Goal: Share content: Share content

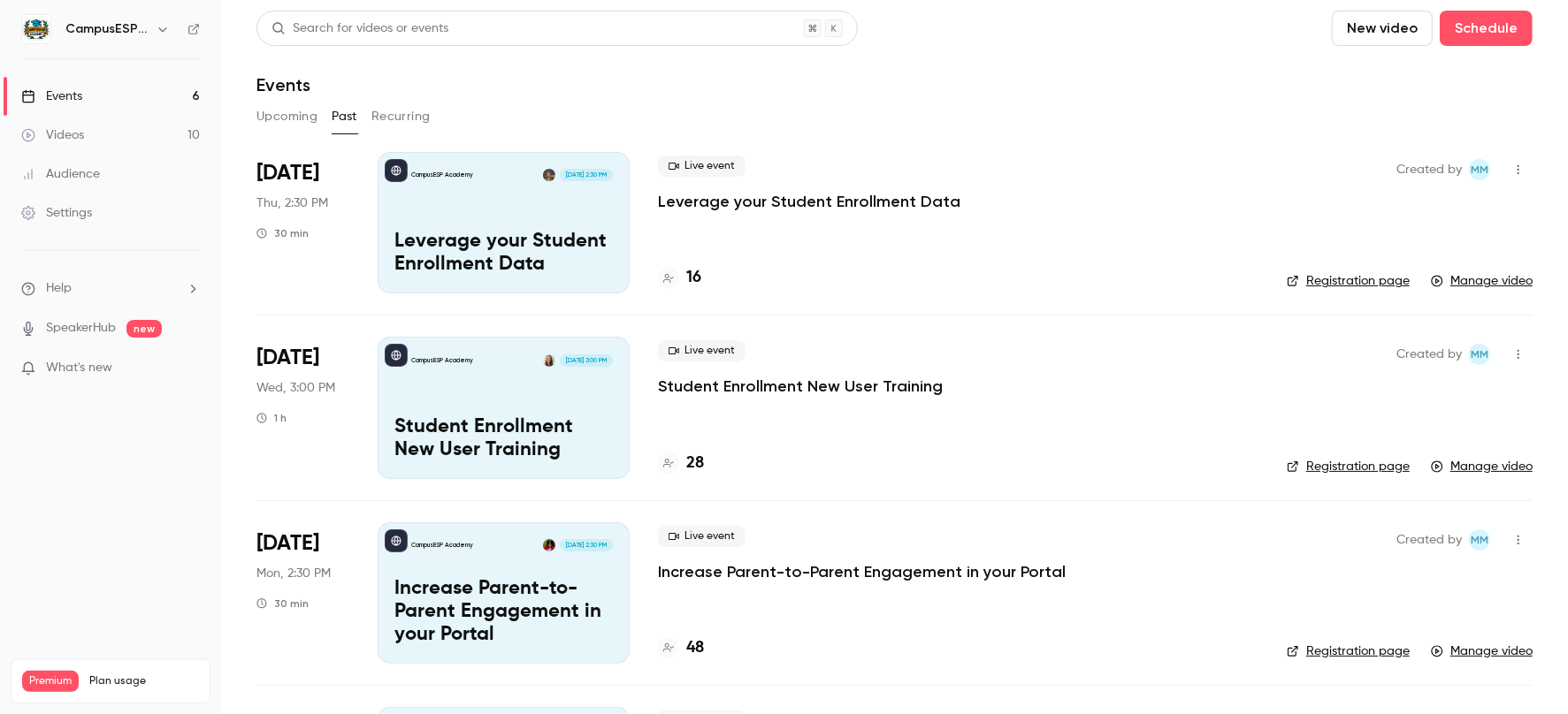
click at [509, 250] on p "Leverage your Student Enrollment Data" at bounding box center [504, 253] width 218 height 46
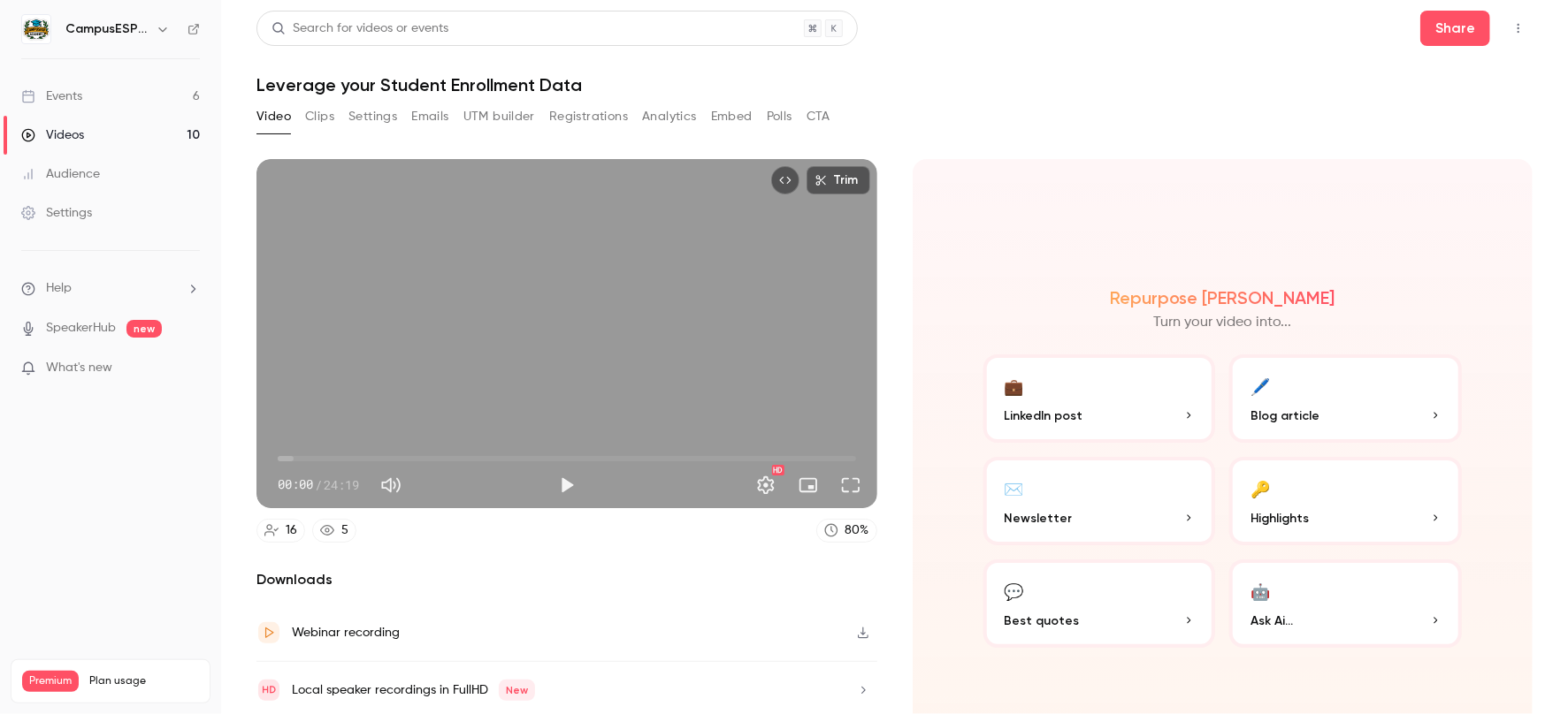
click at [74, 87] on div "Events" at bounding box center [52, 96] width 61 height 18
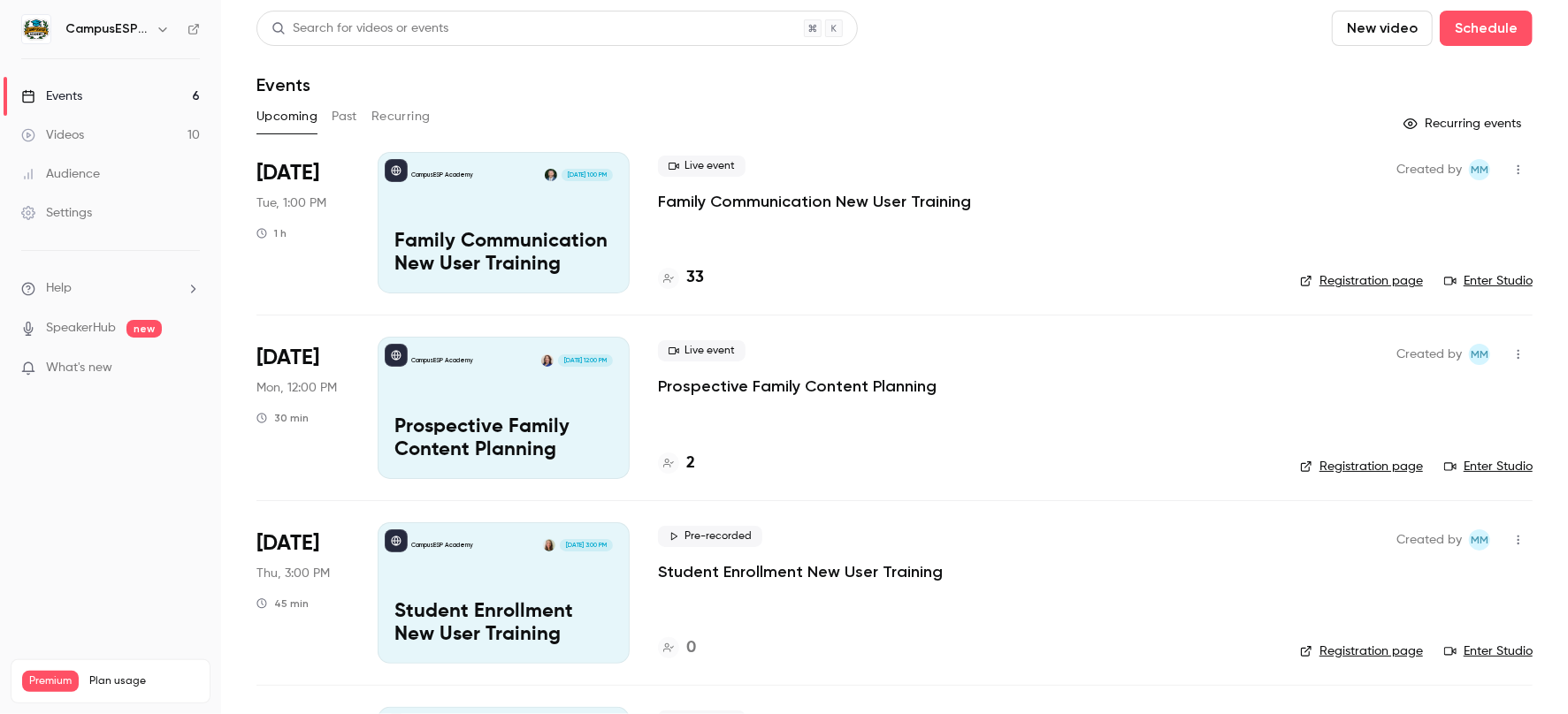
click at [344, 119] on button "Past" at bounding box center [344, 117] width 25 height 28
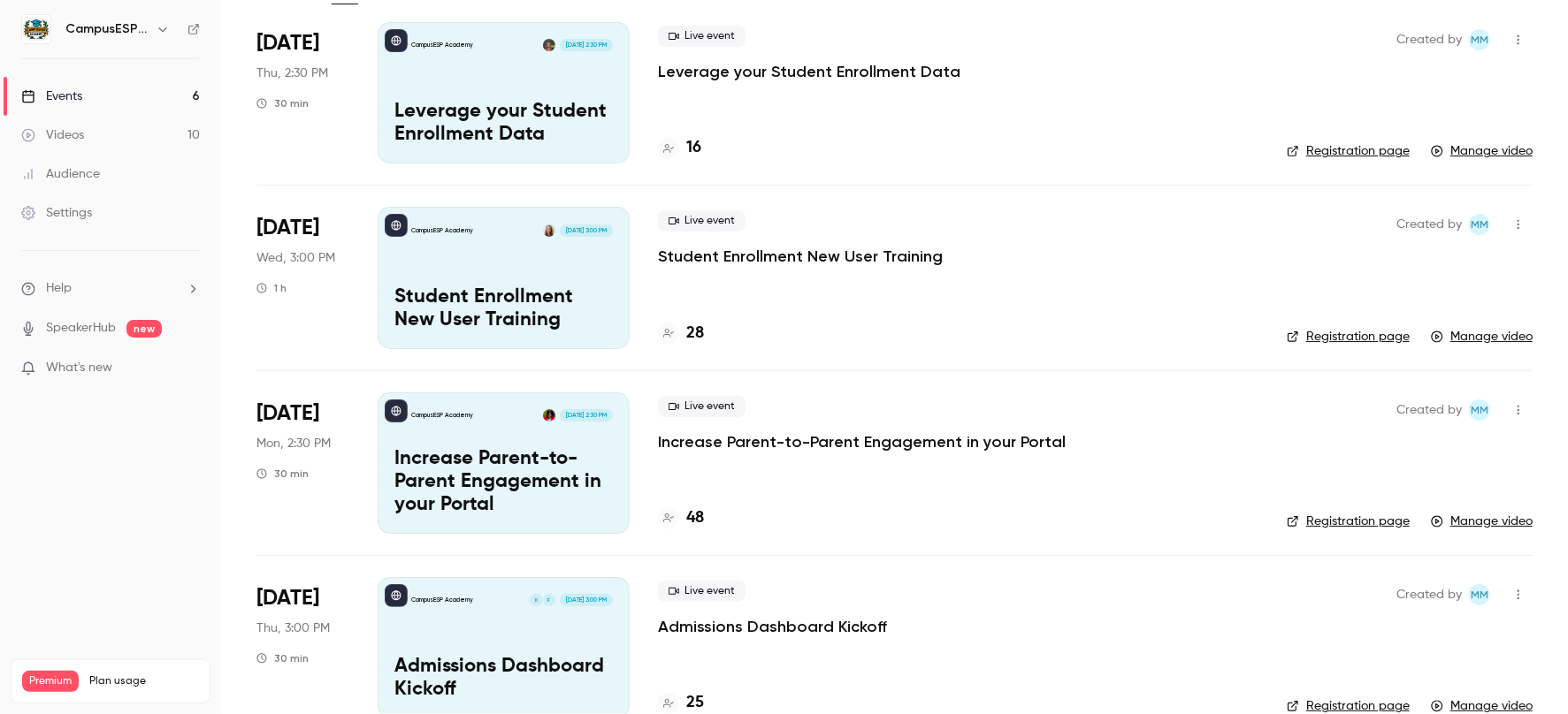
scroll to position [189, 0]
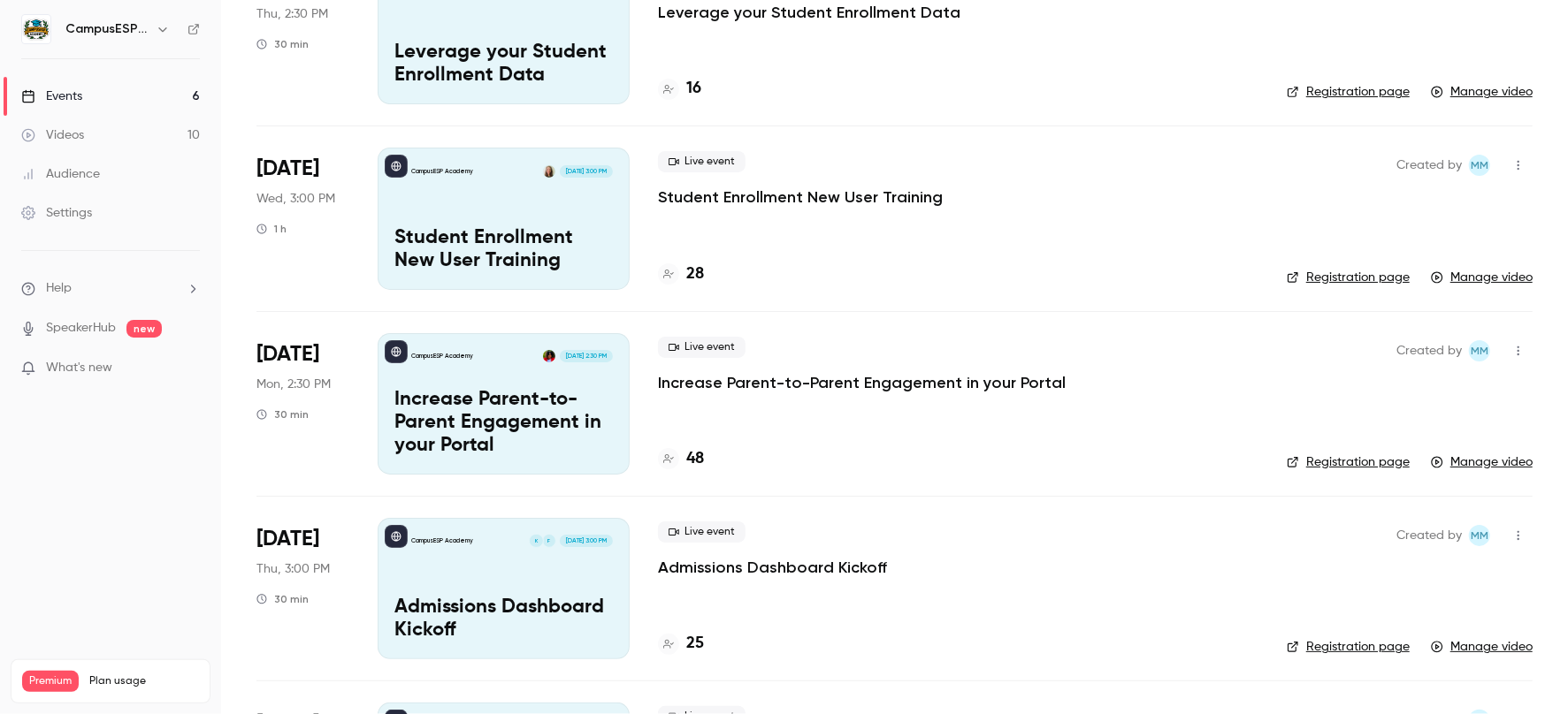
click at [609, 255] on p "Student Enrollment New User Training" at bounding box center [504, 250] width 218 height 46
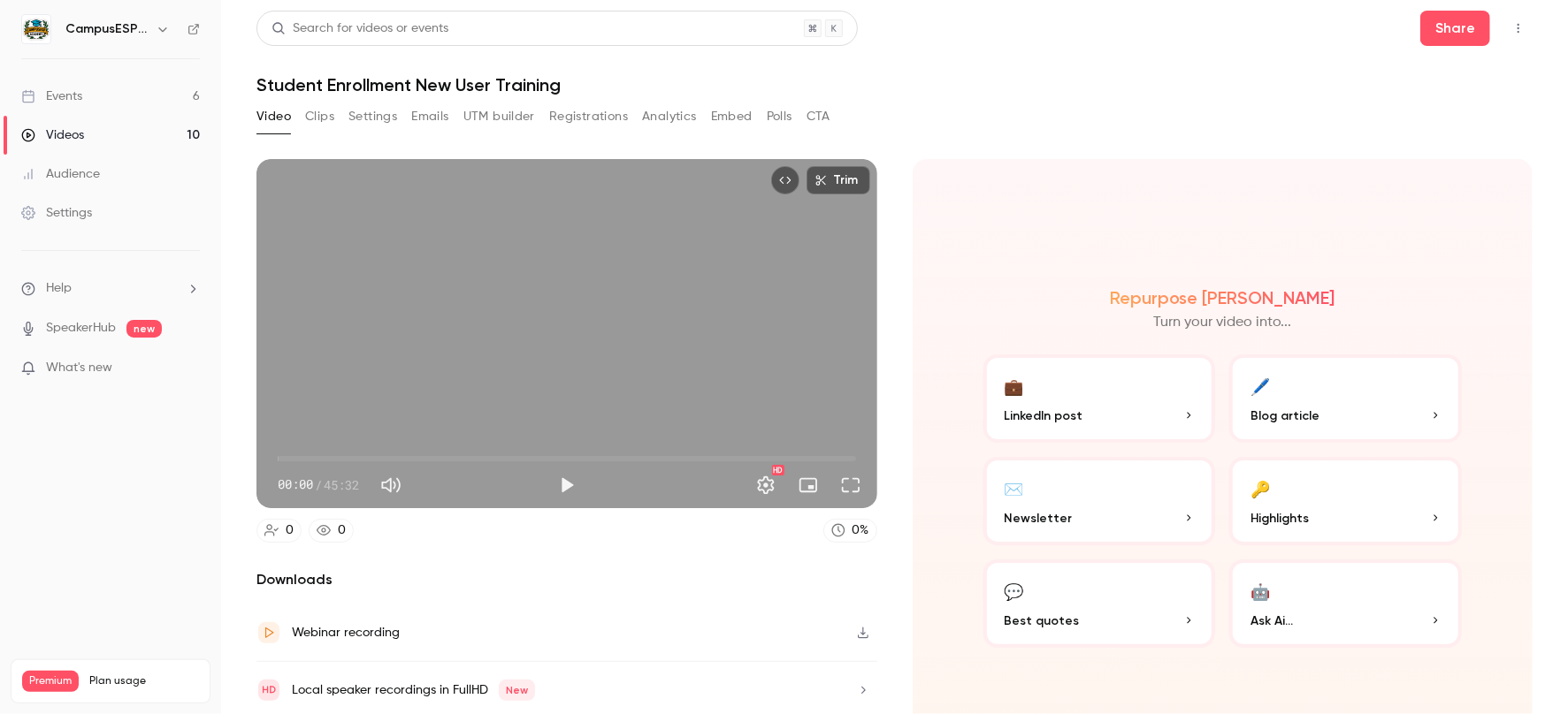
click at [655, 112] on button "Analytics" at bounding box center [669, 117] width 55 height 28
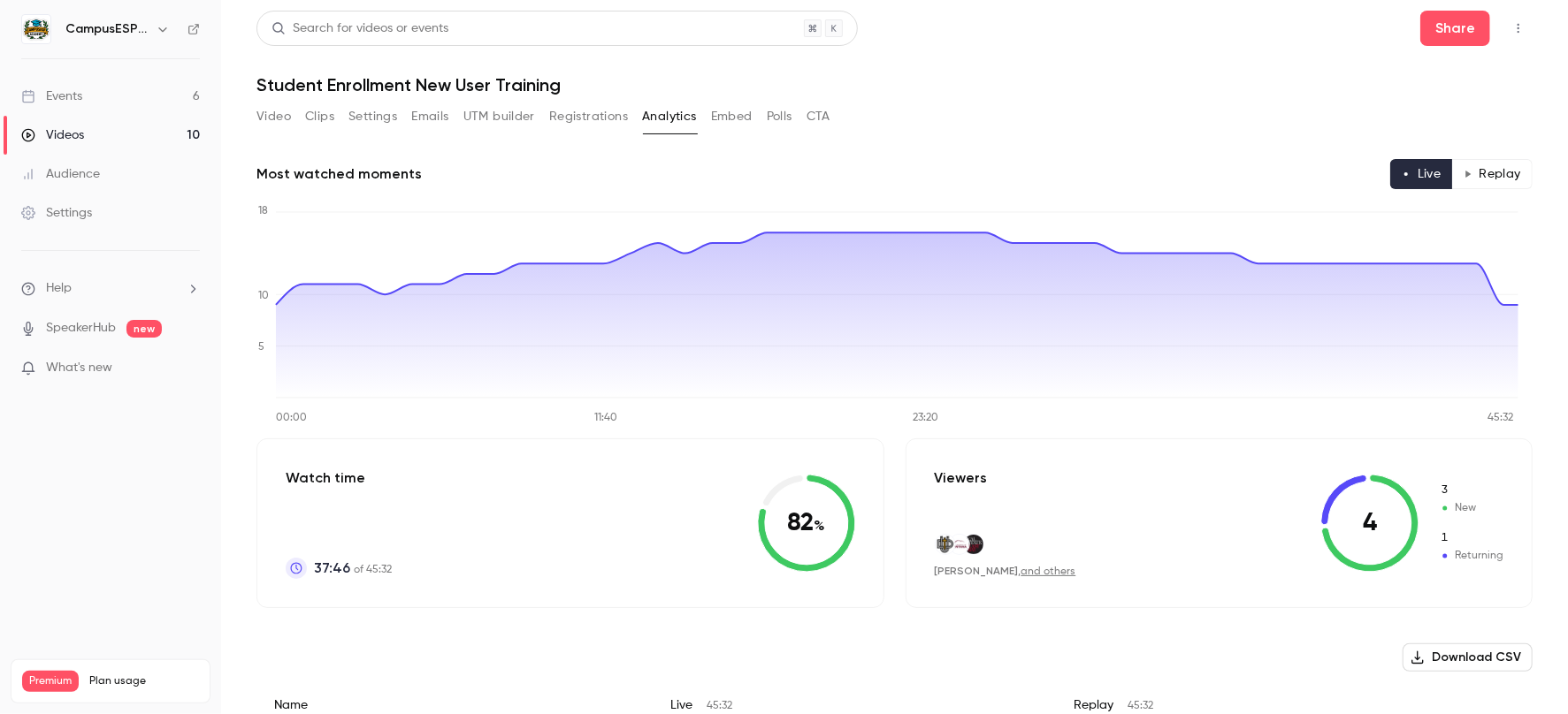
click at [103, 139] on link "Videos 10" at bounding box center [110, 135] width 221 height 39
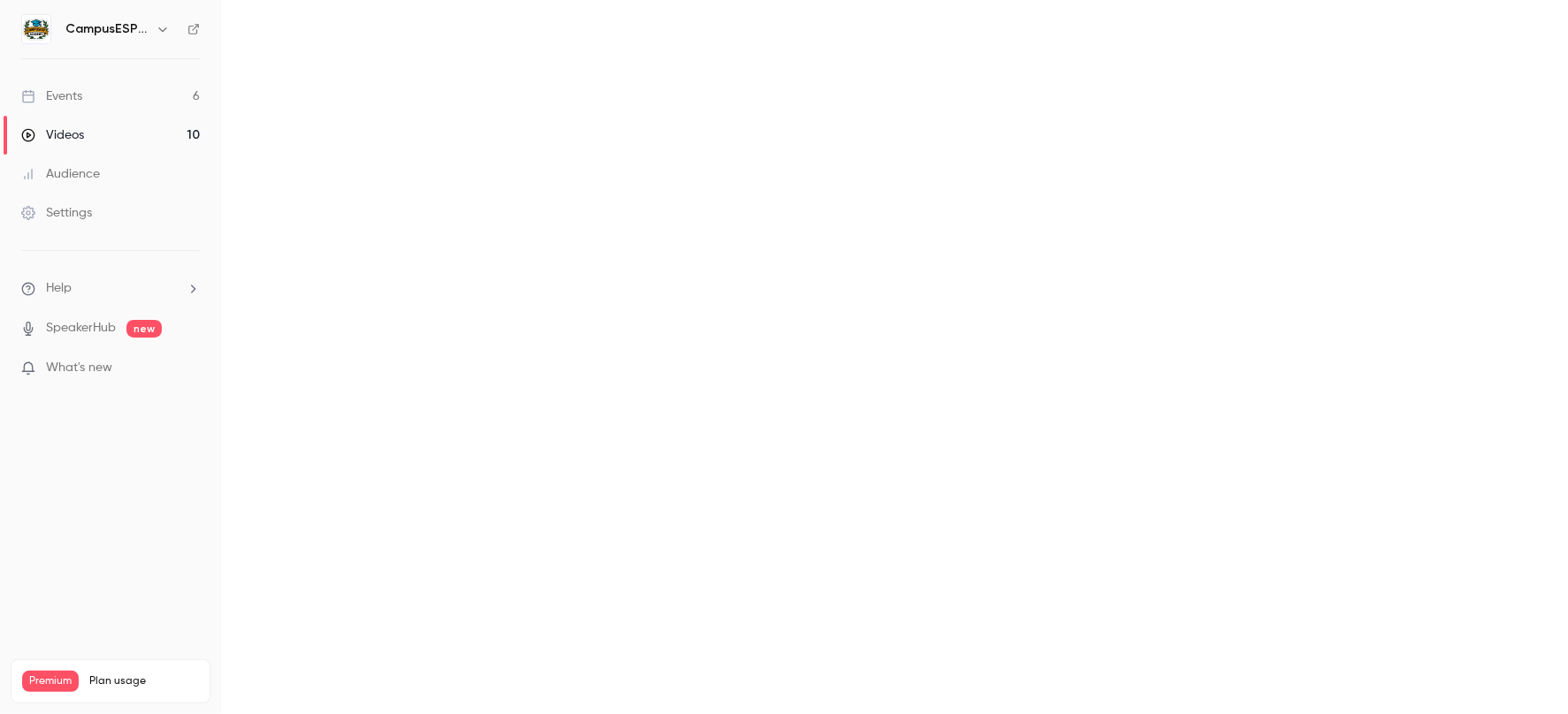
click at [76, 97] on div "Events" at bounding box center [52, 96] width 61 height 18
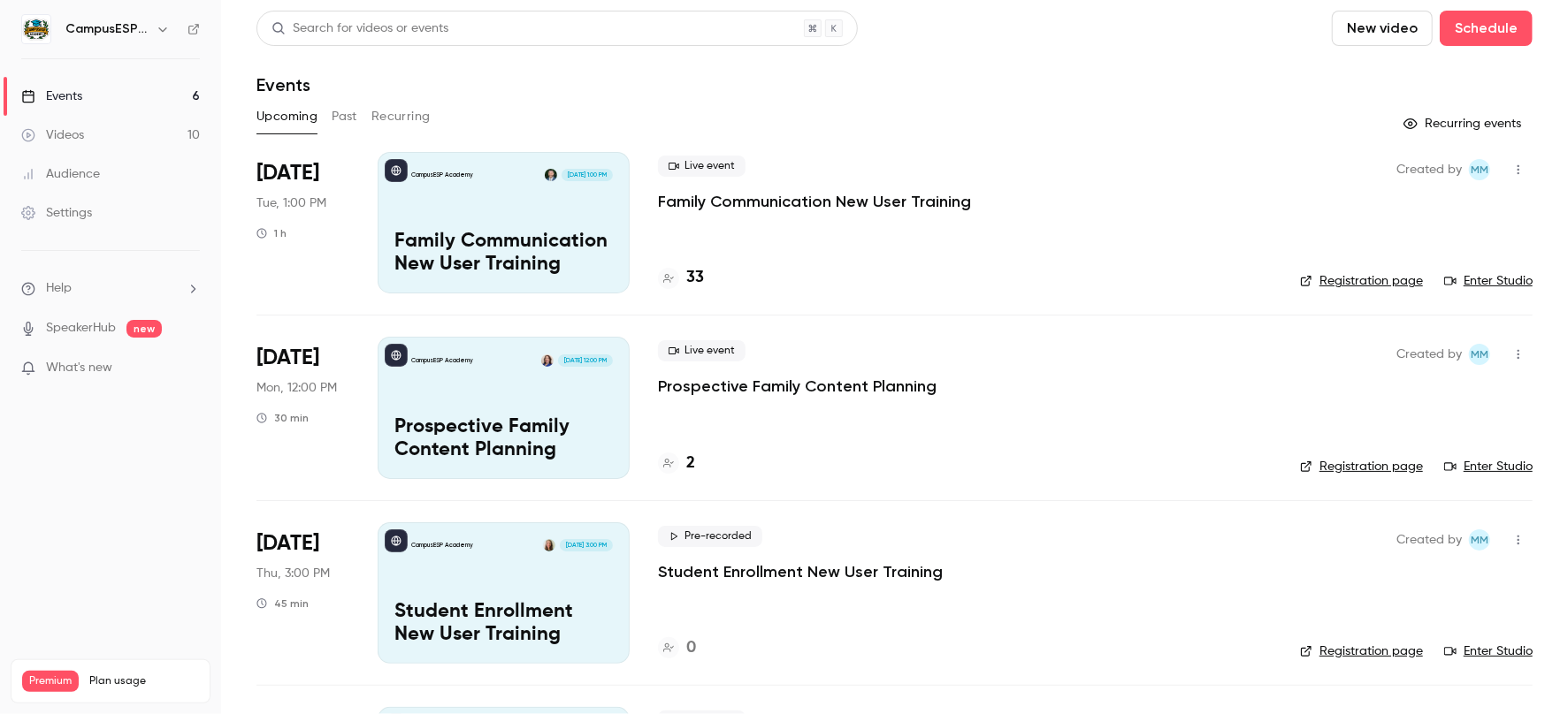
click at [60, 128] on div "Videos" at bounding box center [53, 135] width 63 height 18
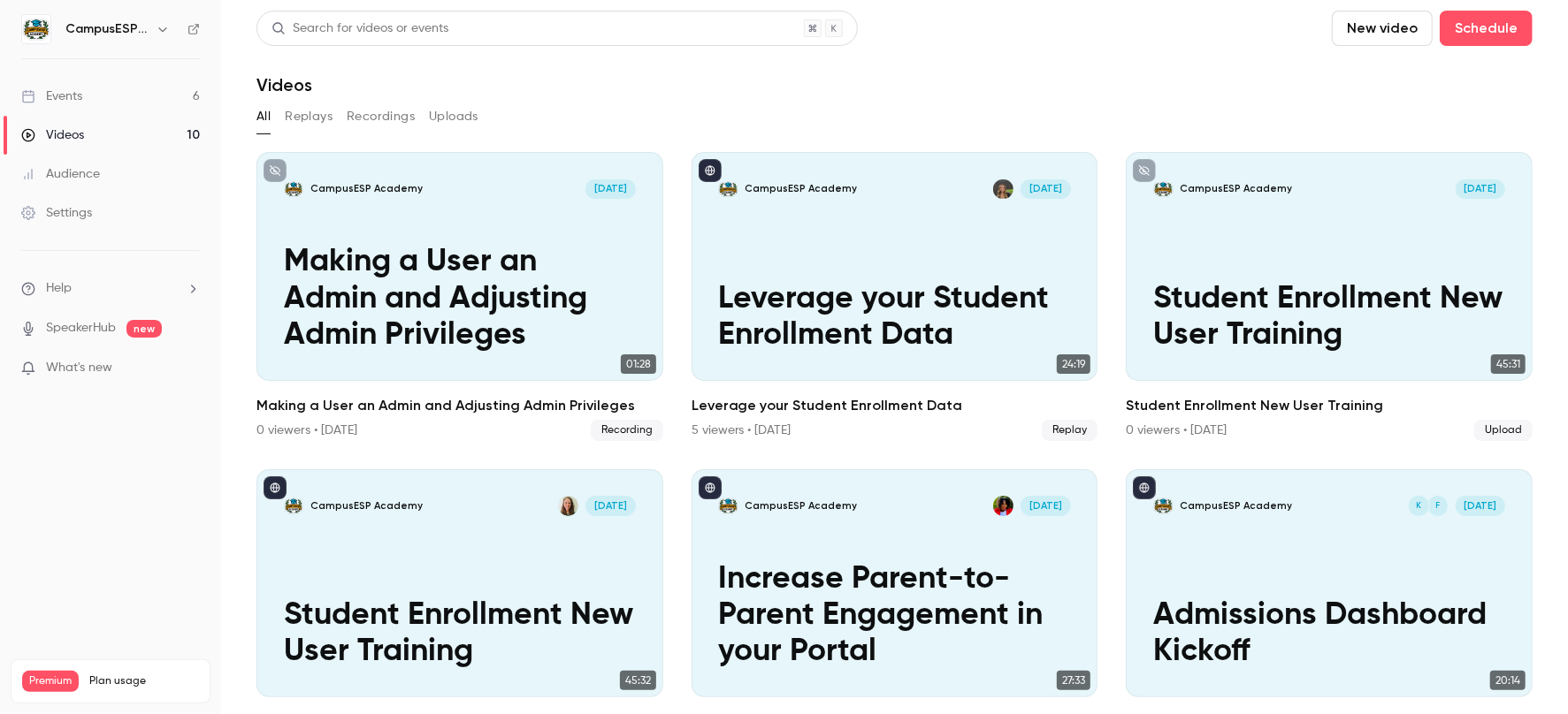
click at [360, 121] on button "Recordings" at bounding box center [380, 117] width 68 height 28
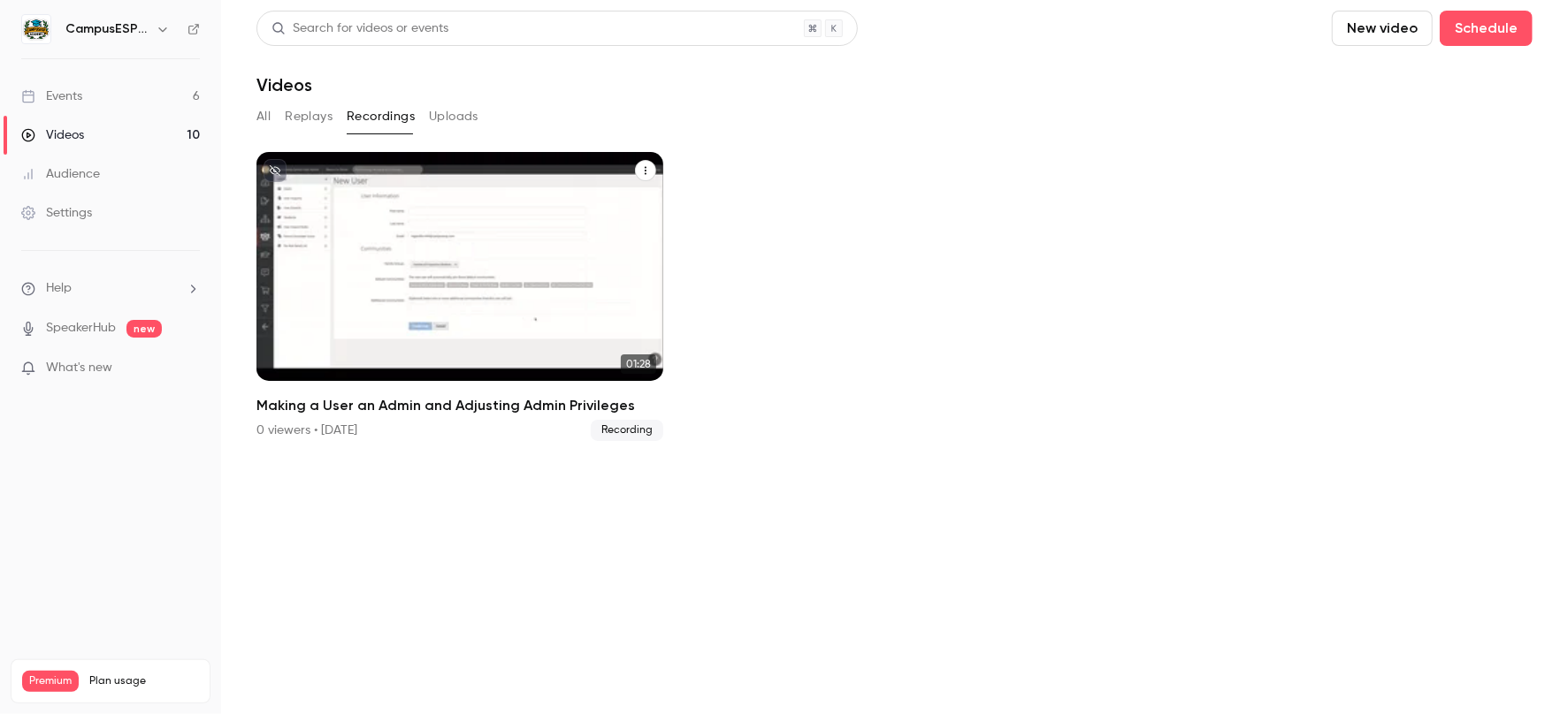
click at [451, 265] on p "Making a User an Admin and Adjusting Admin Privileges" at bounding box center [460, 297] width 352 height 110
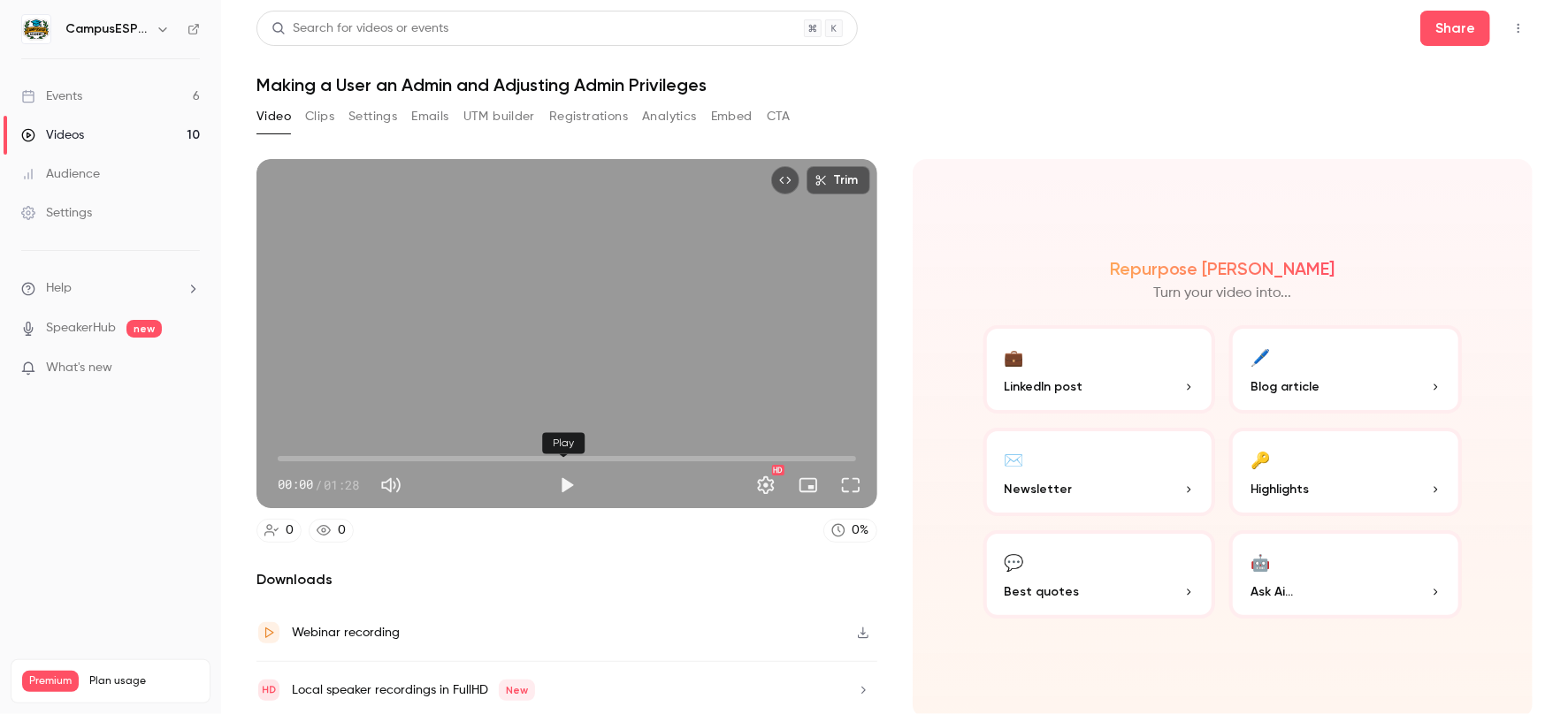
click at [565, 484] on button "Play" at bounding box center [568, 485] width 36 height 36
type input "****"
click at [219, 190] on link "Audience" at bounding box center [110, 173] width 221 height 39
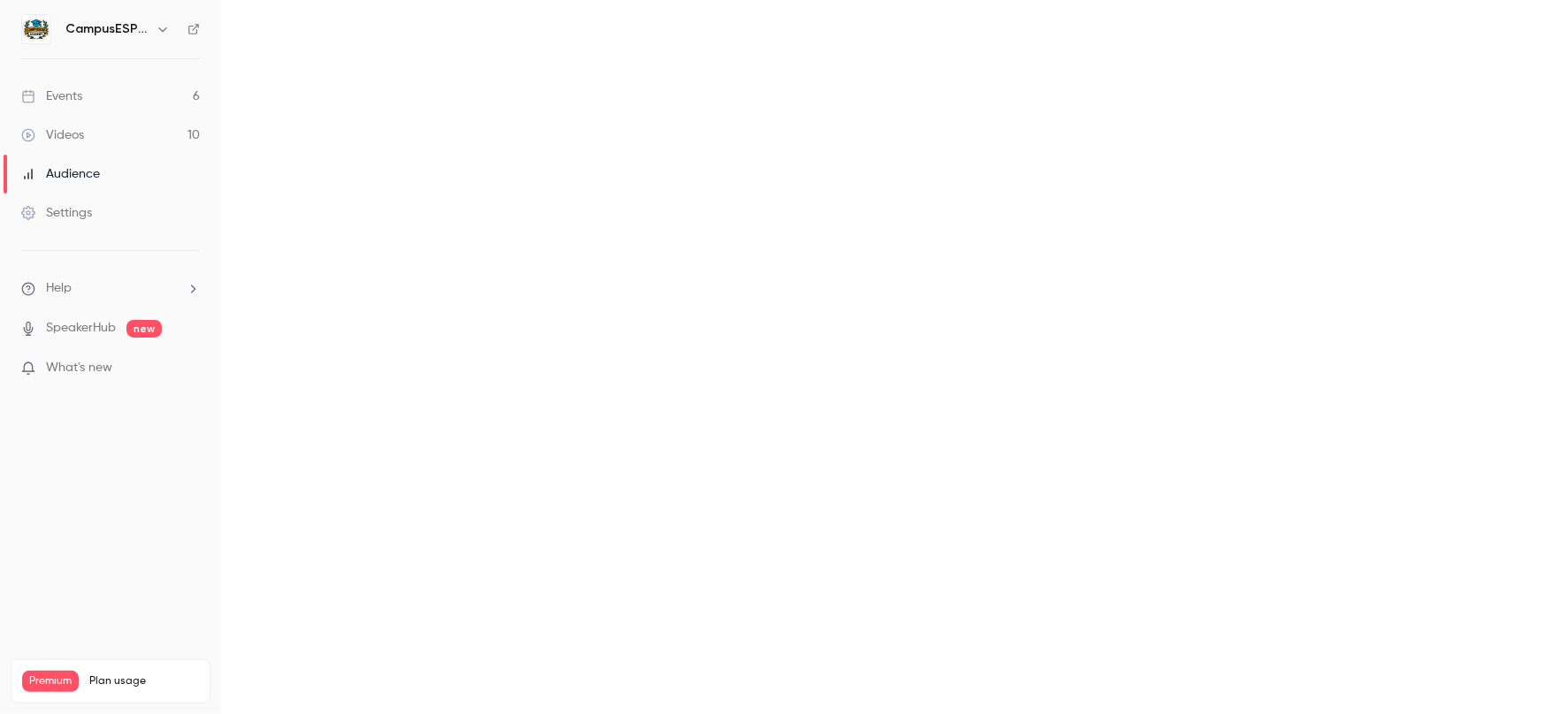
click at [82, 92] on div "Events" at bounding box center [52, 96] width 61 height 18
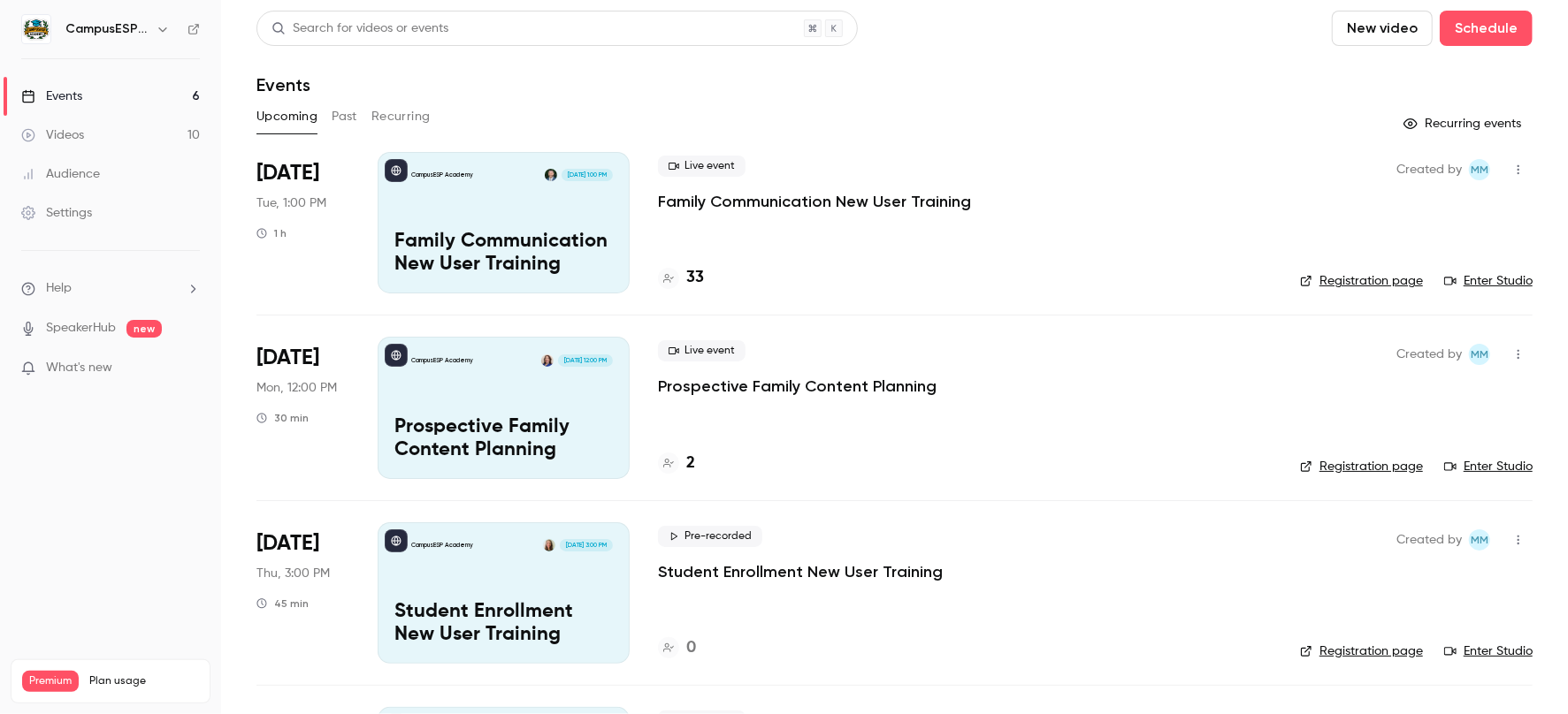
click at [348, 109] on button "Past" at bounding box center [344, 117] width 25 height 28
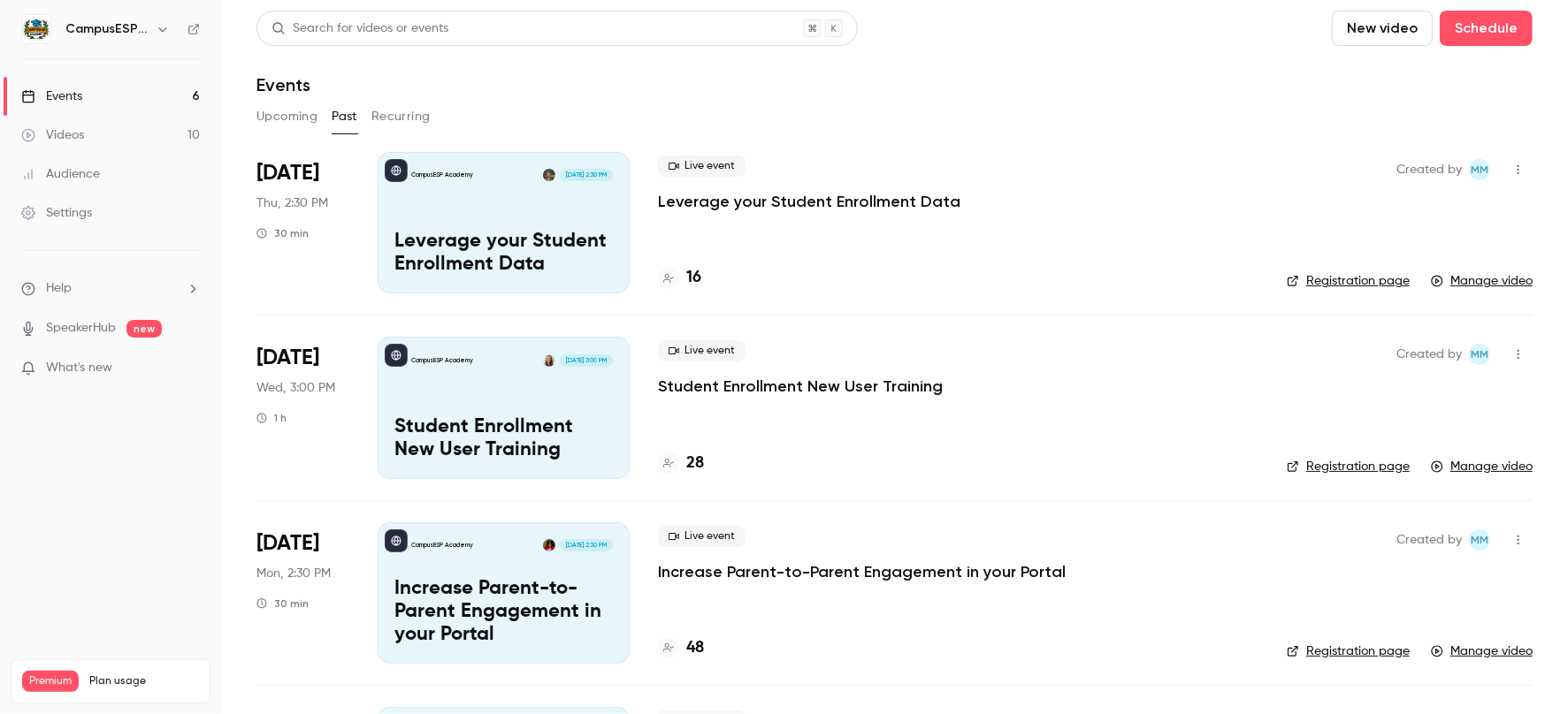
click at [275, 119] on button "Upcoming" at bounding box center [287, 117] width 61 height 28
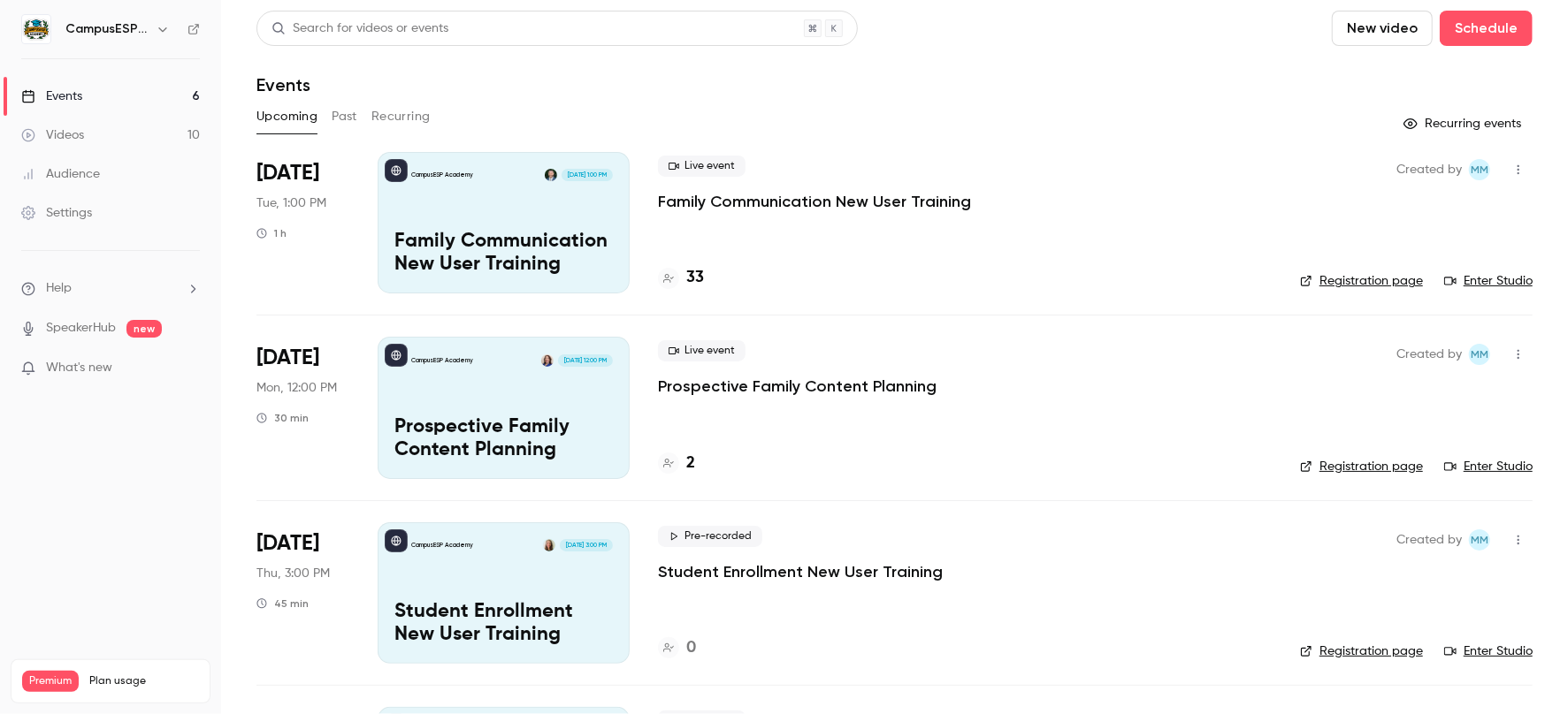
click at [72, 97] on div "Events" at bounding box center [52, 96] width 61 height 18
click at [101, 137] on link "Videos 10" at bounding box center [110, 135] width 221 height 39
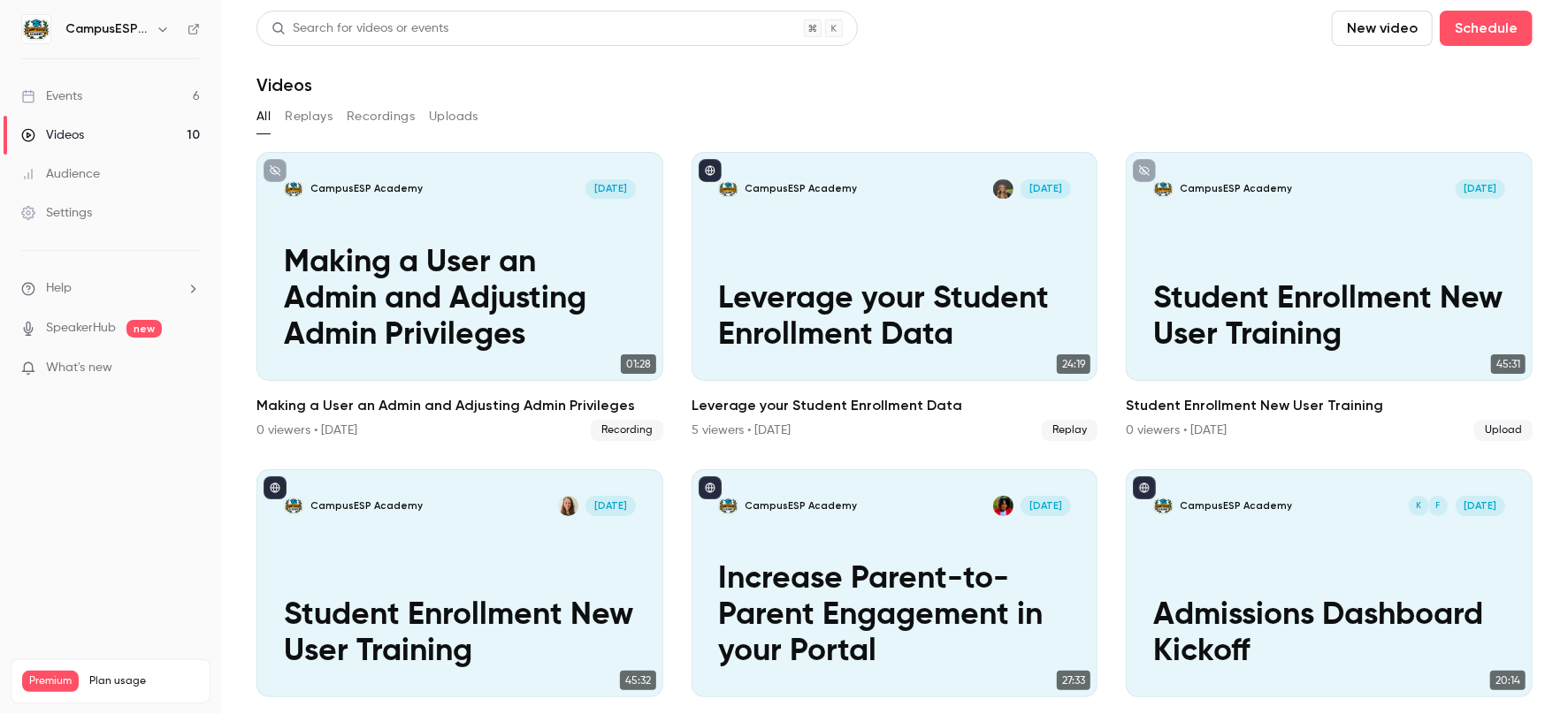
click at [360, 114] on button "Recordings" at bounding box center [380, 117] width 68 height 28
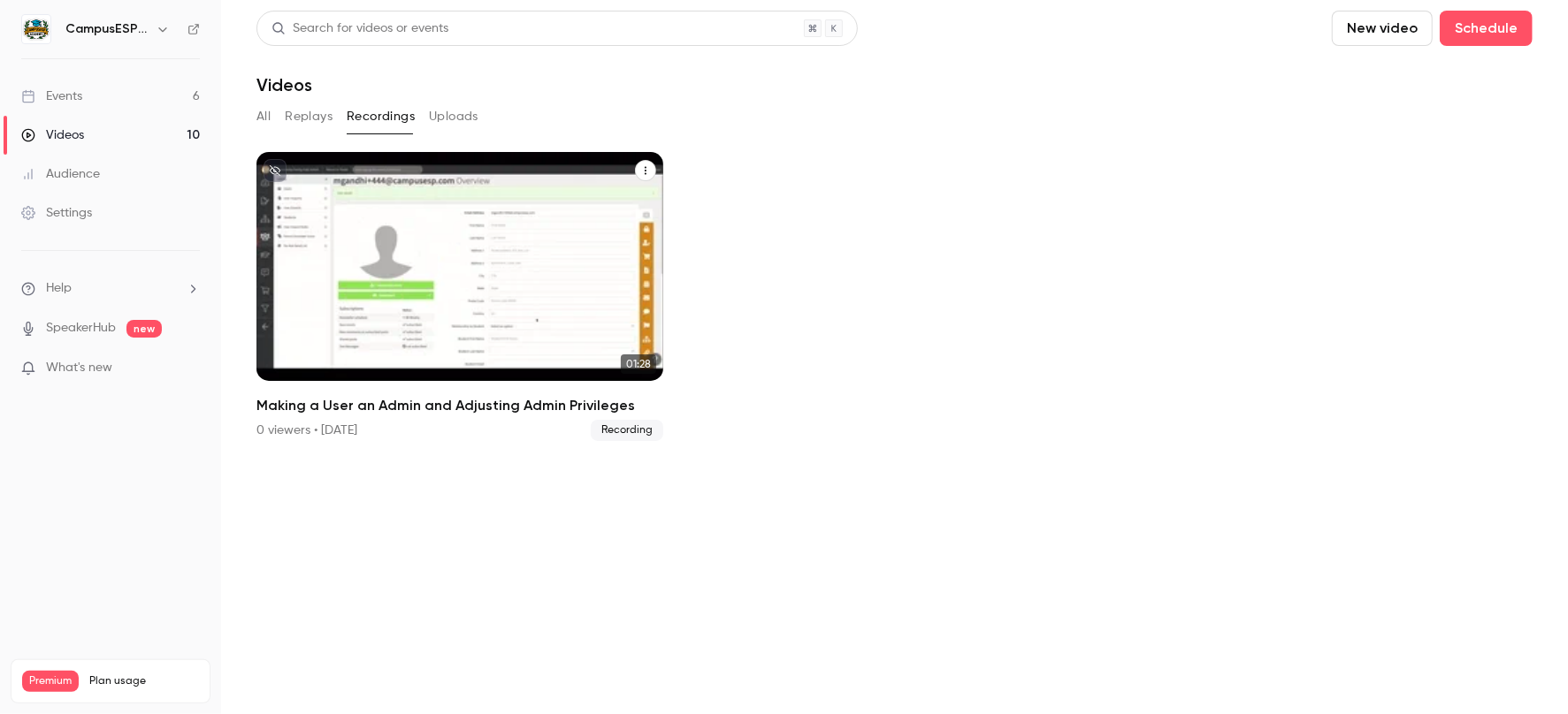
click at [644, 166] on icon "Making a User an Admin and Adjusting Admin Privileges" at bounding box center [645, 170] width 10 height 10
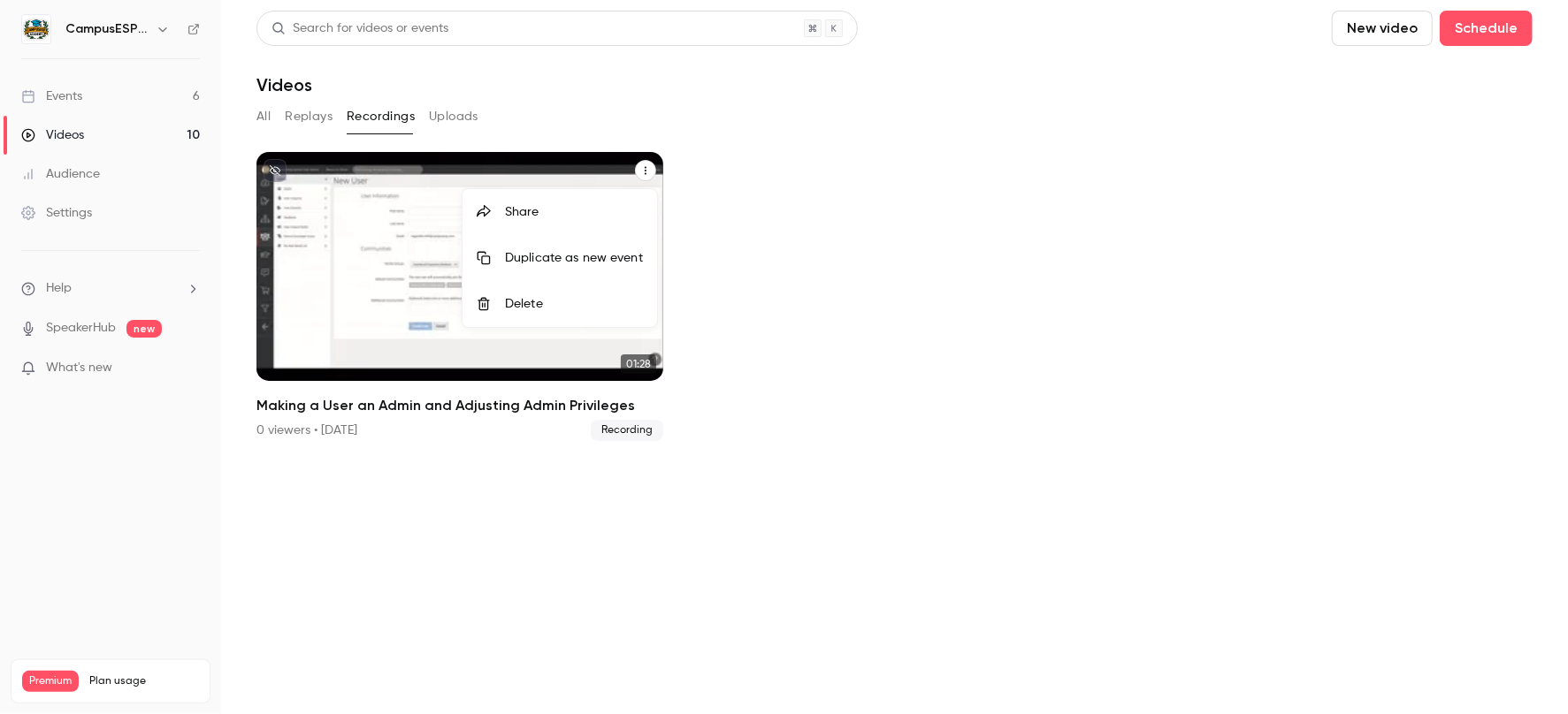
click at [387, 304] on div at bounding box center [784, 357] width 1568 height 714
click at [417, 304] on p "Making a User an Admin and Adjusting Admin Privileges" at bounding box center [460, 297] width 352 height 110
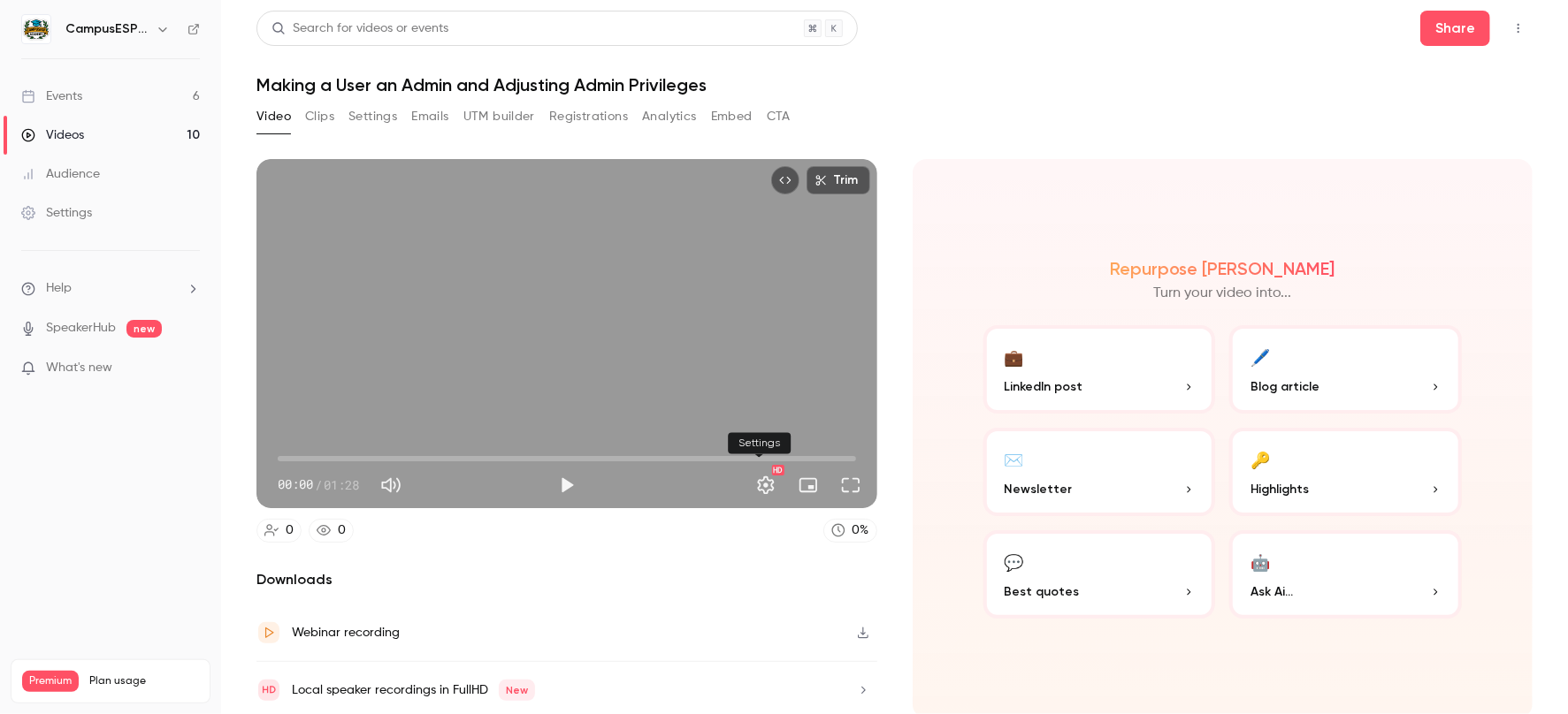
click at [755, 478] on button "Settings" at bounding box center [766, 485] width 36 height 36
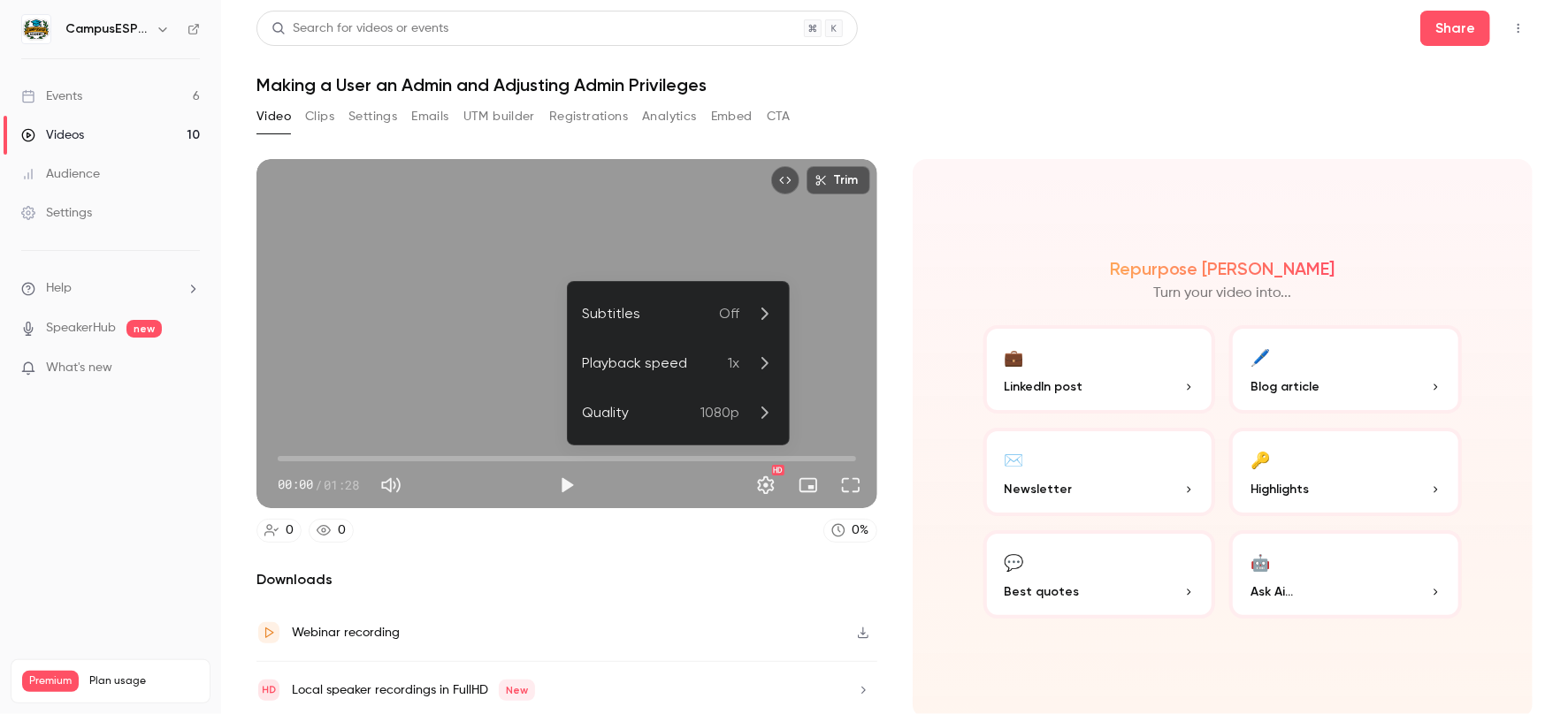
click at [1072, 160] on div at bounding box center [784, 357] width 1568 height 714
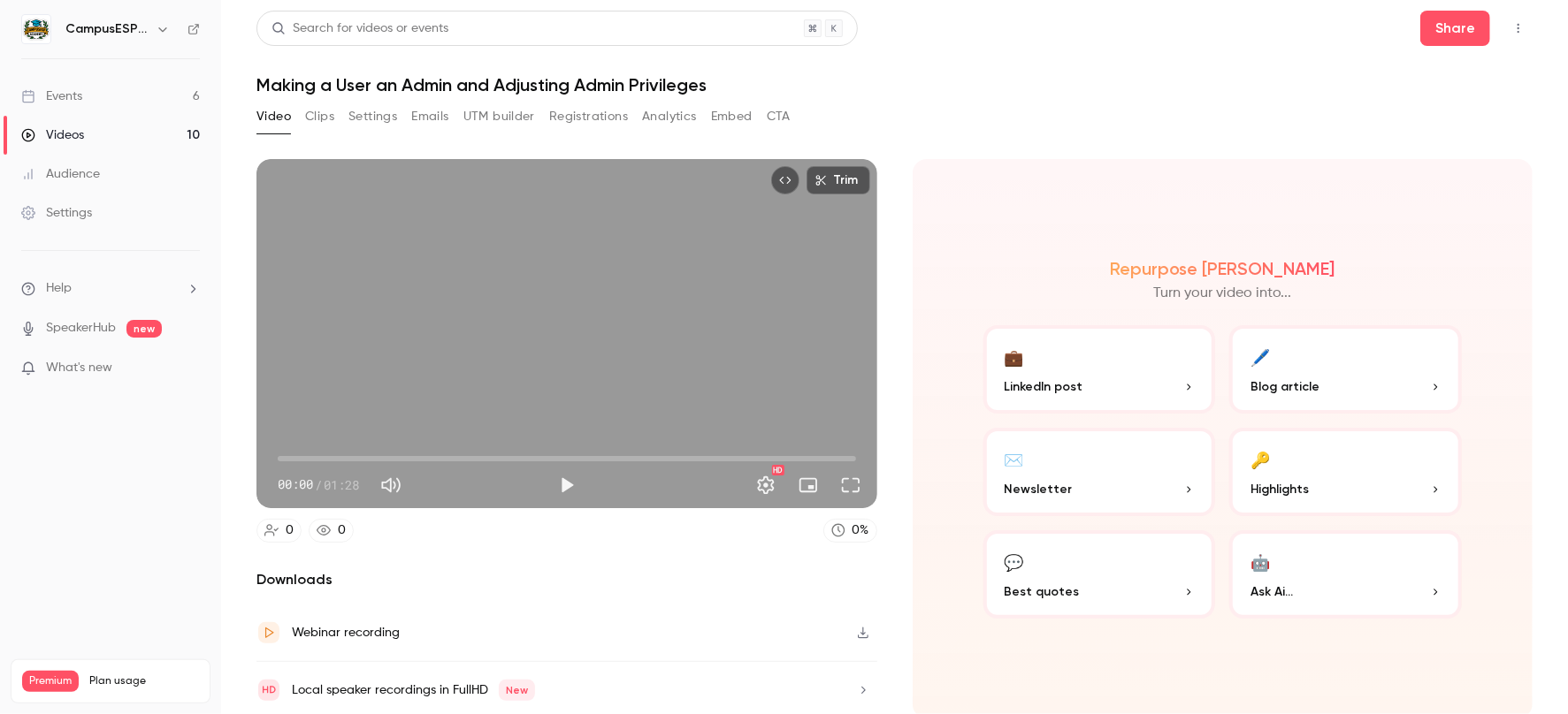
click at [1512, 28] on icon "Top Bar Actions" at bounding box center [1518, 27] width 14 height 12
click at [1185, 153] on div at bounding box center [784, 357] width 1568 height 714
click at [1438, 24] on button "Share" at bounding box center [1455, 28] width 70 height 36
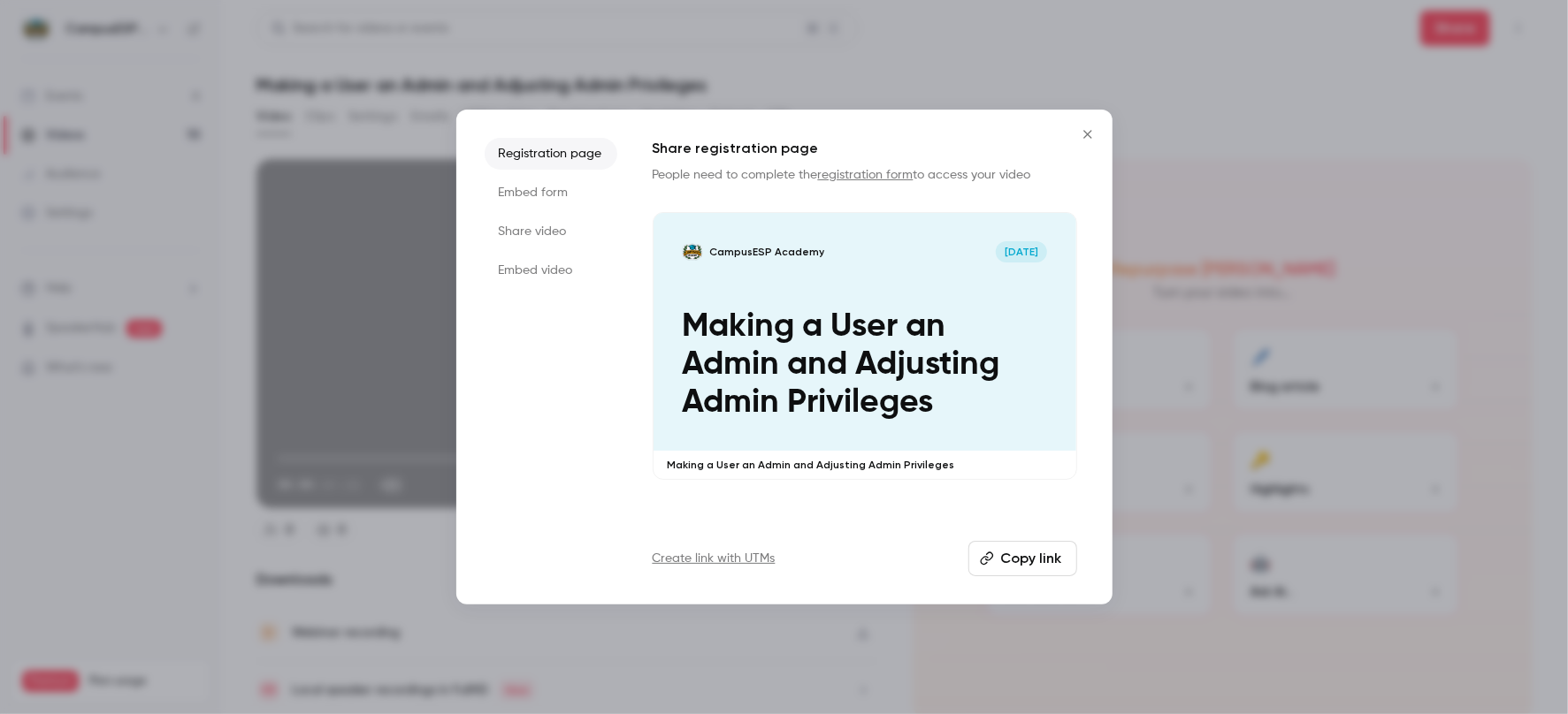
click at [1034, 573] on button "Copy link" at bounding box center [1023, 559] width 109 height 36
click at [1090, 129] on icon "Close" at bounding box center [1088, 134] width 22 height 14
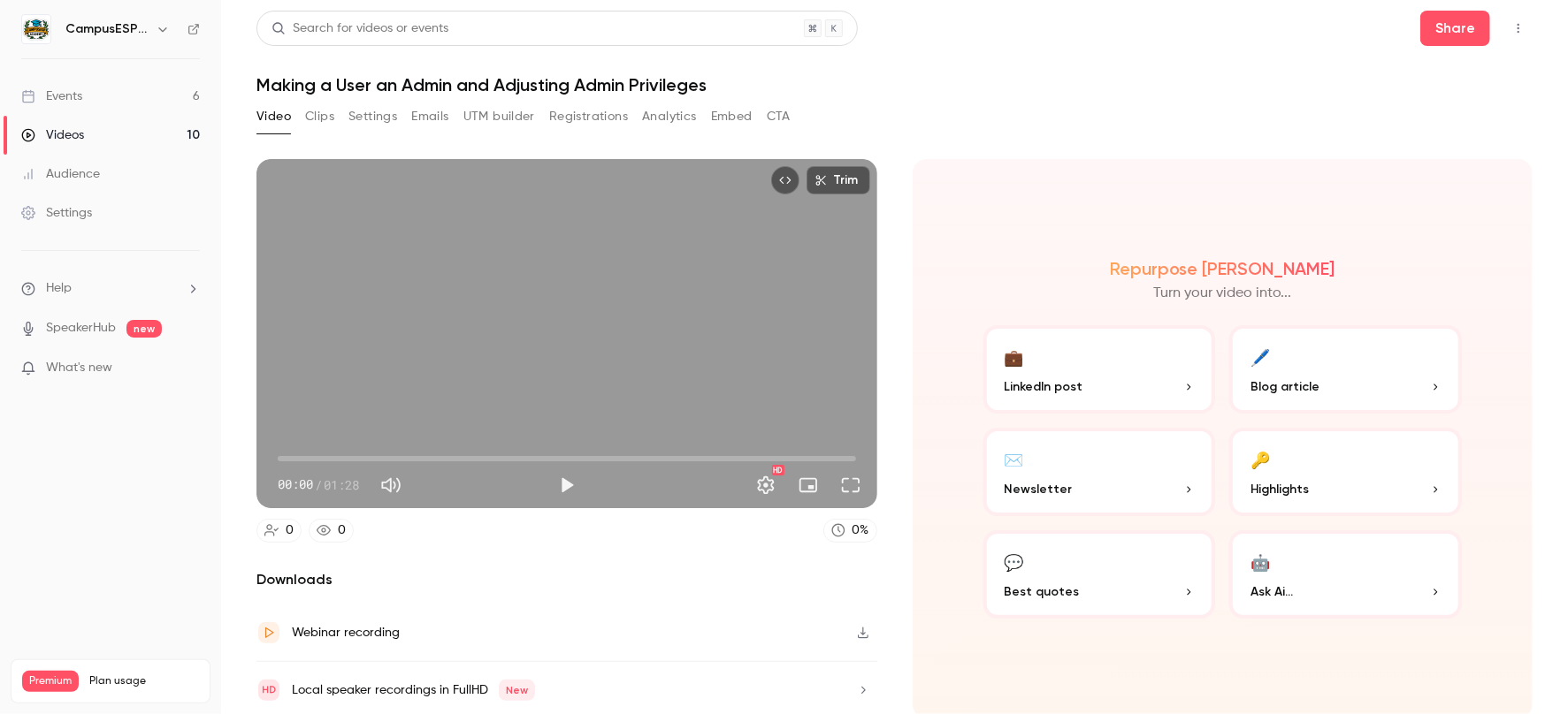
click at [85, 98] on link "Events 6" at bounding box center [110, 96] width 221 height 39
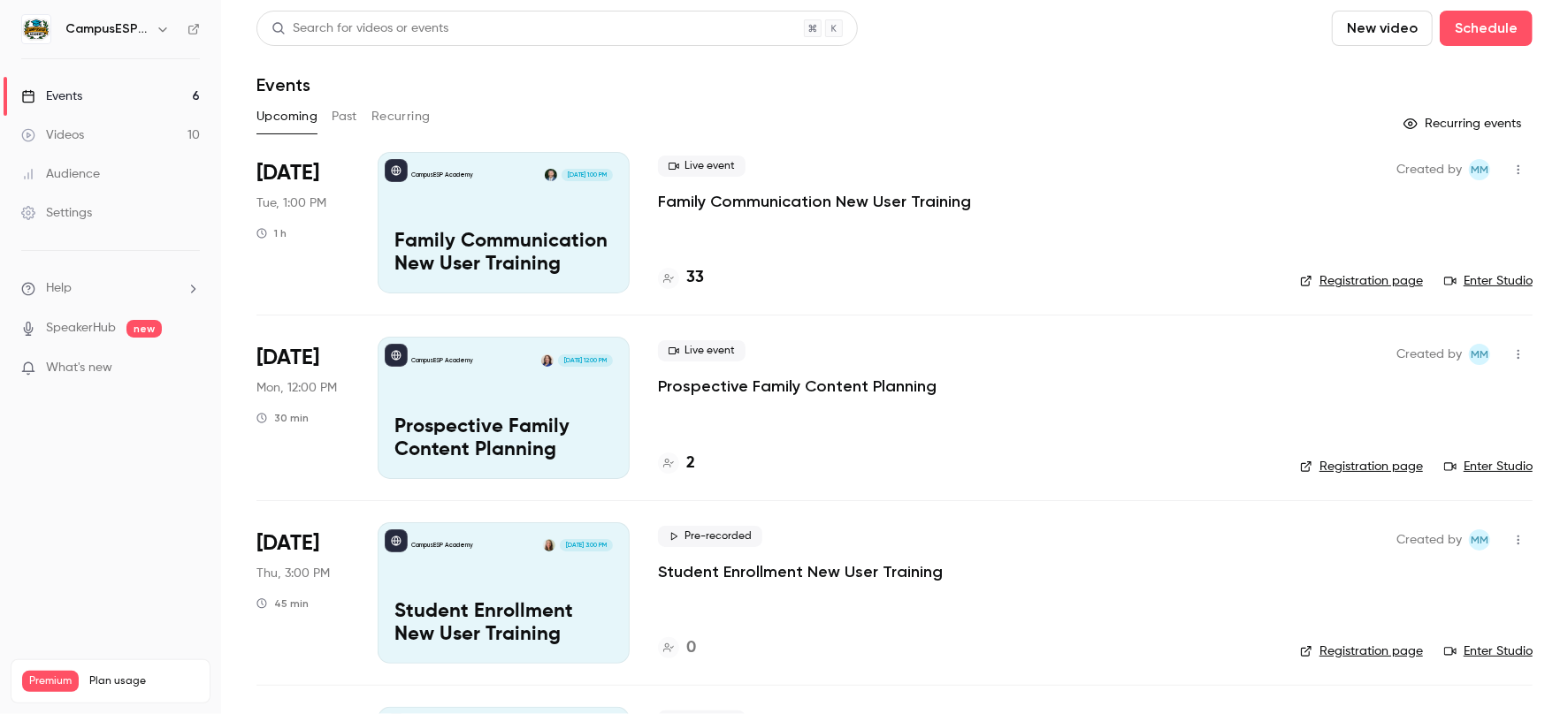
click at [69, 133] on div "Videos" at bounding box center [53, 135] width 63 height 18
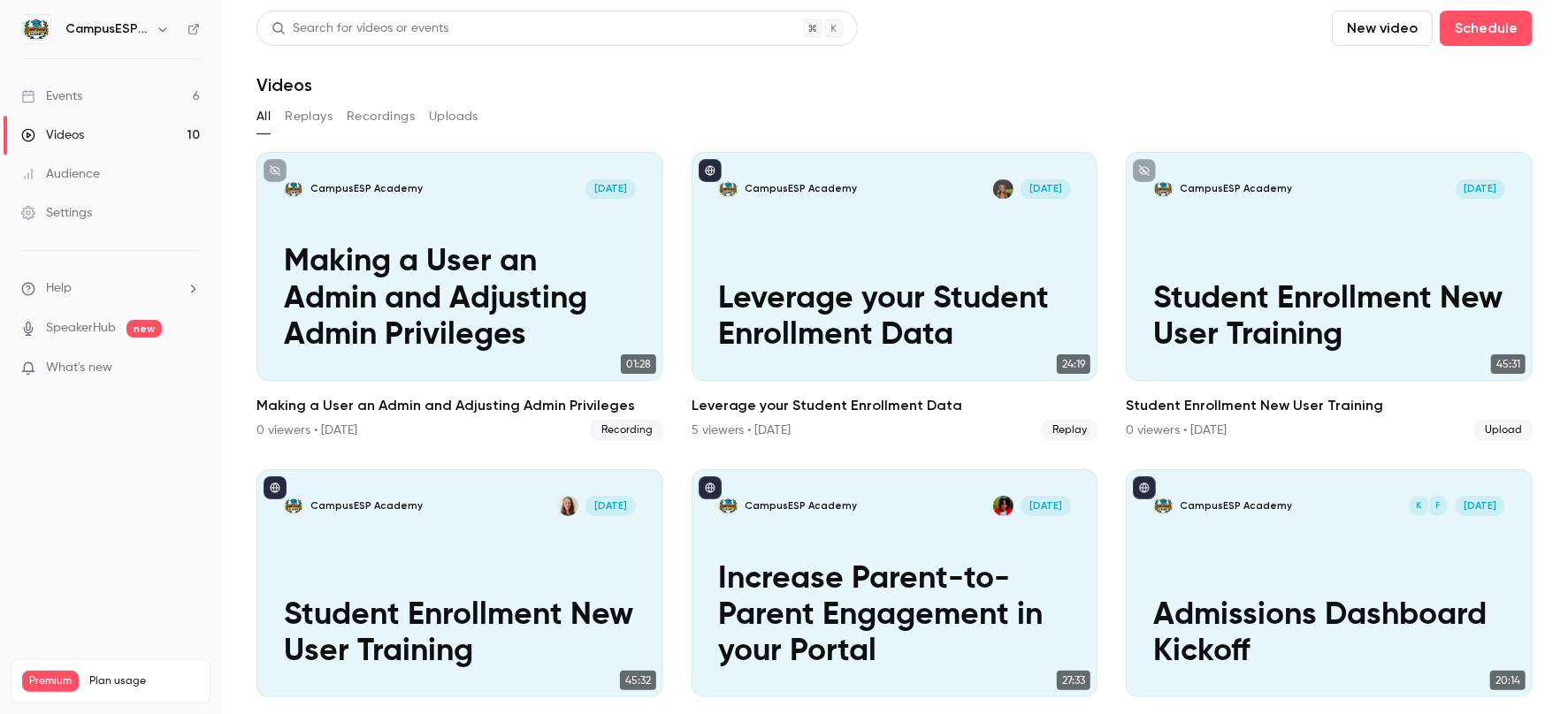
click at [366, 110] on button "Recordings" at bounding box center [380, 117] width 68 height 28
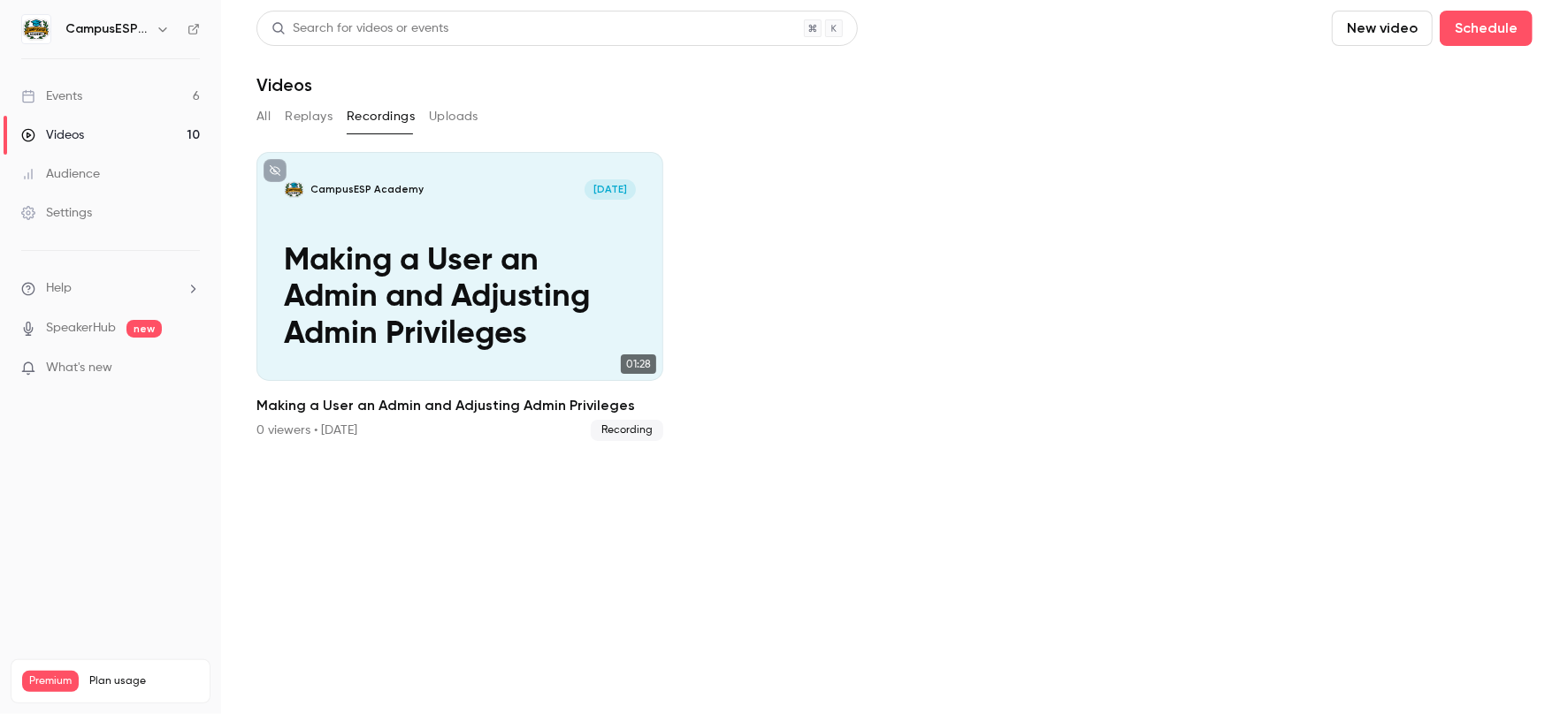
click at [1404, 33] on button "New video" at bounding box center [1382, 28] width 101 height 36
click at [1387, 70] on div "Record" at bounding box center [1447, 76] width 135 height 18
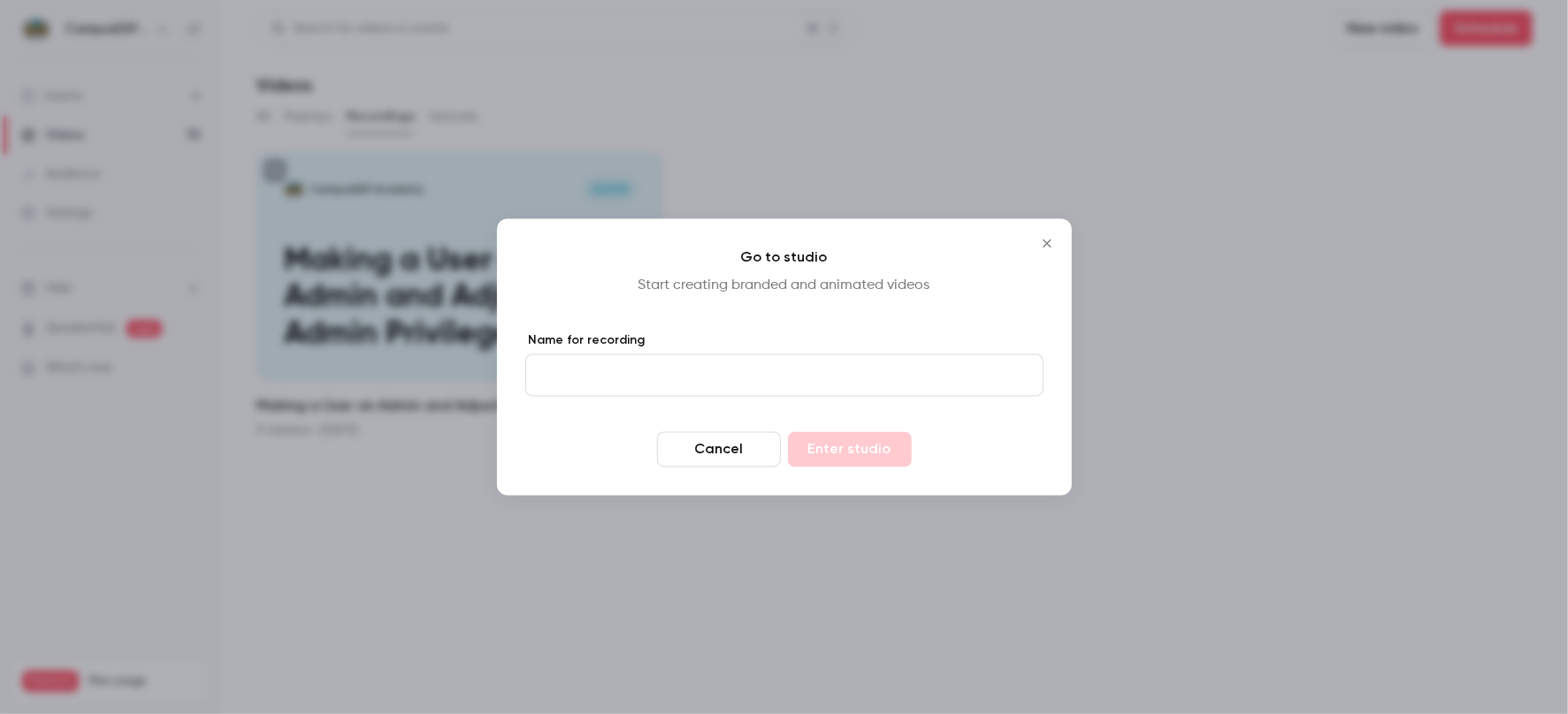
click at [605, 369] on input "Name for recording" at bounding box center [784, 375] width 519 height 42
type input "*"
type input "**********"
click at [850, 444] on button "Enter studio" at bounding box center [850, 451] width 124 height 36
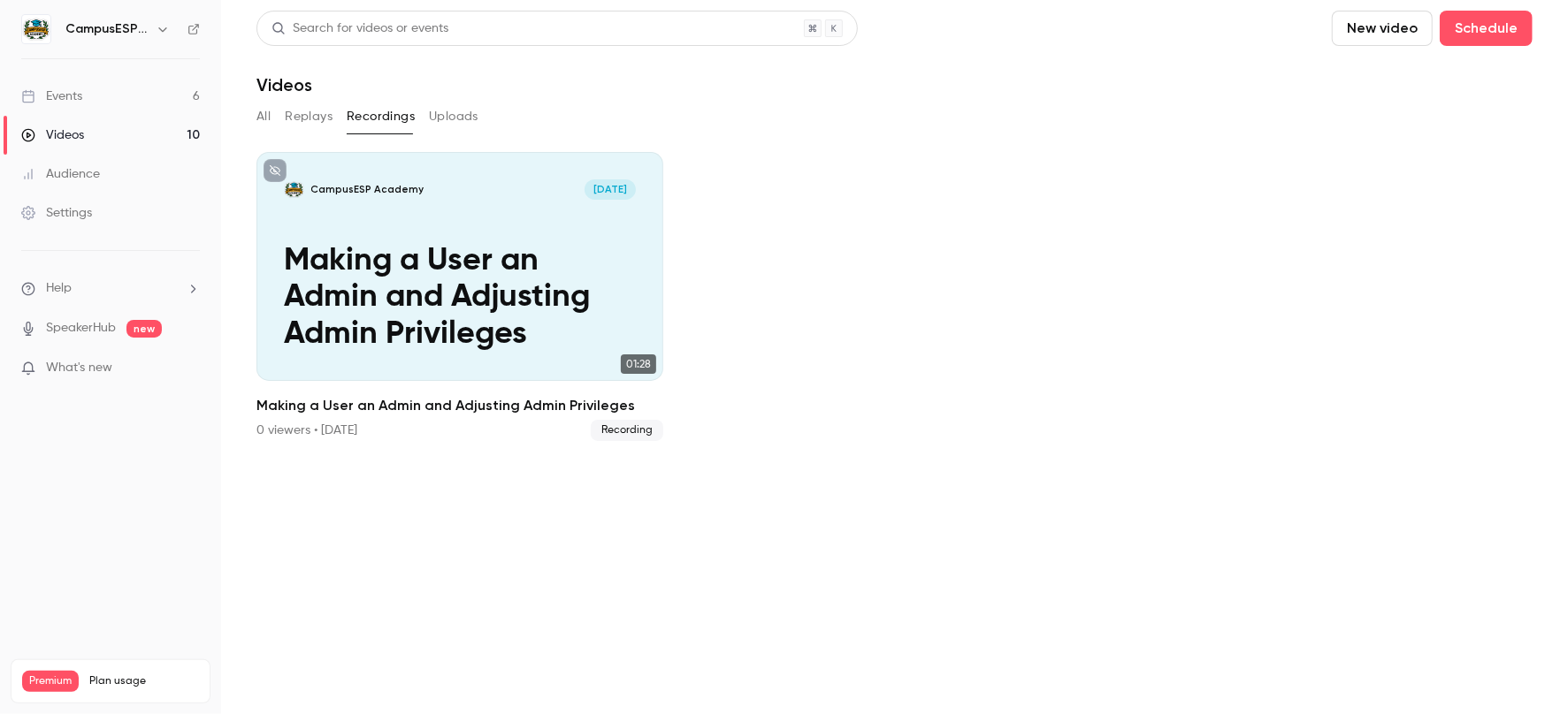
click at [1381, 38] on button "New video" at bounding box center [1382, 28] width 101 height 36
click at [1419, 76] on div "Record" at bounding box center [1447, 76] width 135 height 18
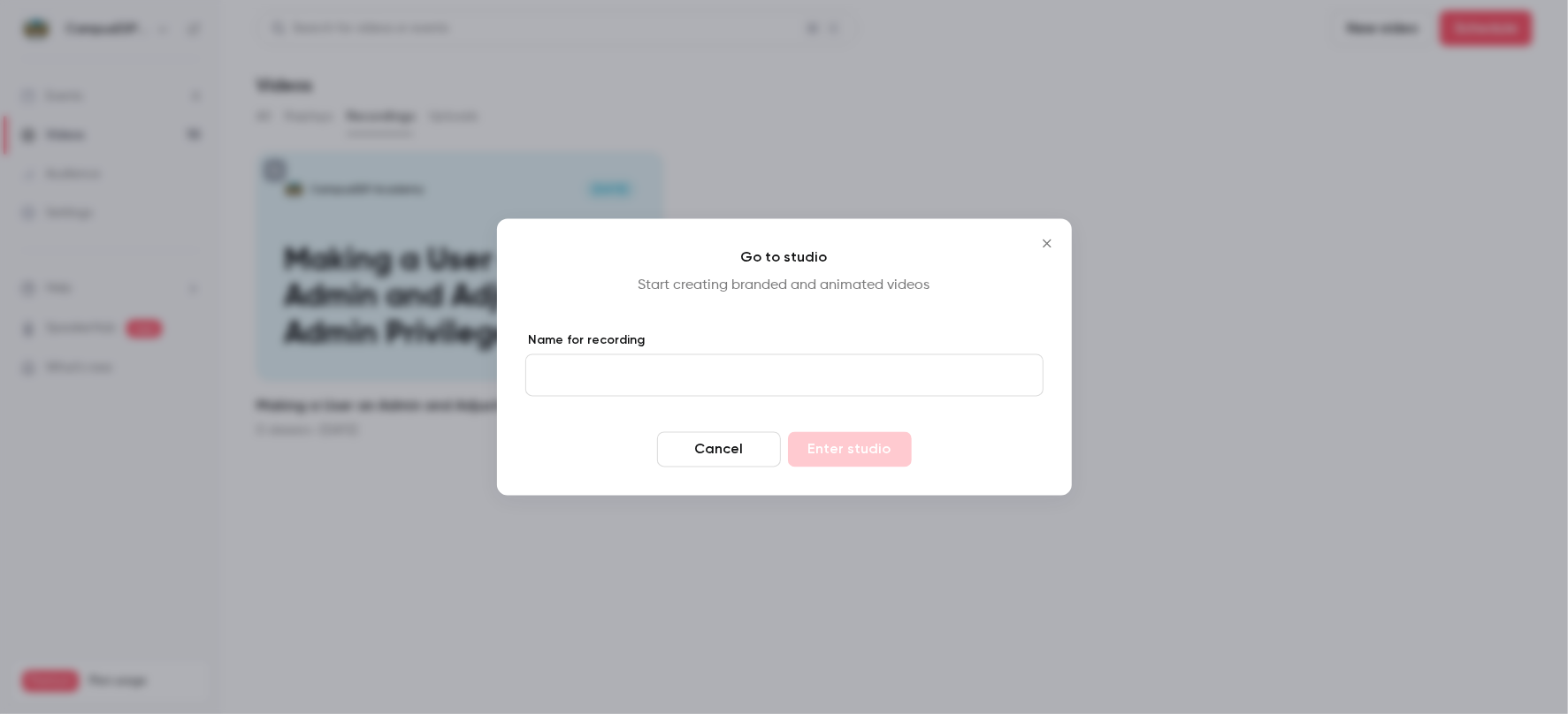
click at [641, 377] on input "Name for recording" at bounding box center [784, 375] width 519 height 42
type input "**********"
click at [882, 438] on button "Enter studio" at bounding box center [850, 451] width 124 height 36
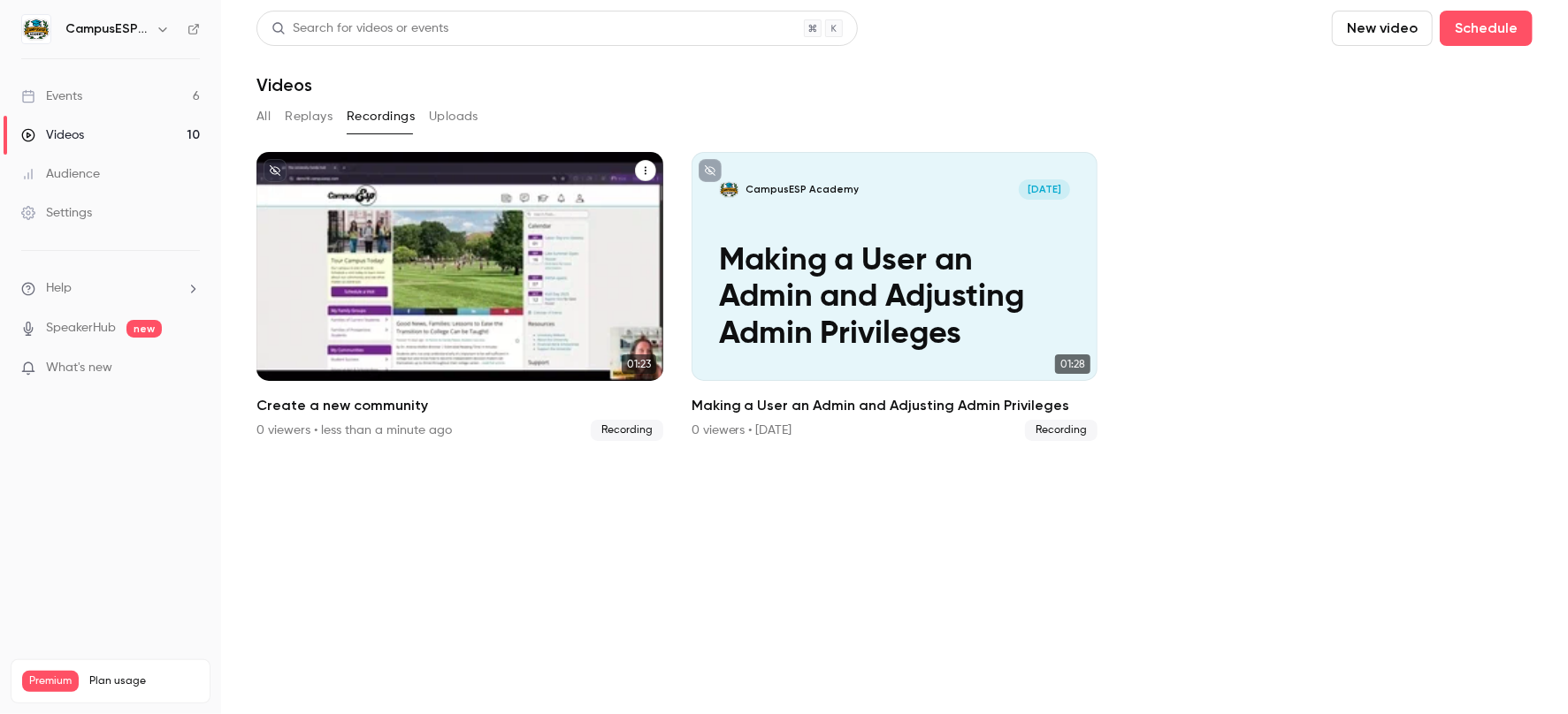
click at [644, 171] on icon "Create a new community" at bounding box center [645, 170] width 10 height 10
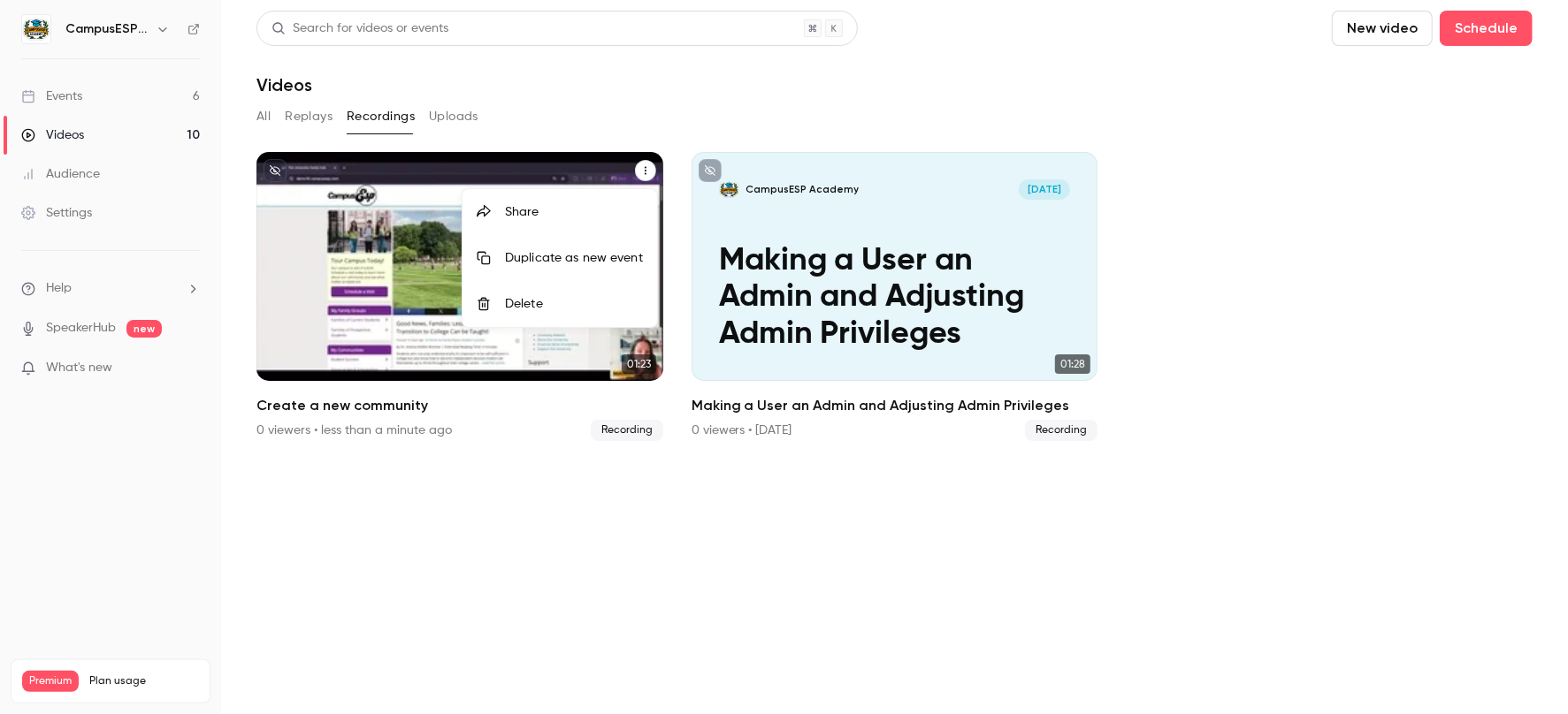
click at [525, 303] on div "Delete" at bounding box center [574, 304] width 138 height 18
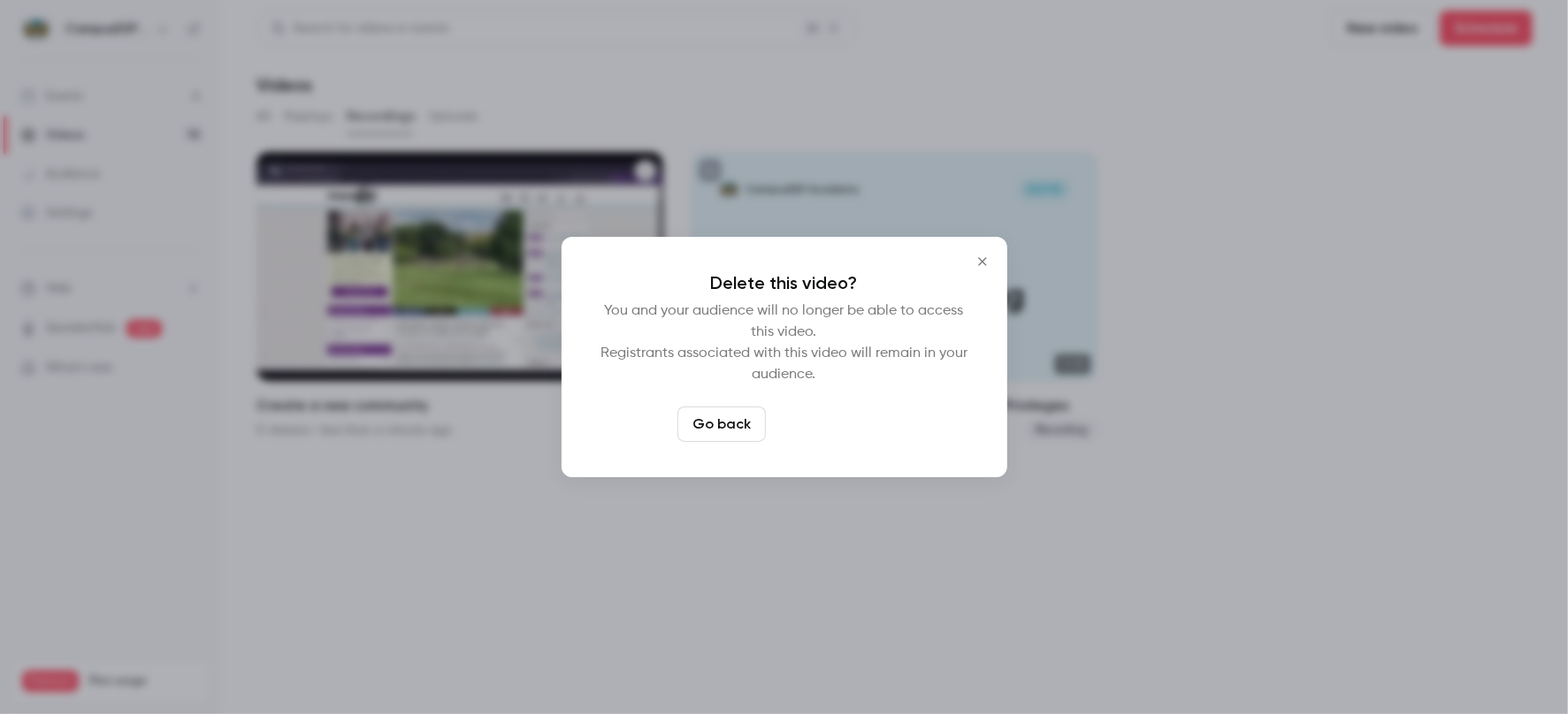
click at [843, 430] on button "Delete video" at bounding box center [831, 424] width 118 height 36
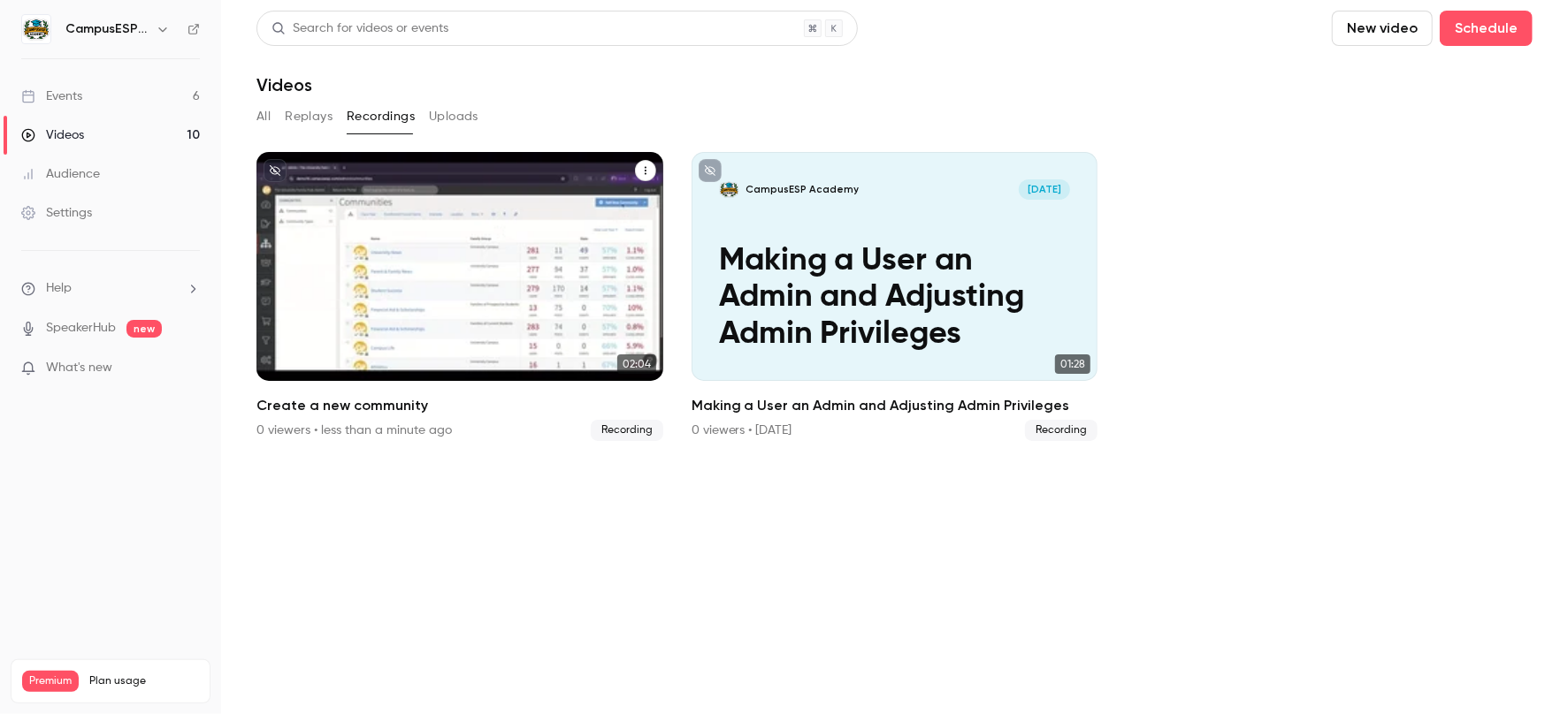
click at [643, 175] on button "Create a new community" at bounding box center [646, 170] width 22 height 22
click at [505, 301] on div "Delete" at bounding box center [574, 304] width 138 height 18
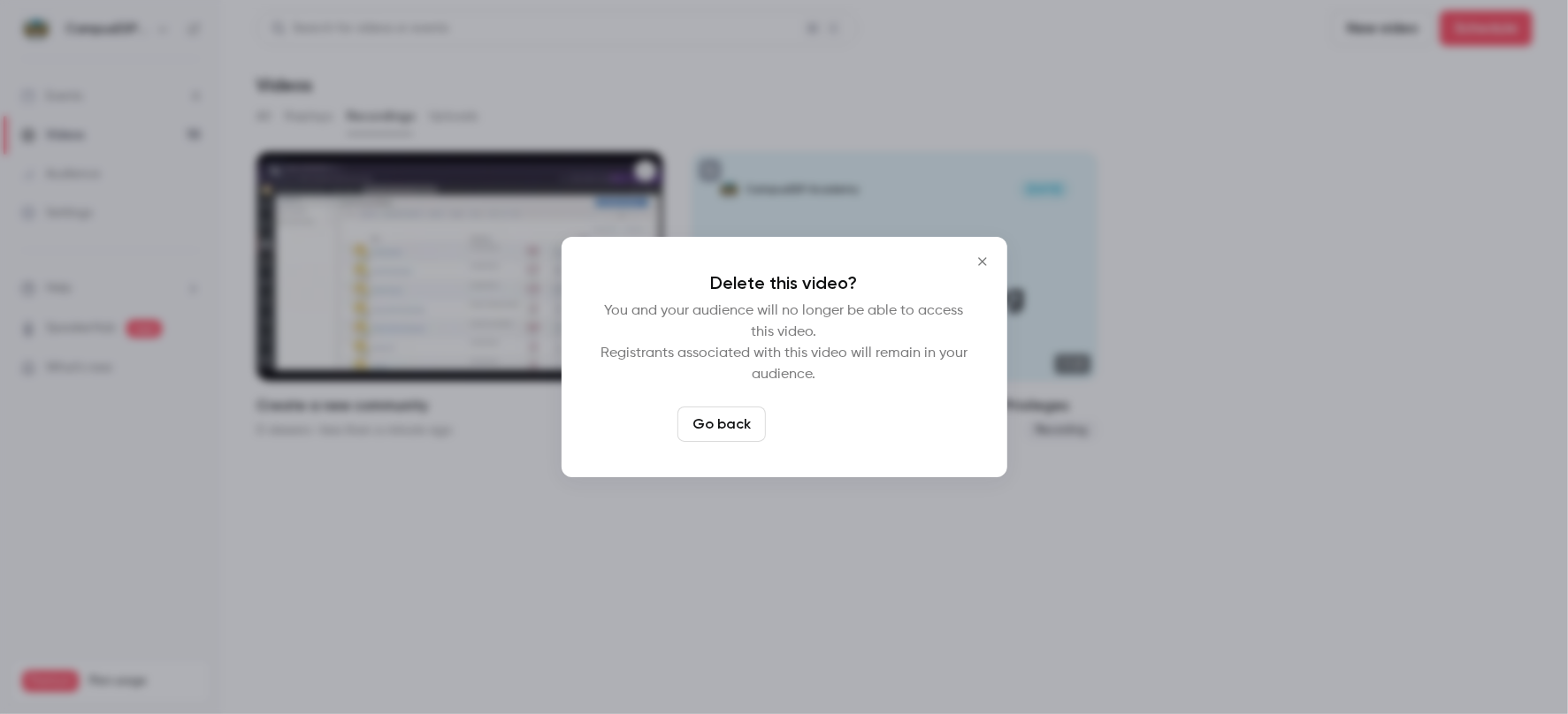
click at [814, 436] on button "Delete video" at bounding box center [831, 424] width 118 height 36
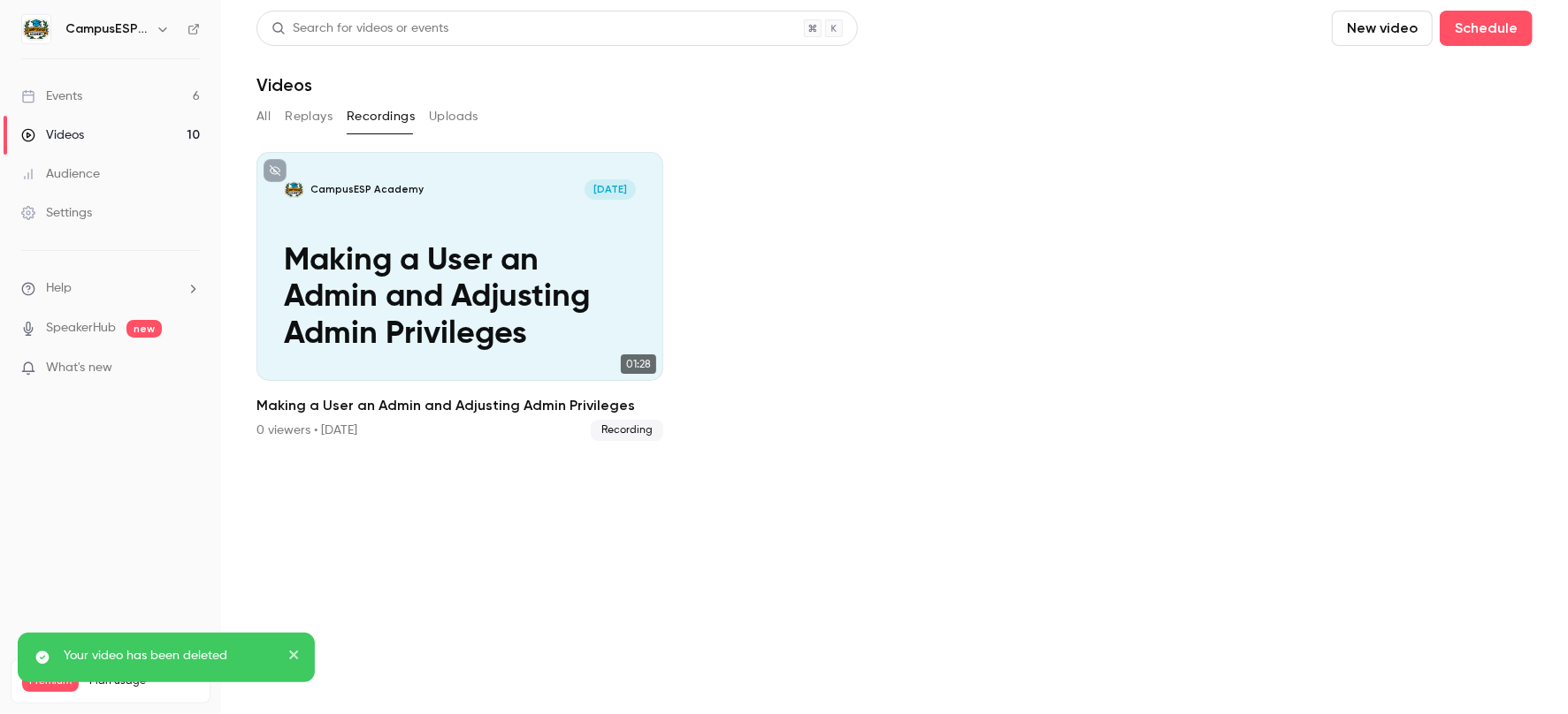
click at [944, 530] on section "Search for videos or events New video Schedule Videos All Replays Recordings Up…" at bounding box center [895, 357] width 1276 height 693
click at [80, 98] on div "Events" at bounding box center [52, 96] width 61 height 18
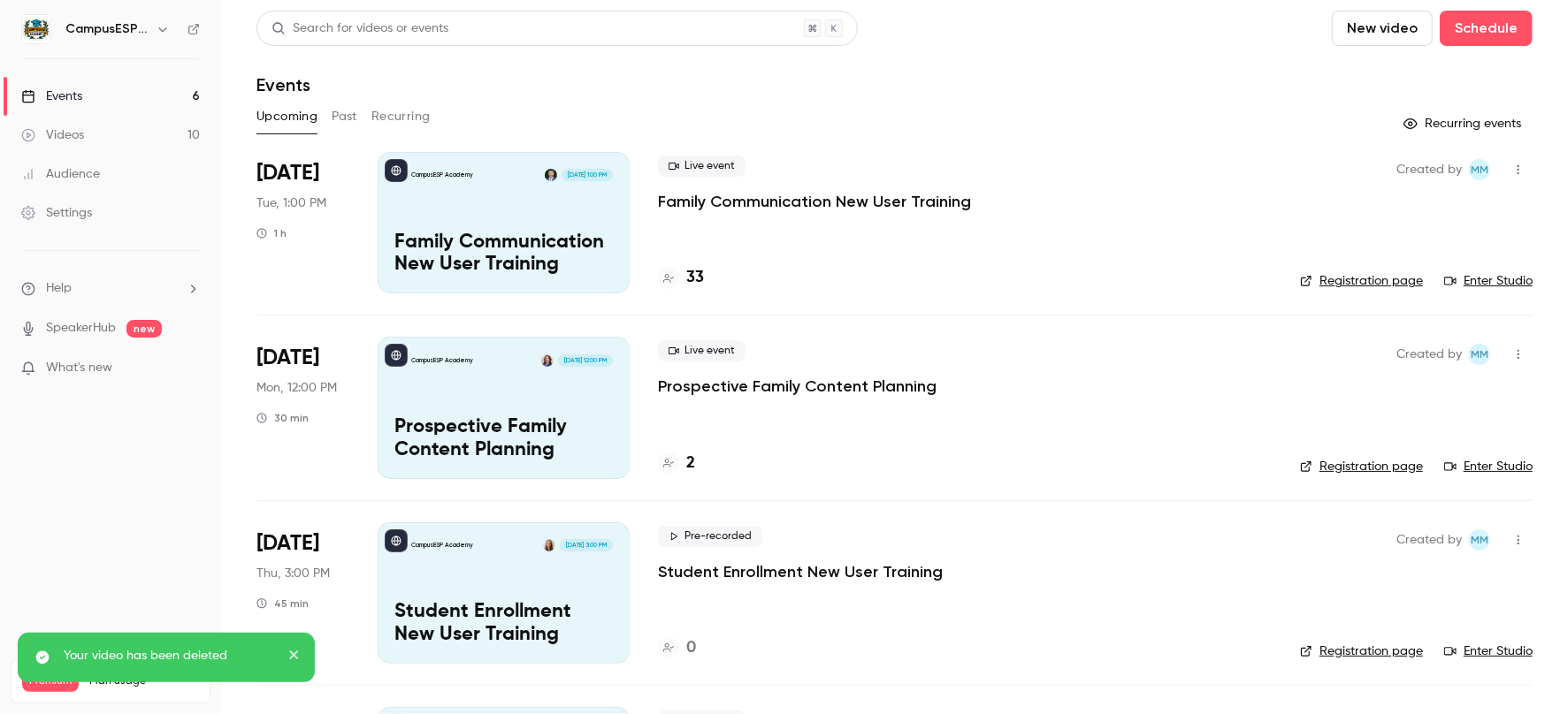
click at [120, 324] on p "SpeakerHub new" at bounding box center [91, 328] width 140 height 19
click at [130, 325] on span "new" at bounding box center [144, 328] width 36 height 18
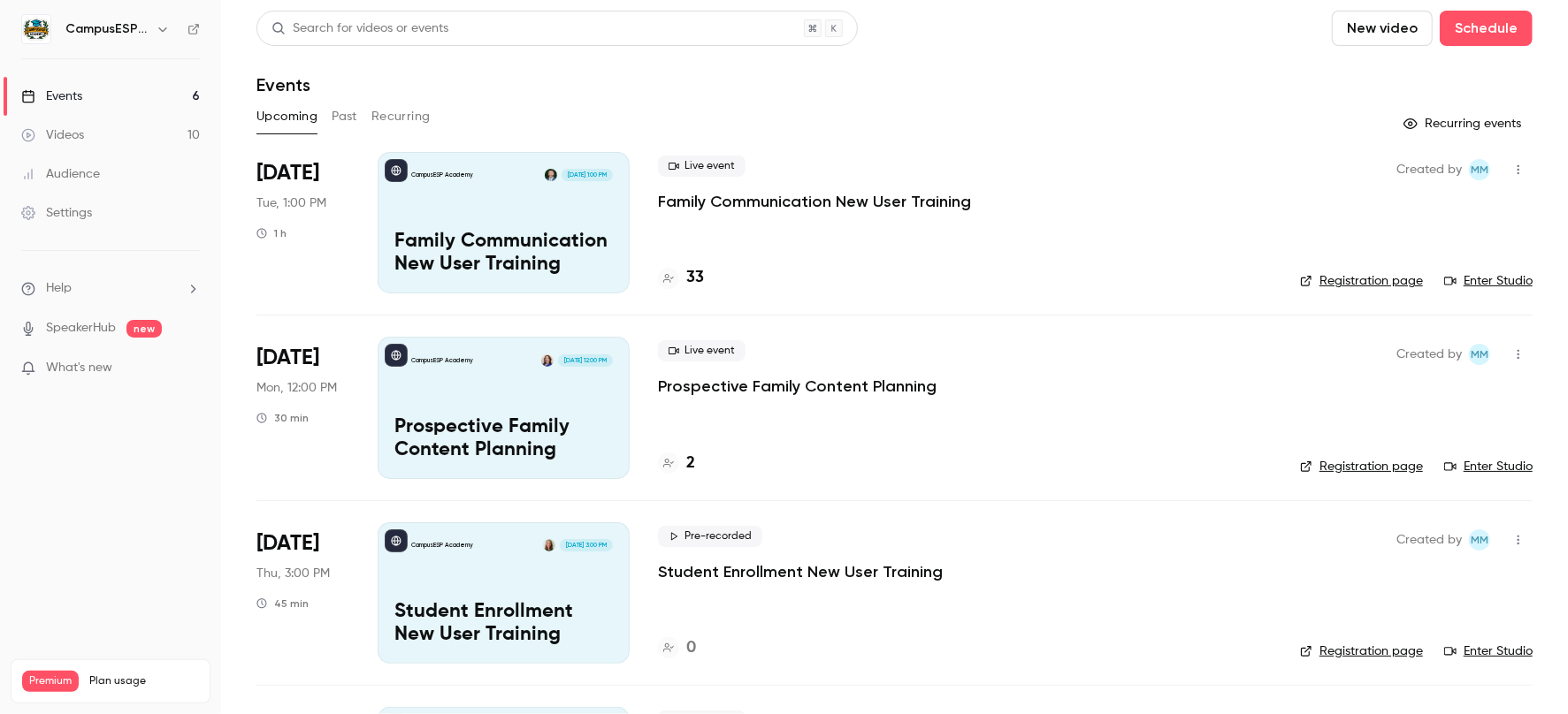
click at [67, 327] on link "SpeakerHub" at bounding box center [81, 328] width 70 height 19
click at [79, 139] on div "Videos" at bounding box center [53, 135] width 63 height 18
click at [73, 140] on div "Videos" at bounding box center [53, 135] width 63 height 18
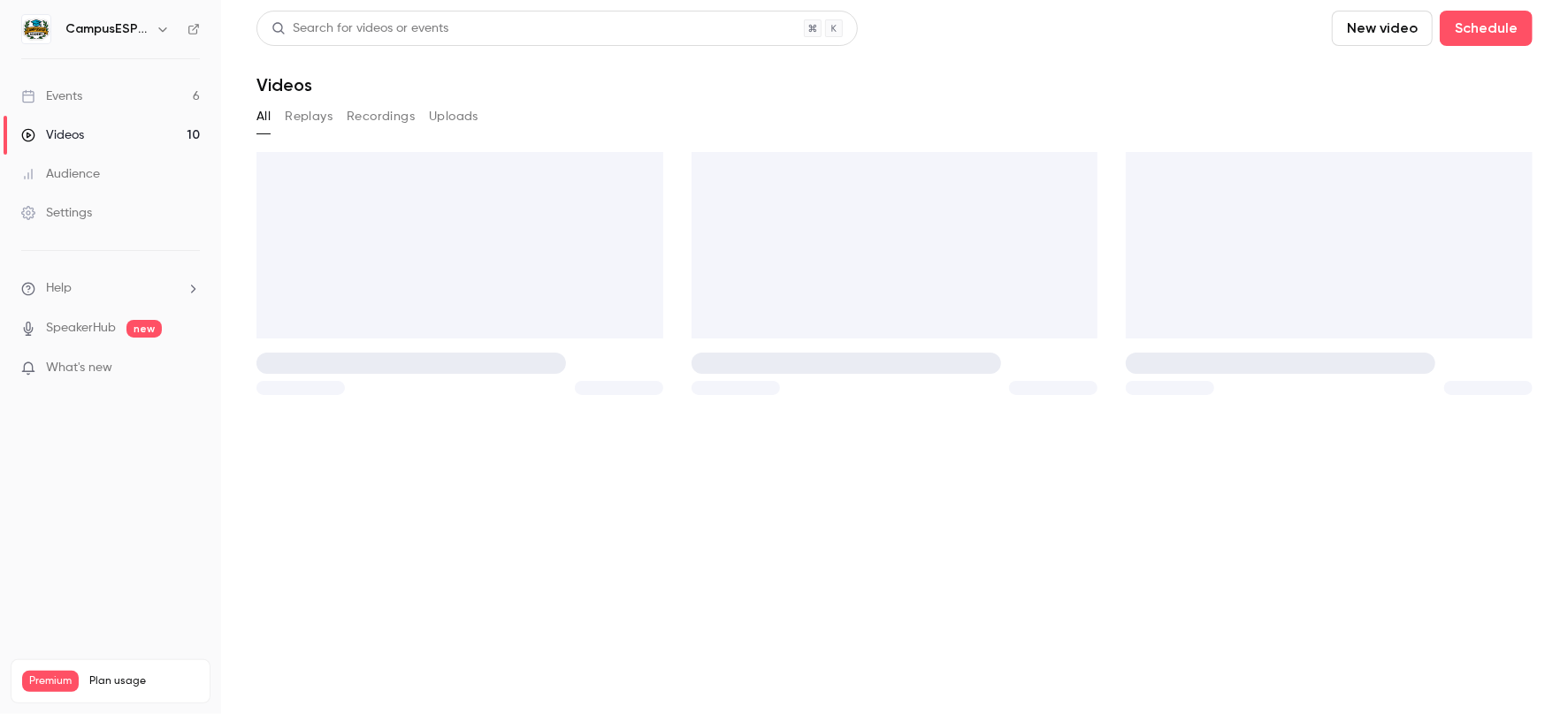
click at [356, 111] on button "Recordings" at bounding box center [380, 117] width 68 height 28
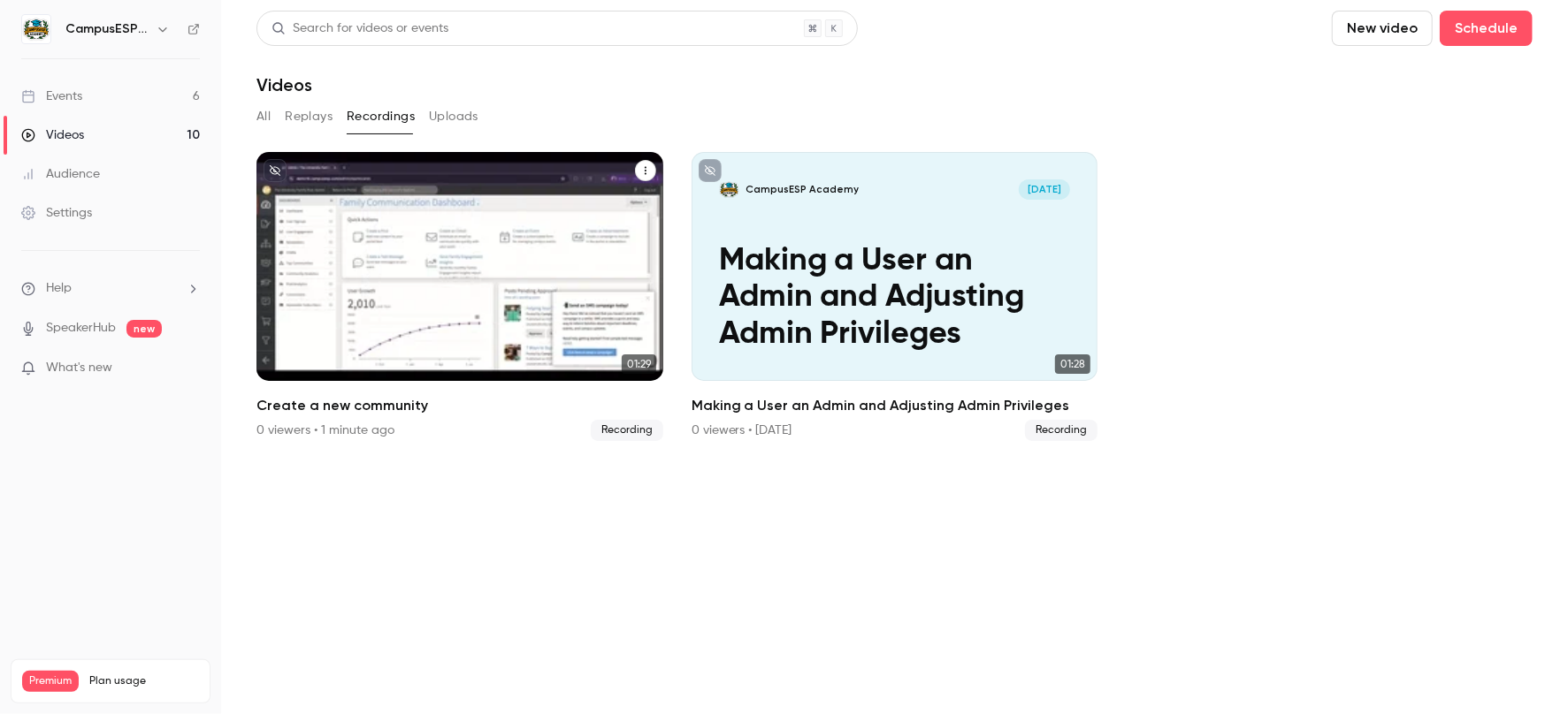
click at [649, 167] on icon "Create a new community" at bounding box center [645, 170] width 10 height 10
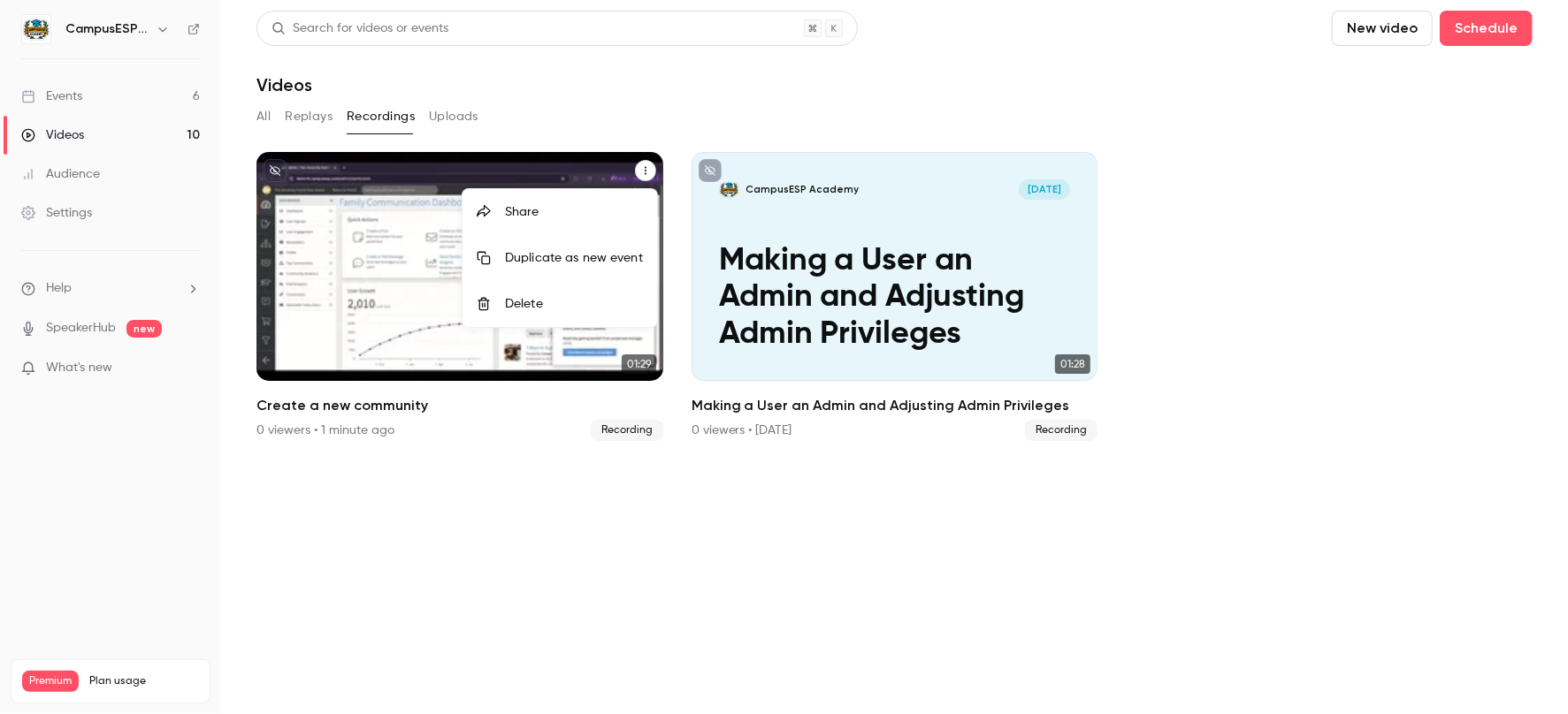
click at [533, 306] on div "Delete" at bounding box center [574, 304] width 138 height 18
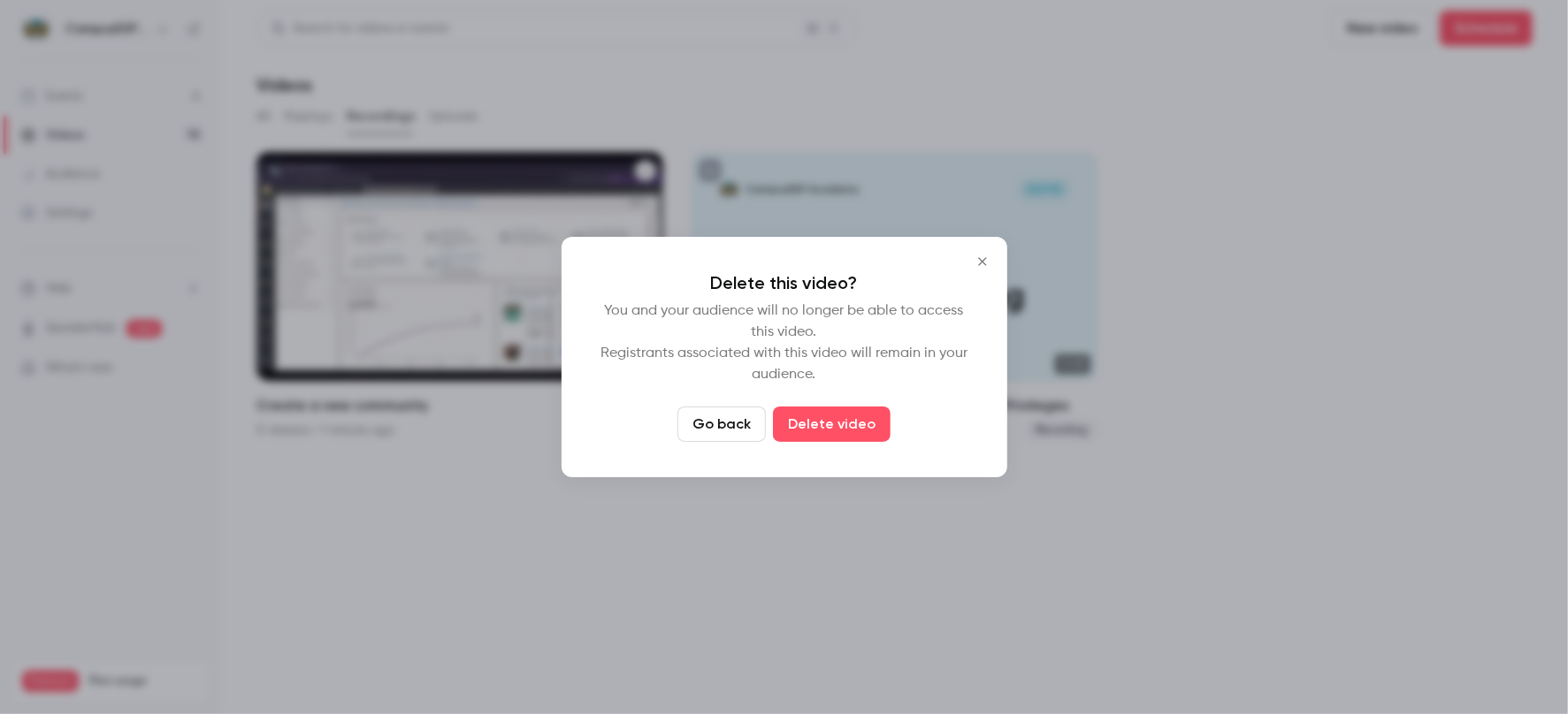
click at [848, 436] on button "Delete video" at bounding box center [831, 424] width 118 height 36
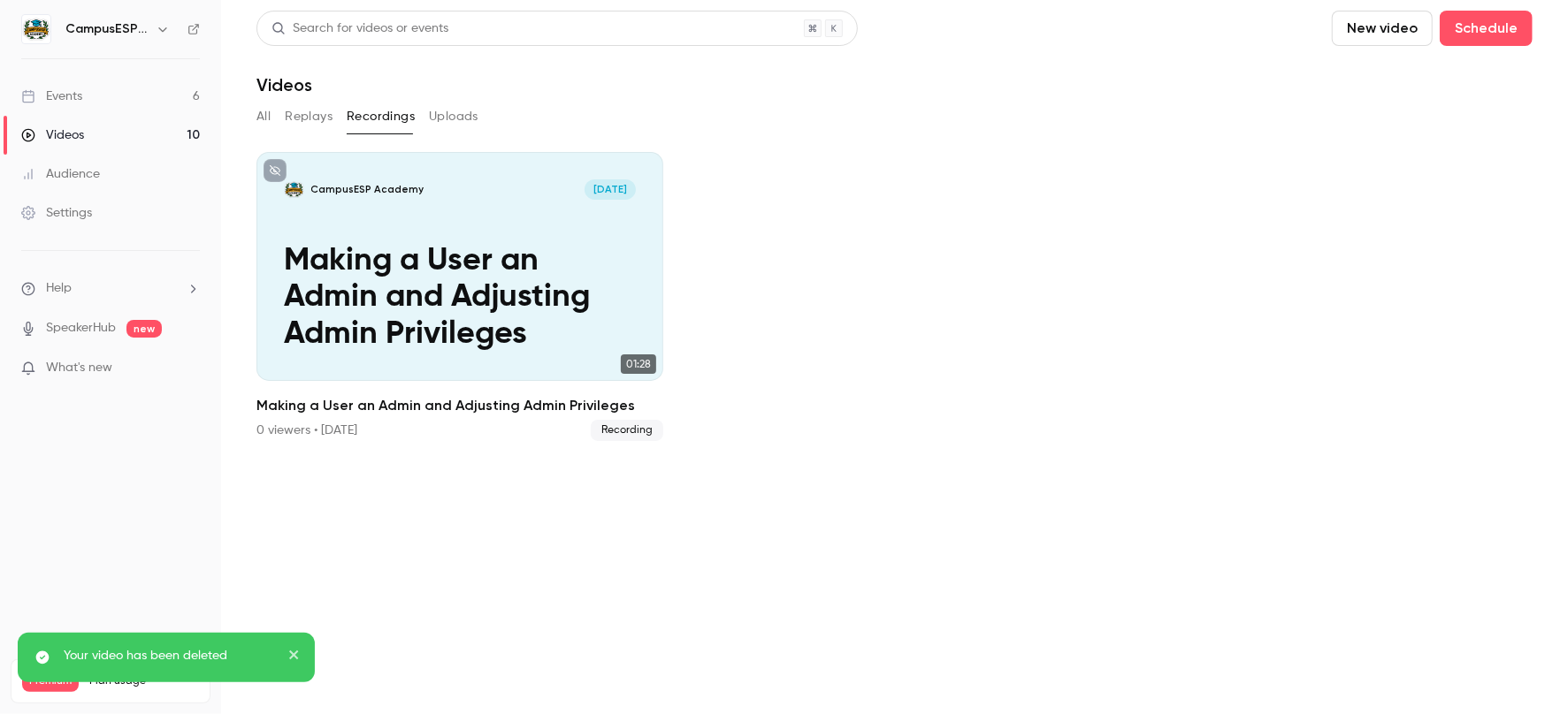
click at [1413, 29] on button "New video" at bounding box center [1382, 28] width 101 height 36
click at [1410, 72] on div "Record" at bounding box center [1447, 76] width 135 height 18
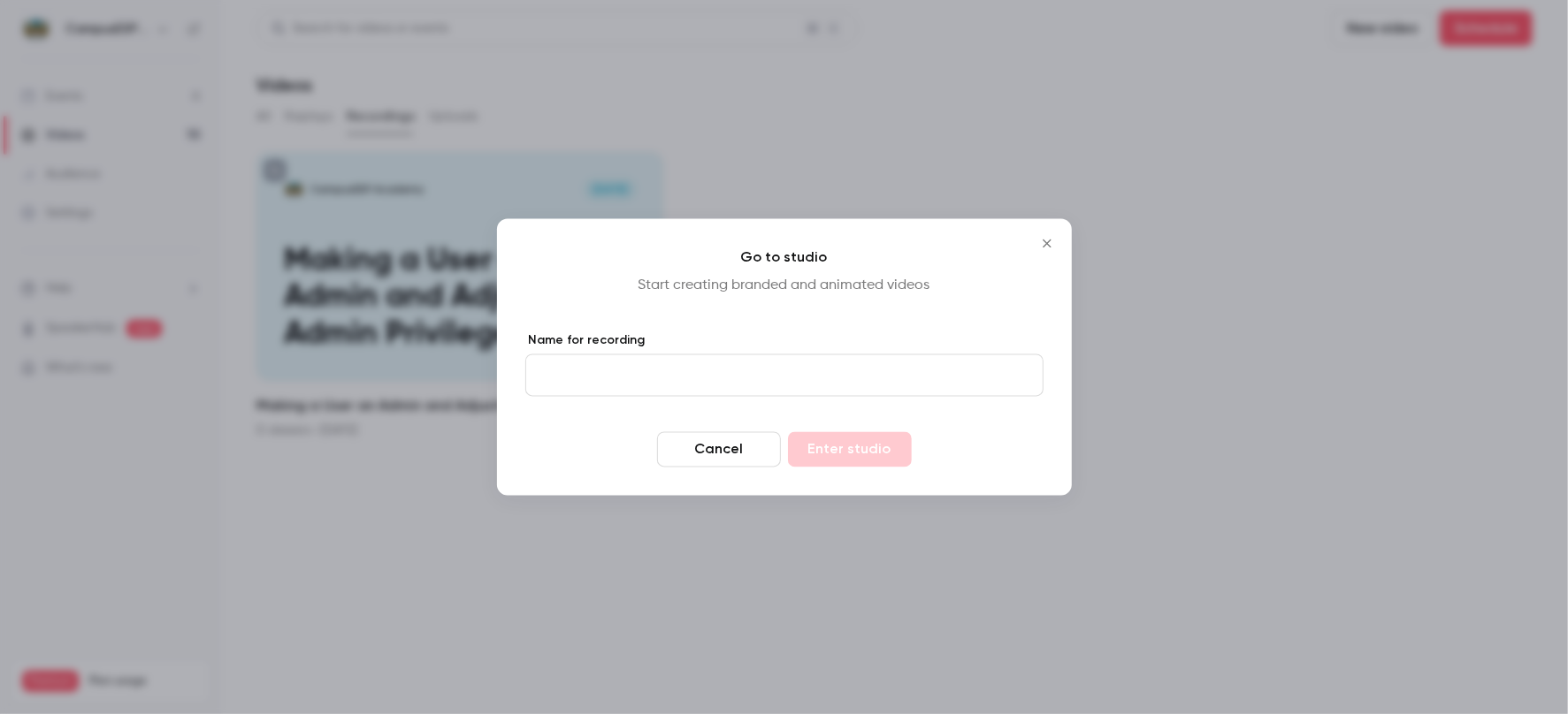
click at [642, 379] on input "Name for recording" at bounding box center [784, 375] width 519 height 42
type input "**********"
click at [878, 442] on button "Enter studio" at bounding box center [850, 451] width 124 height 36
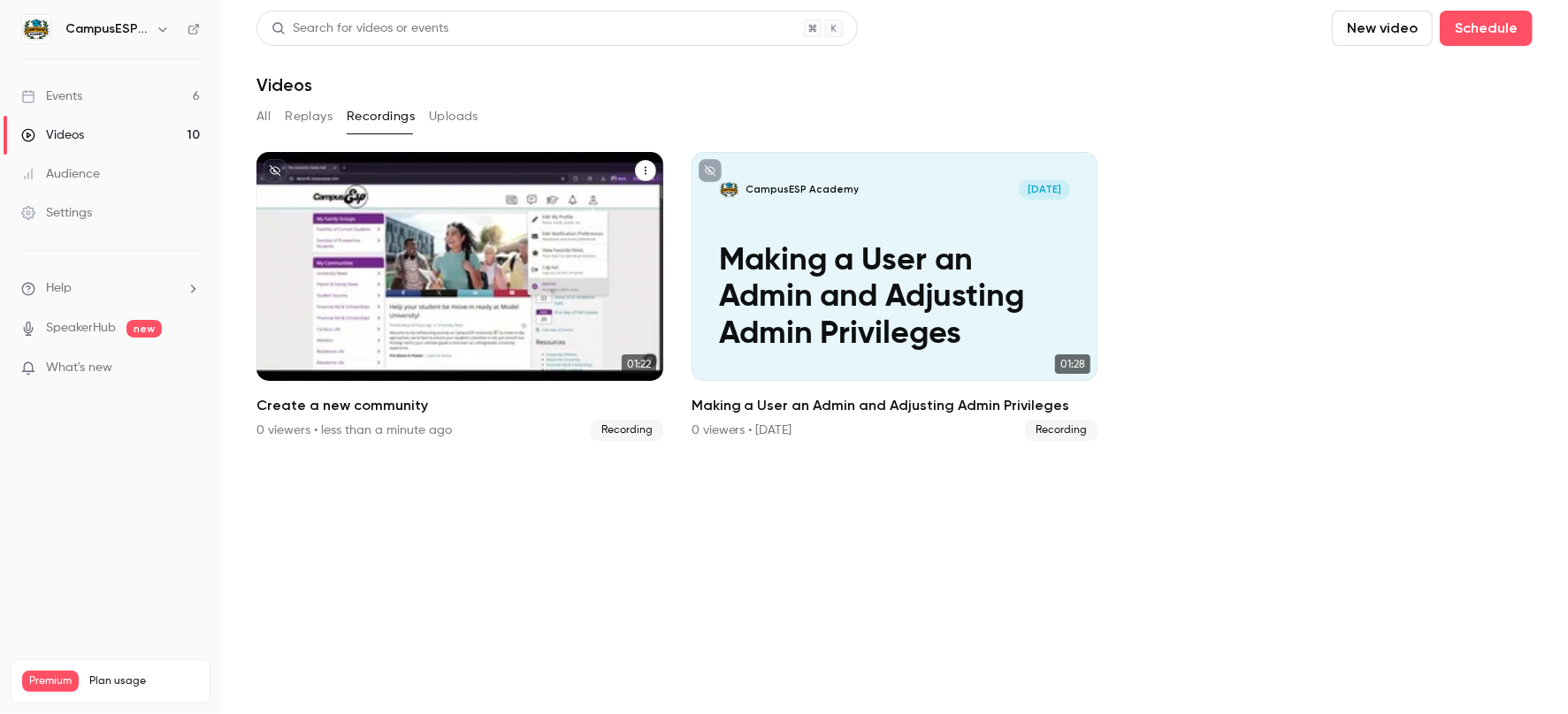
click at [642, 166] on icon "Create a new community" at bounding box center [645, 170] width 10 height 10
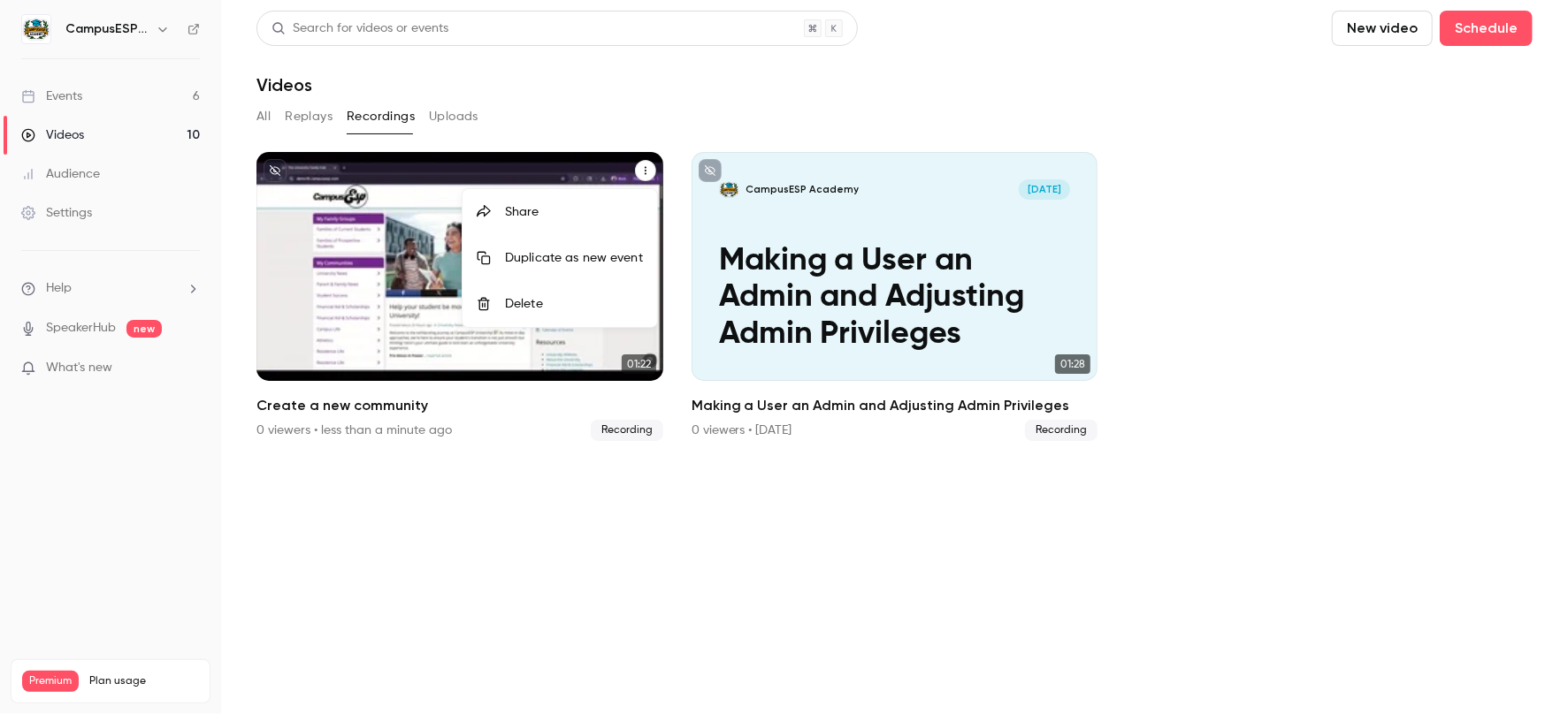
click at [564, 303] on div "Delete" at bounding box center [574, 304] width 138 height 18
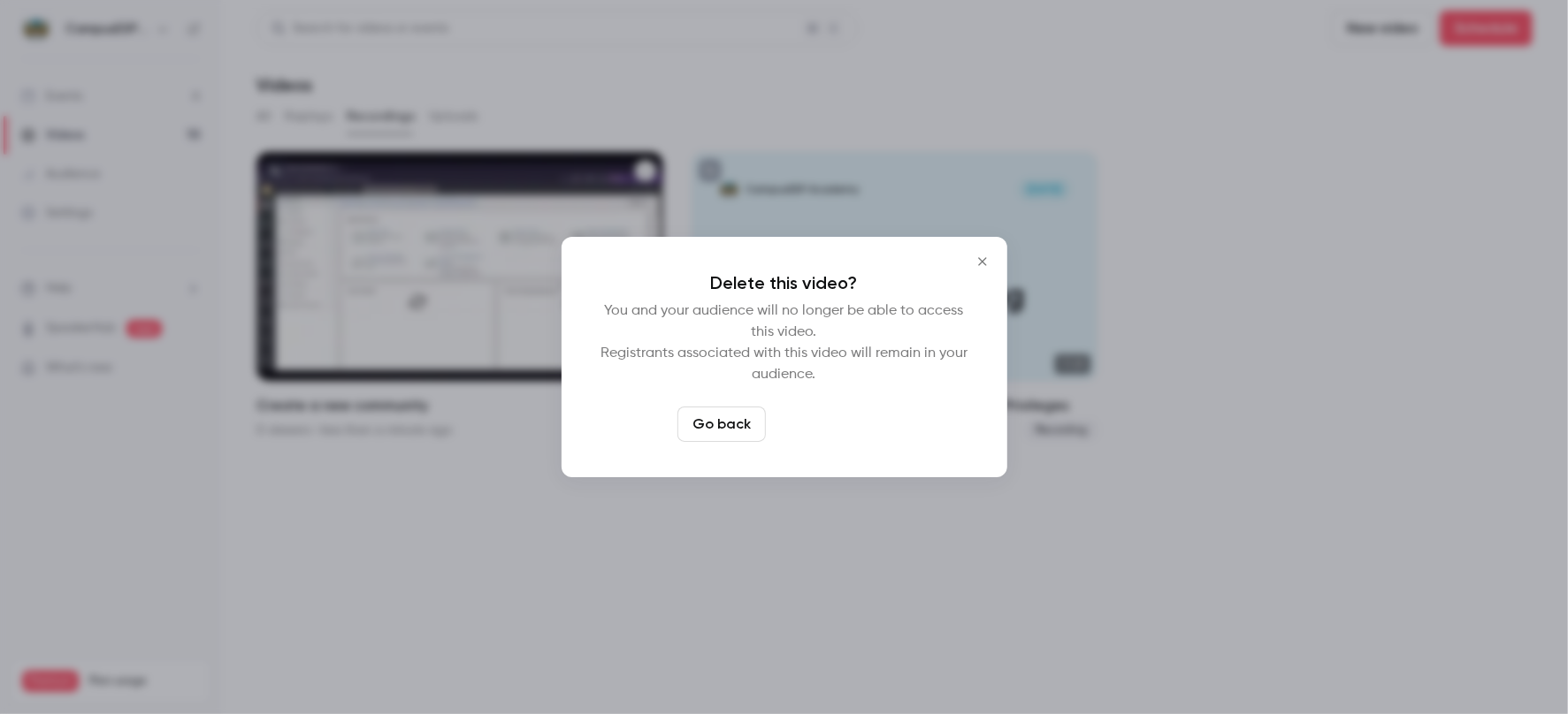
click at [826, 433] on button "Delete video" at bounding box center [831, 424] width 118 height 36
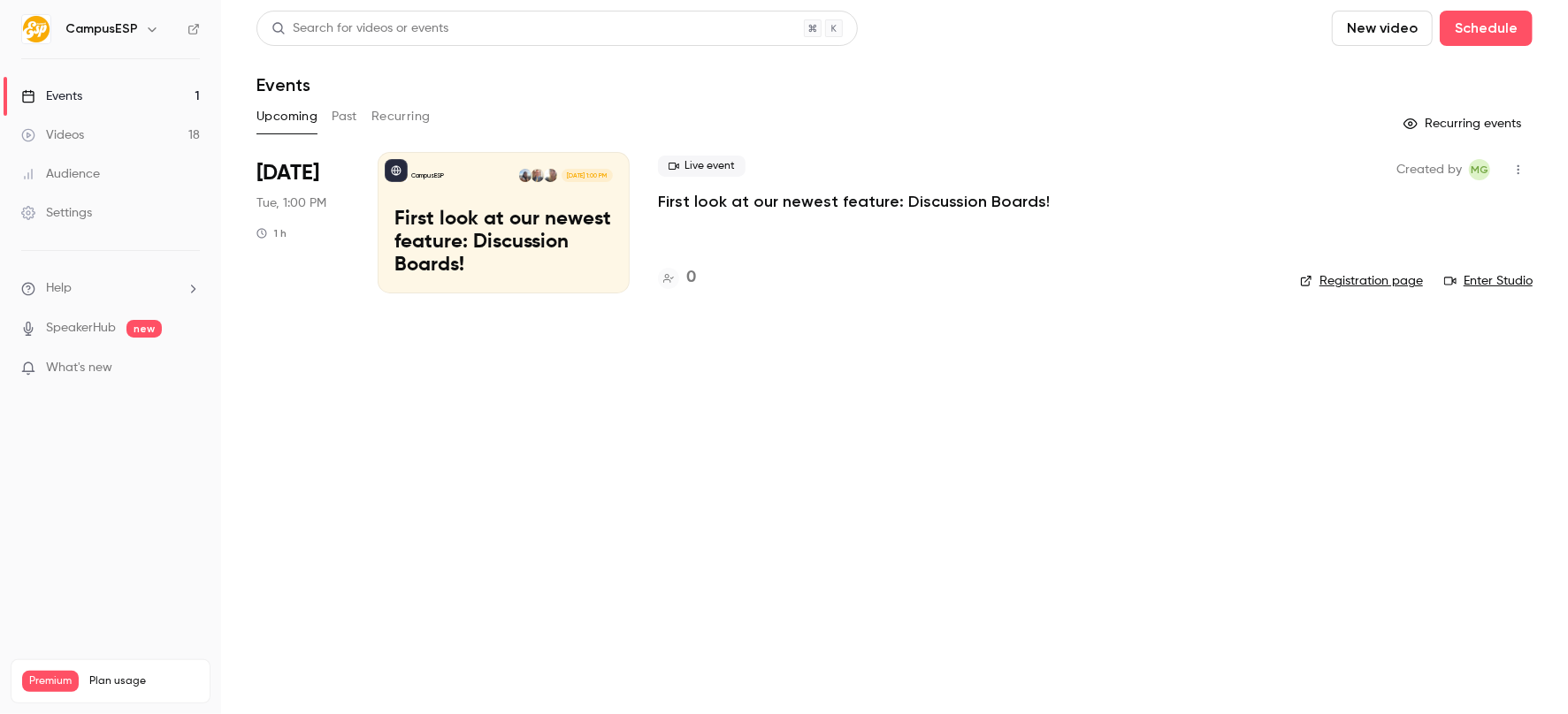
click at [67, 137] on div "Videos" at bounding box center [53, 135] width 63 height 18
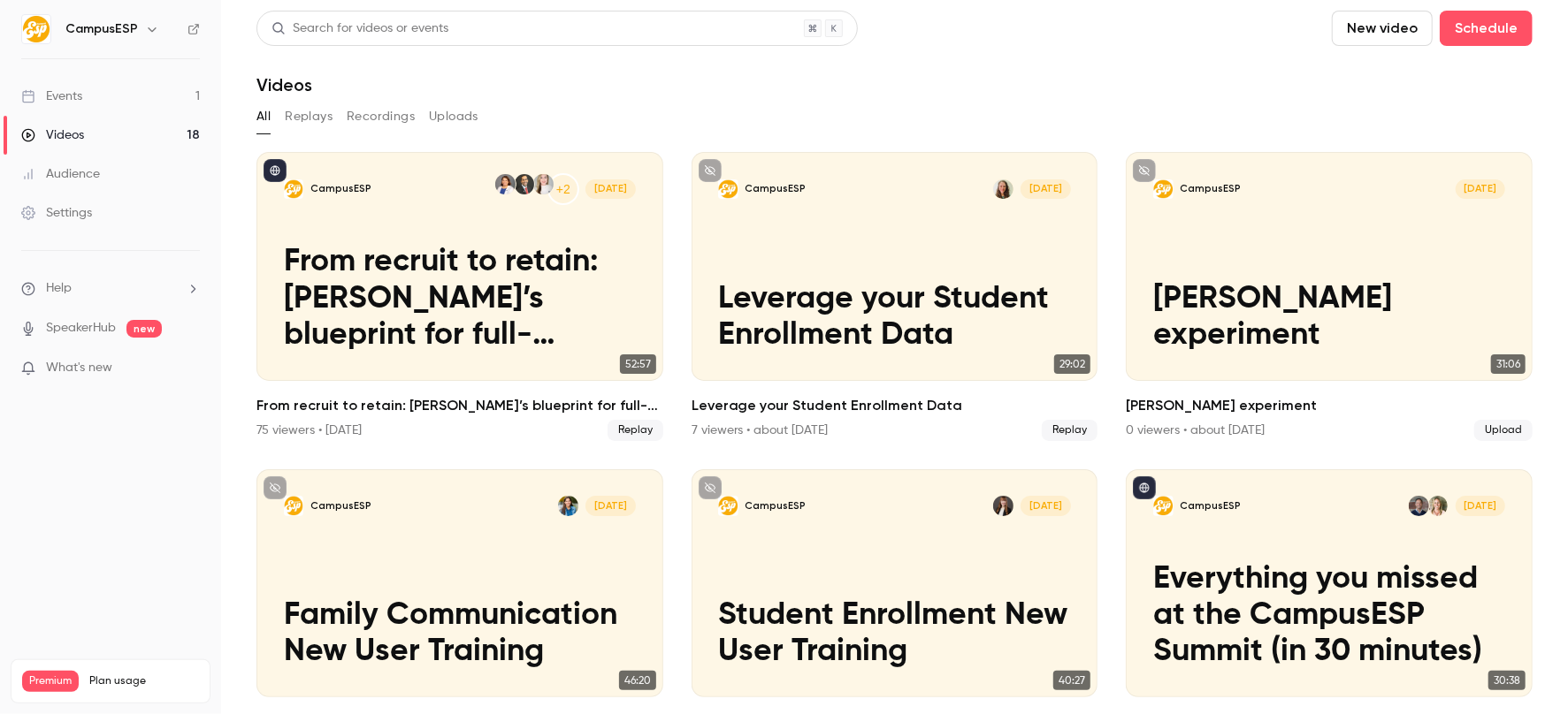
click at [97, 95] on link "Events 1" at bounding box center [110, 96] width 221 height 39
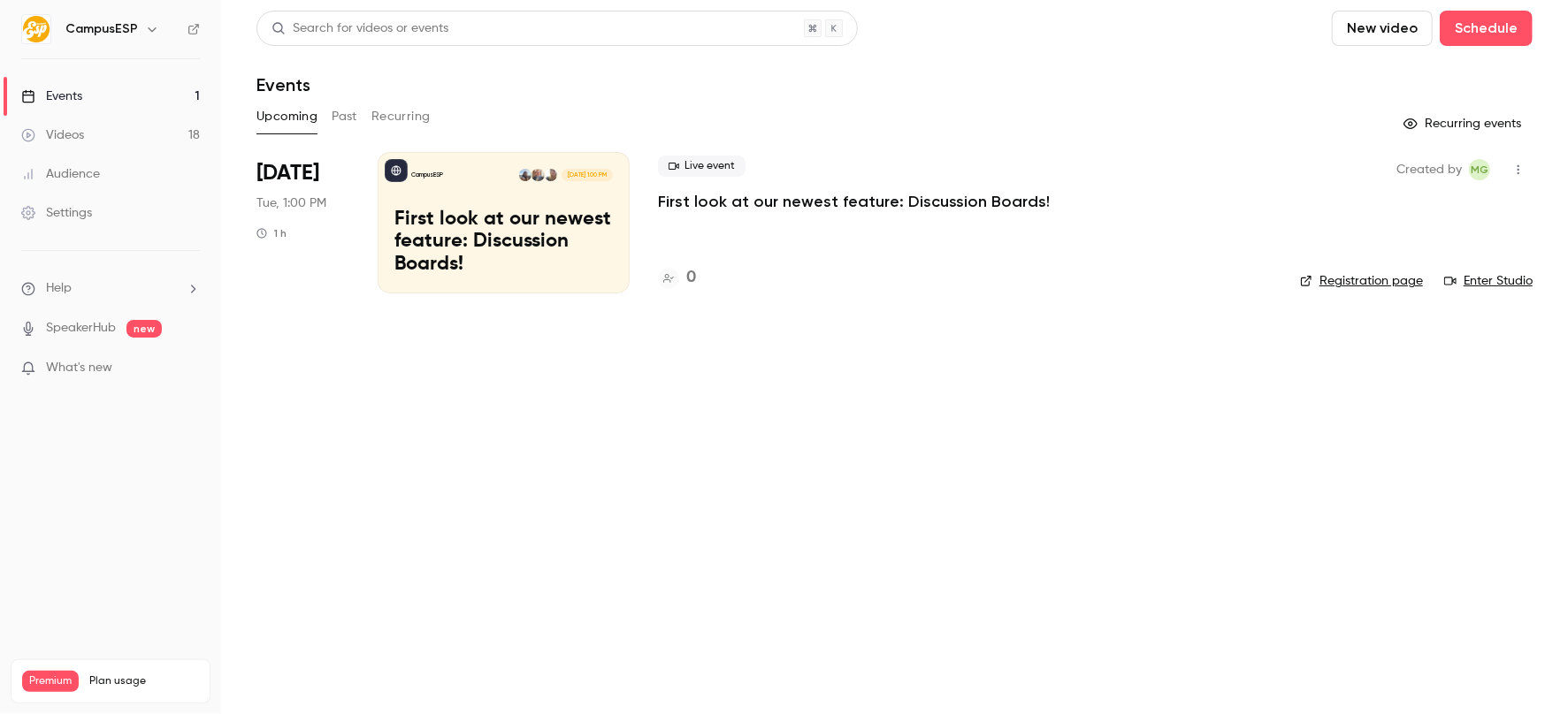
click at [158, 34] on button "button" at bounding box center [152, 29] width 22 height 22
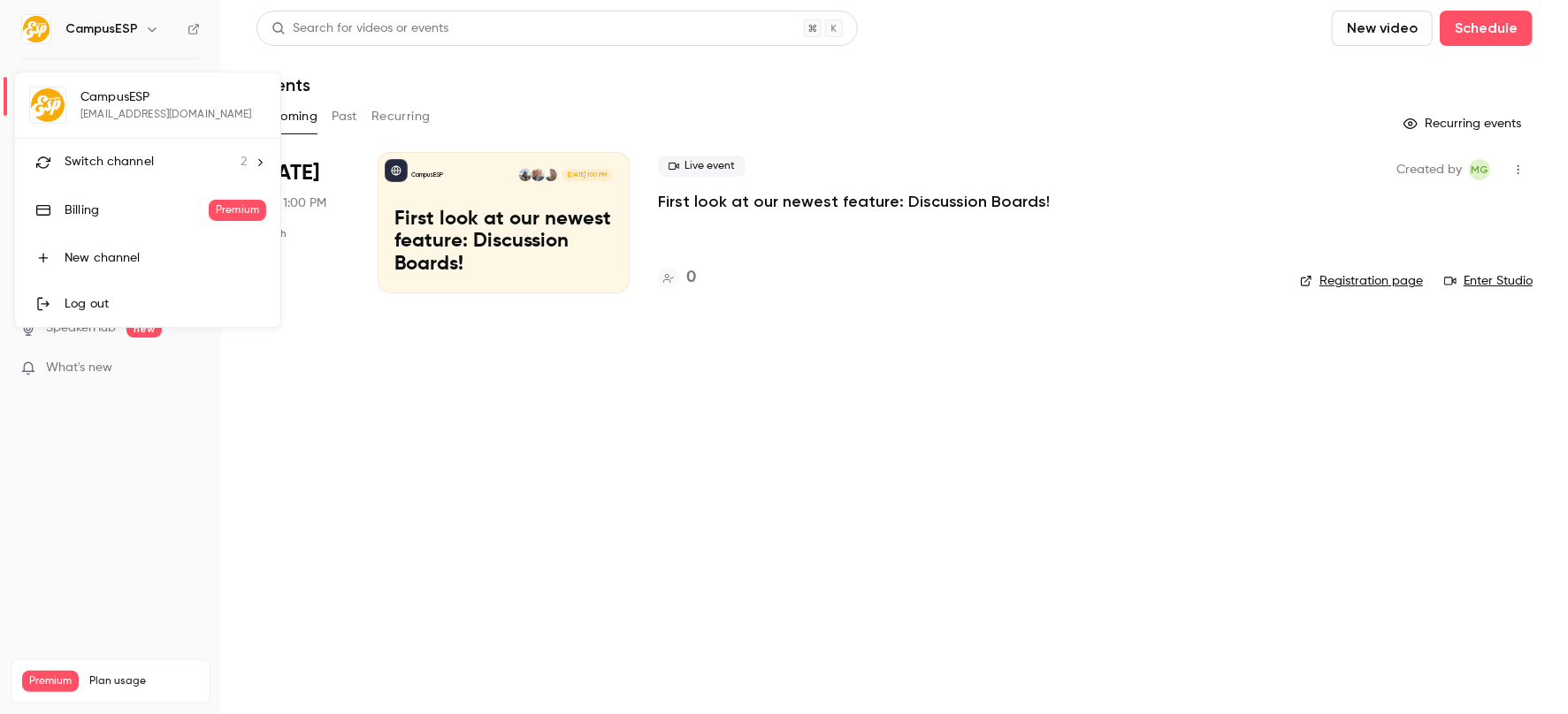
drag, startPoint x: 275, startPoint y: 516, endPoint x: 170, endPoint y: 305, distance: 235.7
click at [274, 515] on div at bounding box center [784, 357] width 1568 height 714
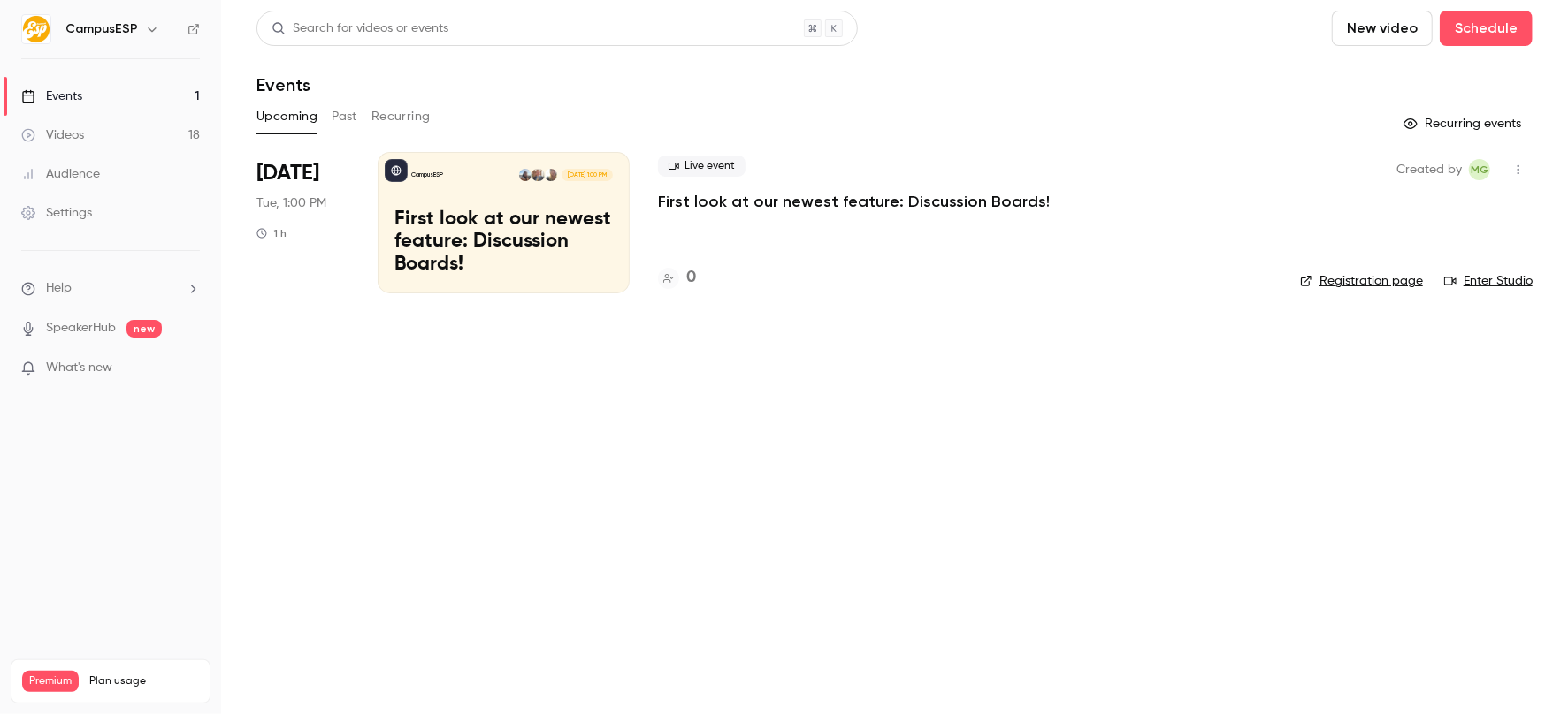
click at [61, 124] on link "Videos 18" at bounding box center [110, 135] width 221 height 39
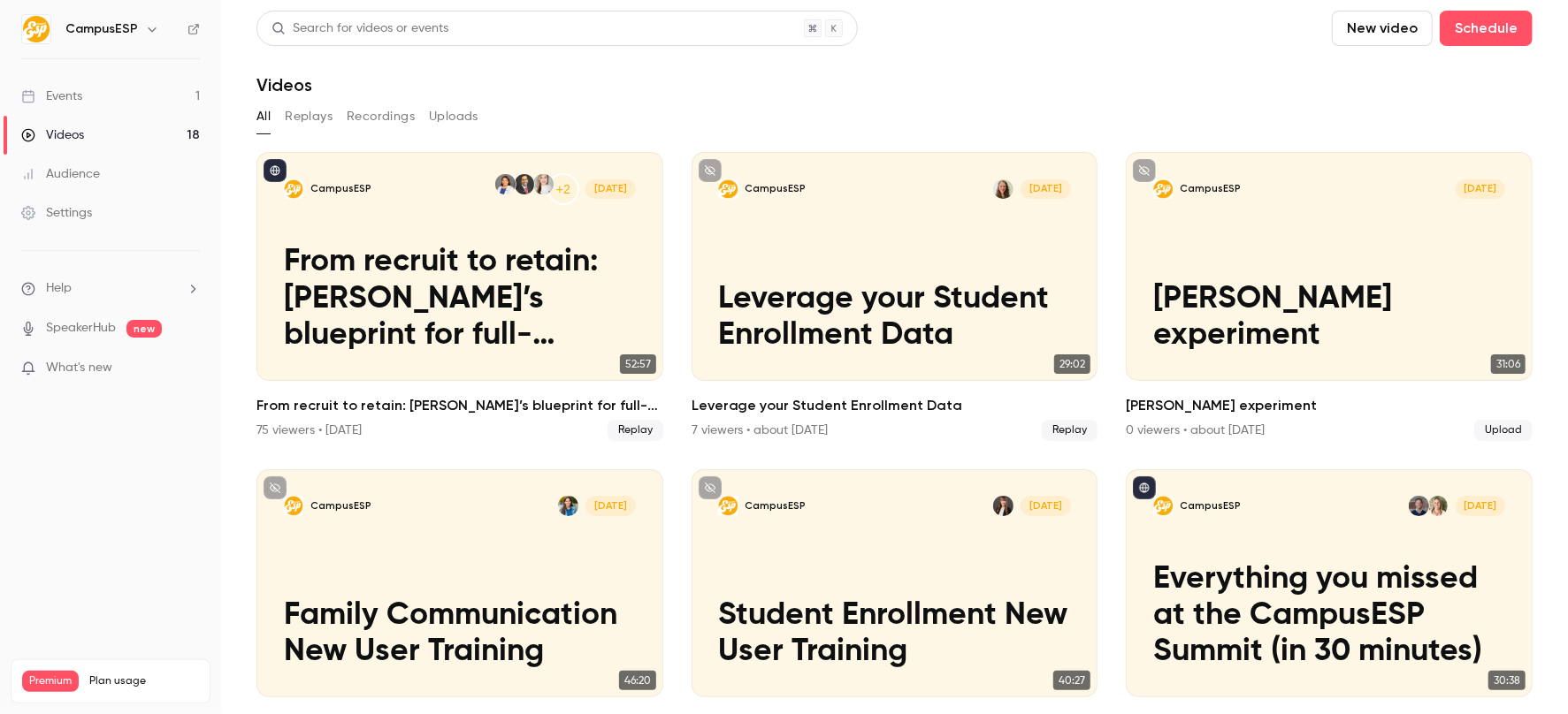
click at [370, 116] on button "Recordings" at bounding box center [380, 117] width 68 height 28
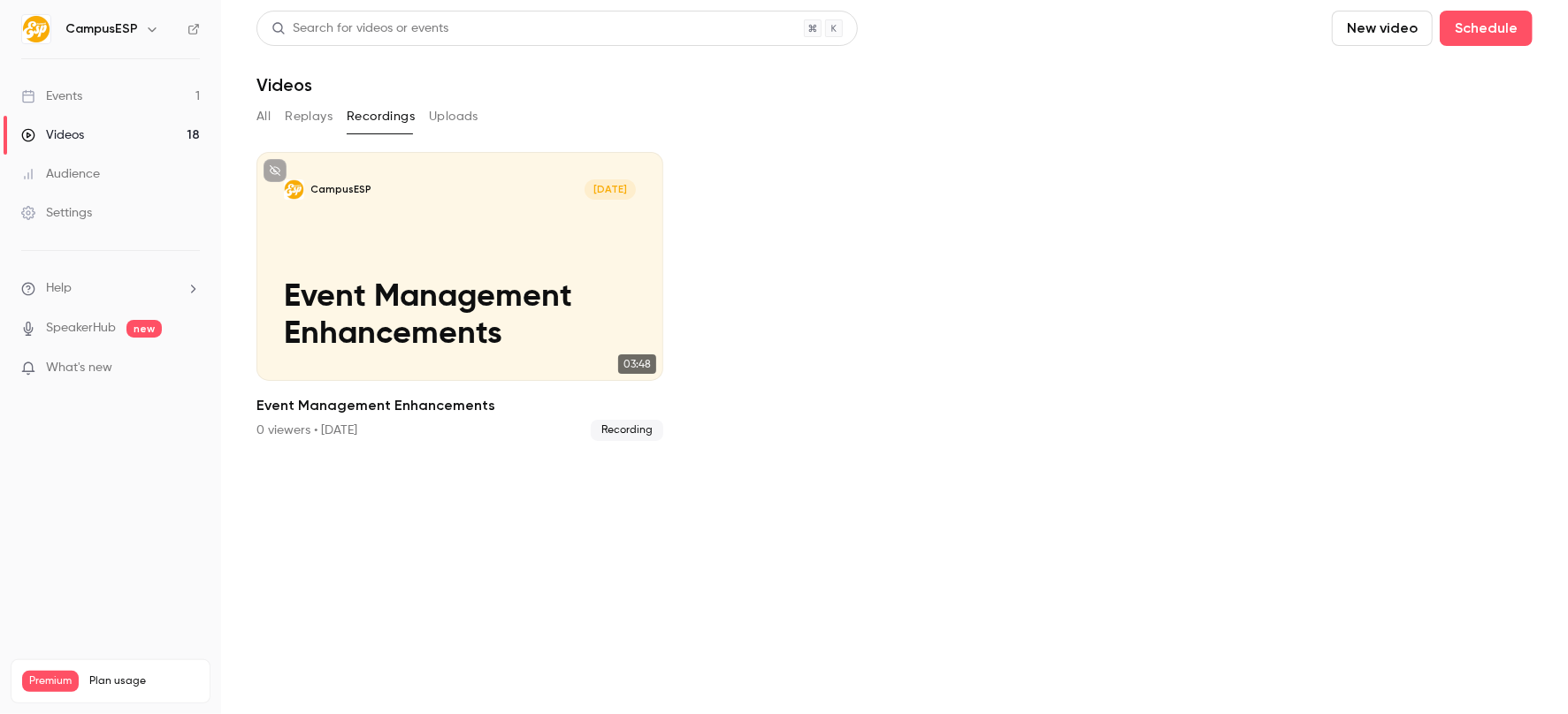
click at [148, 28] on icon "button" at bounding box center [152, 28] width 14 height 14
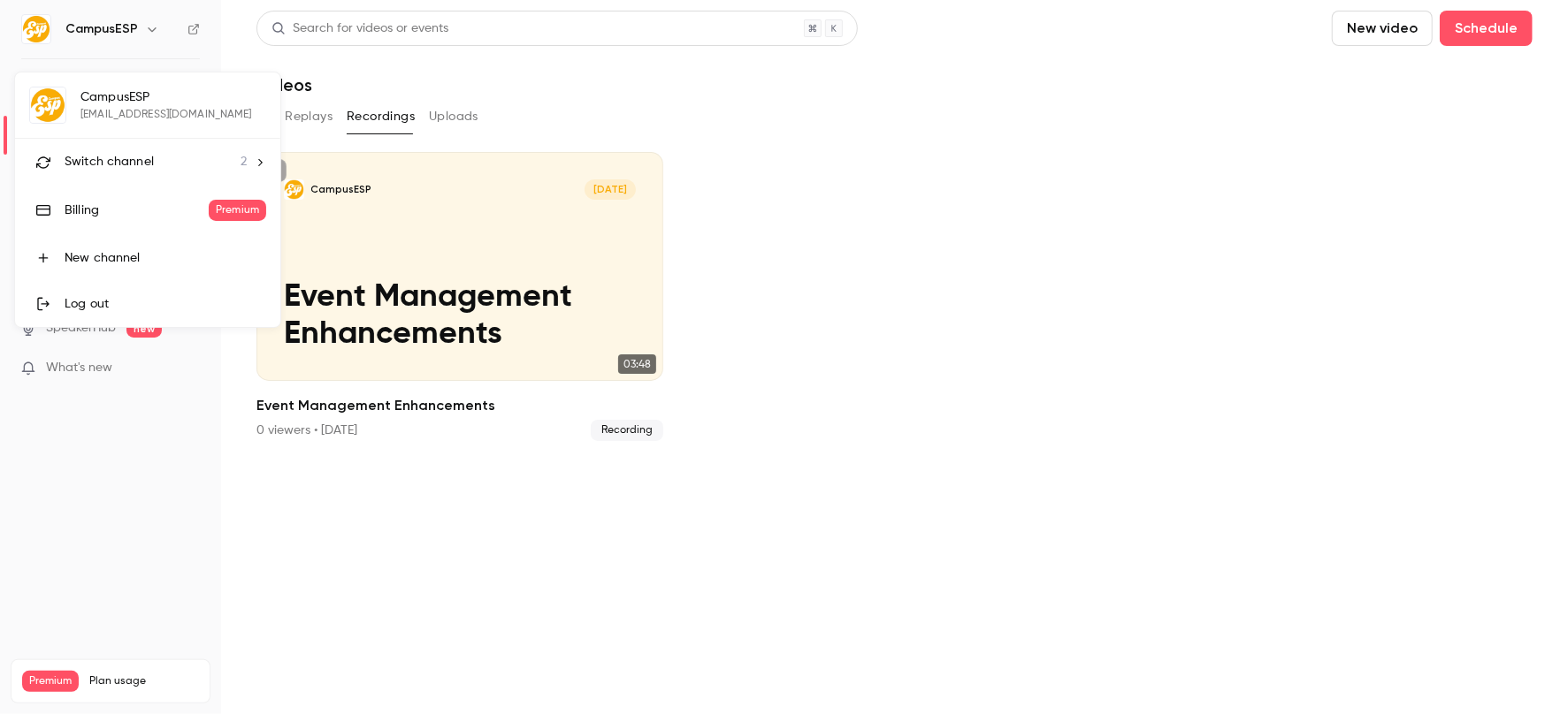
click at [248, 156] on li "Switch channel 2" at bounding box center [148, 163] width 265 height 47
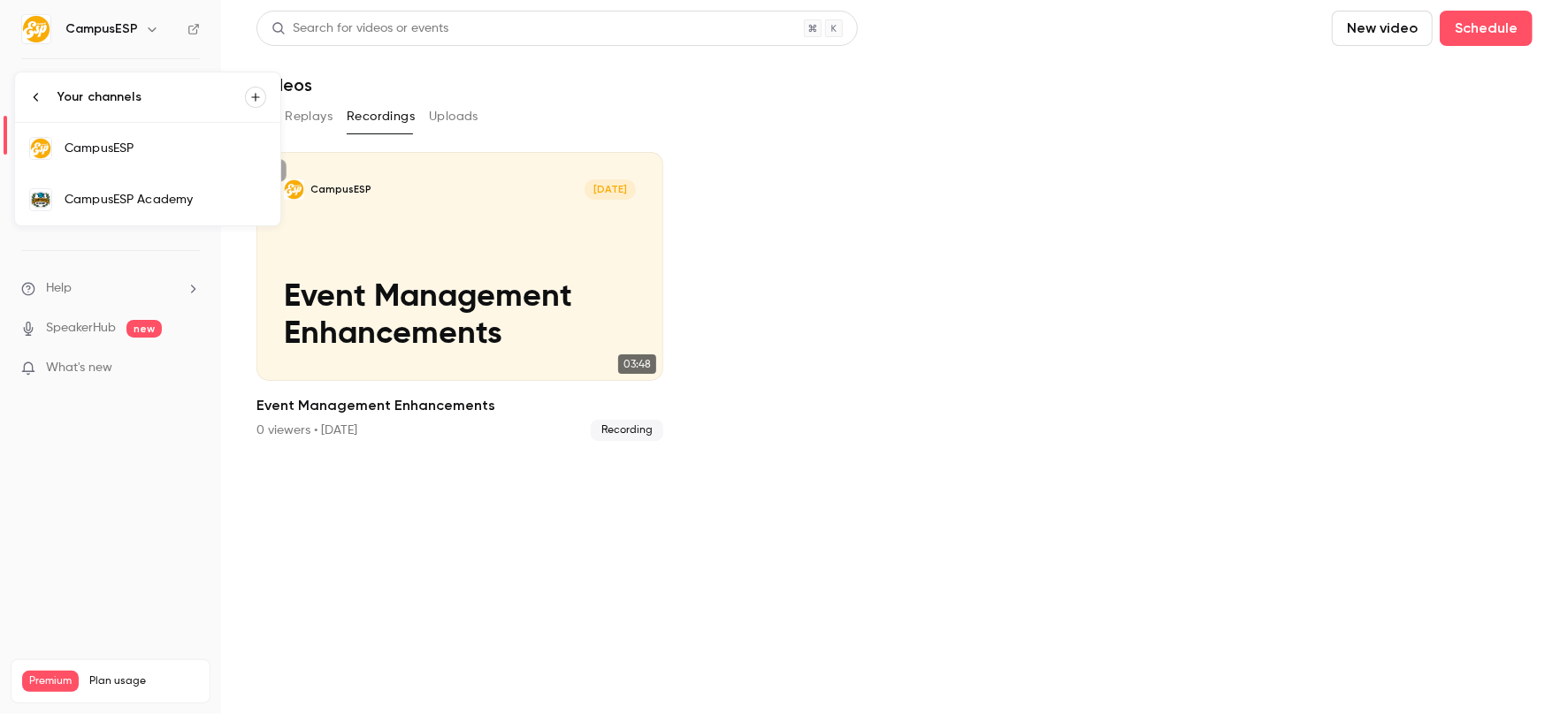
click at [185, 205] on div "CampusESP Academy" at bounding box center [166, 199] width 201 height 18
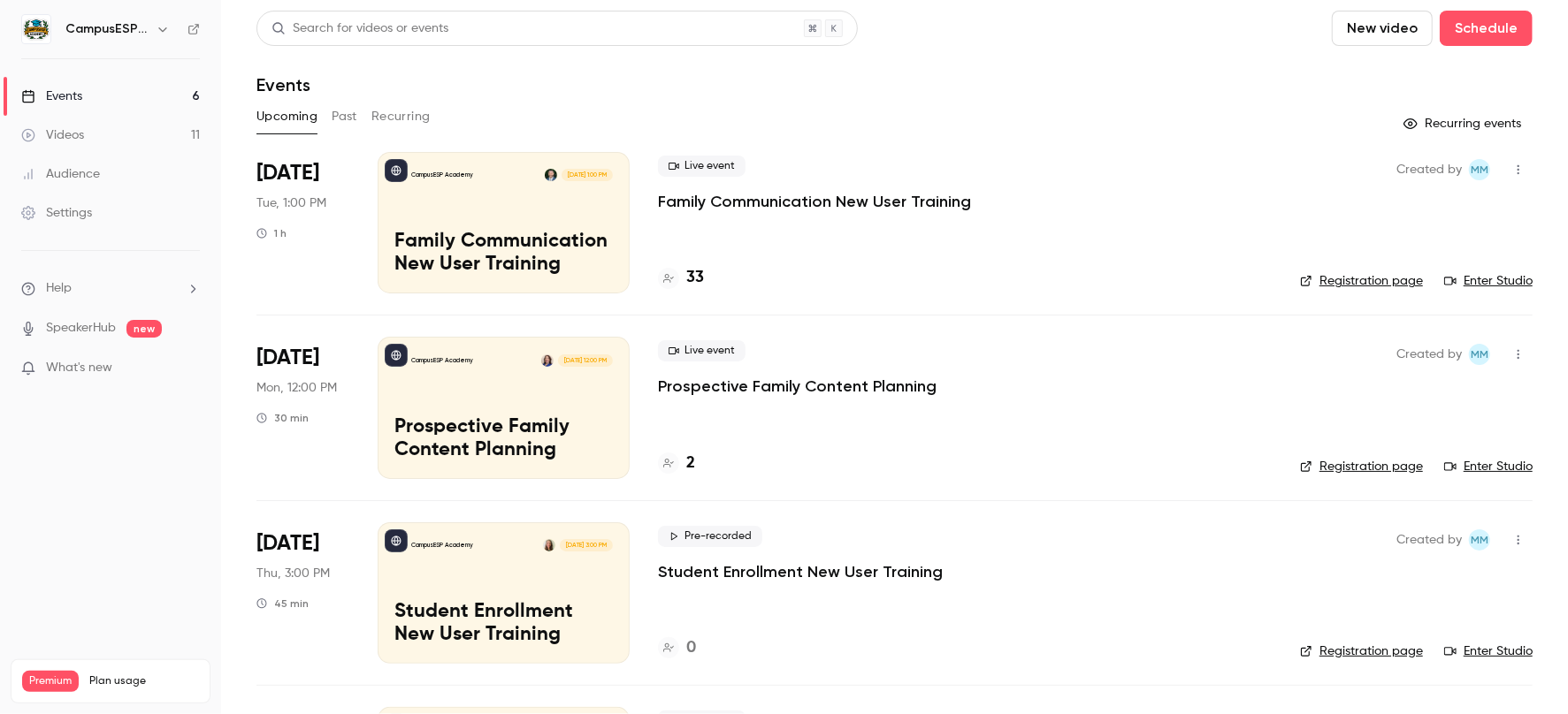
drag, startPoint x: 66, startPoint y: 133, endPoint x: 87, endPoint y: 133, distance: 21.0
click at [66, 133] on div "Videos" at bounding box center [53, 135] width 63 height 18
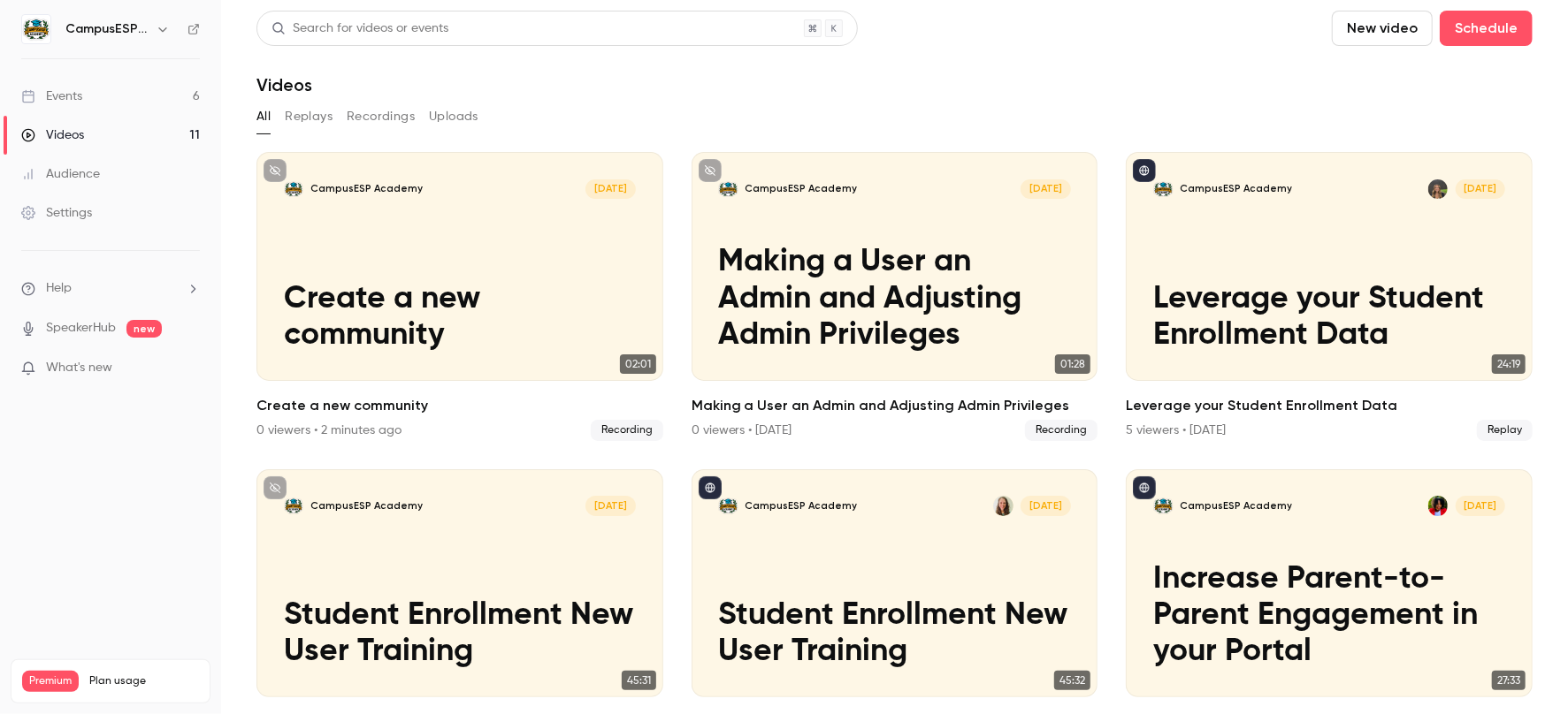
click at [381, 115] on button "Recordings" at bounding box center [380, 117] width 68 height 28
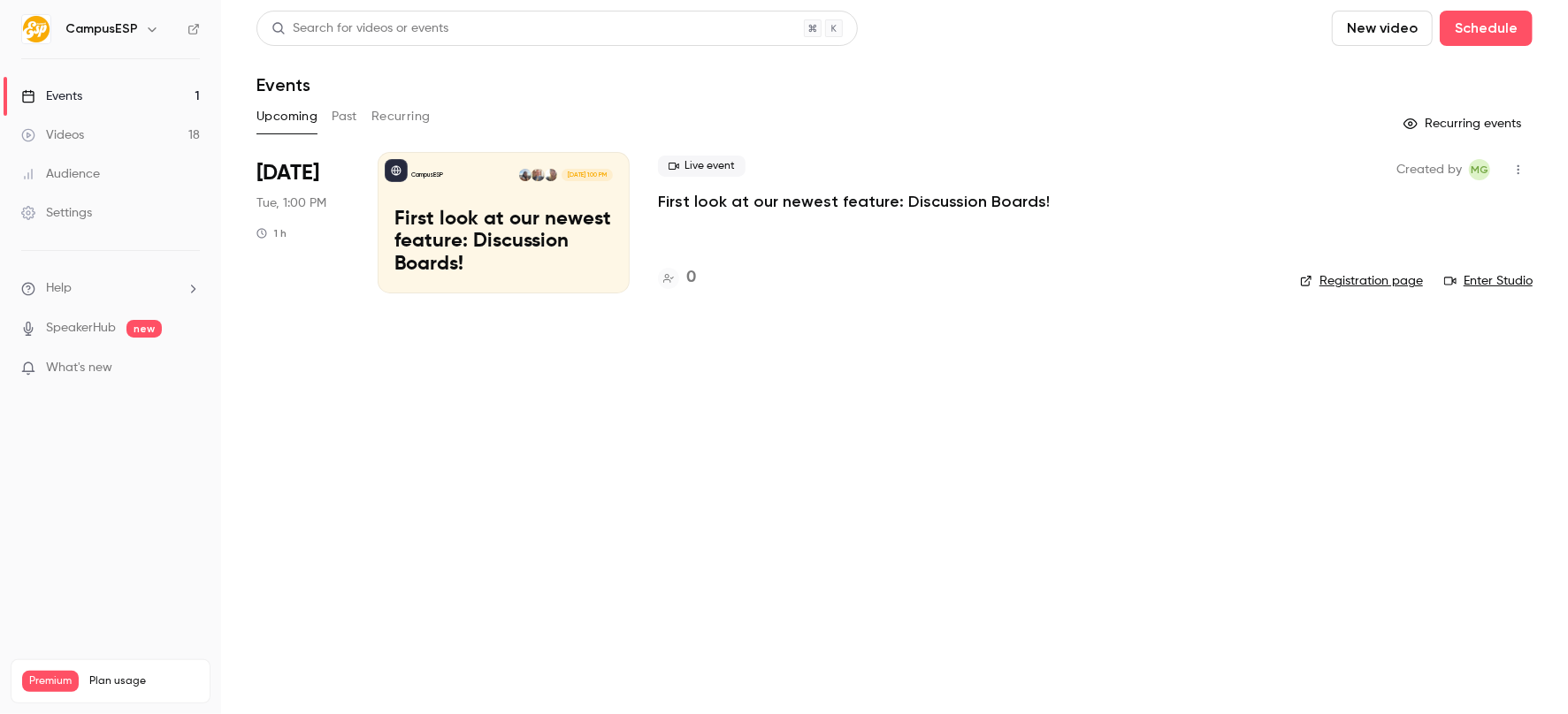
click at [145, 30] on icon "button" at bounding box center [152, 28] width 14 height 14
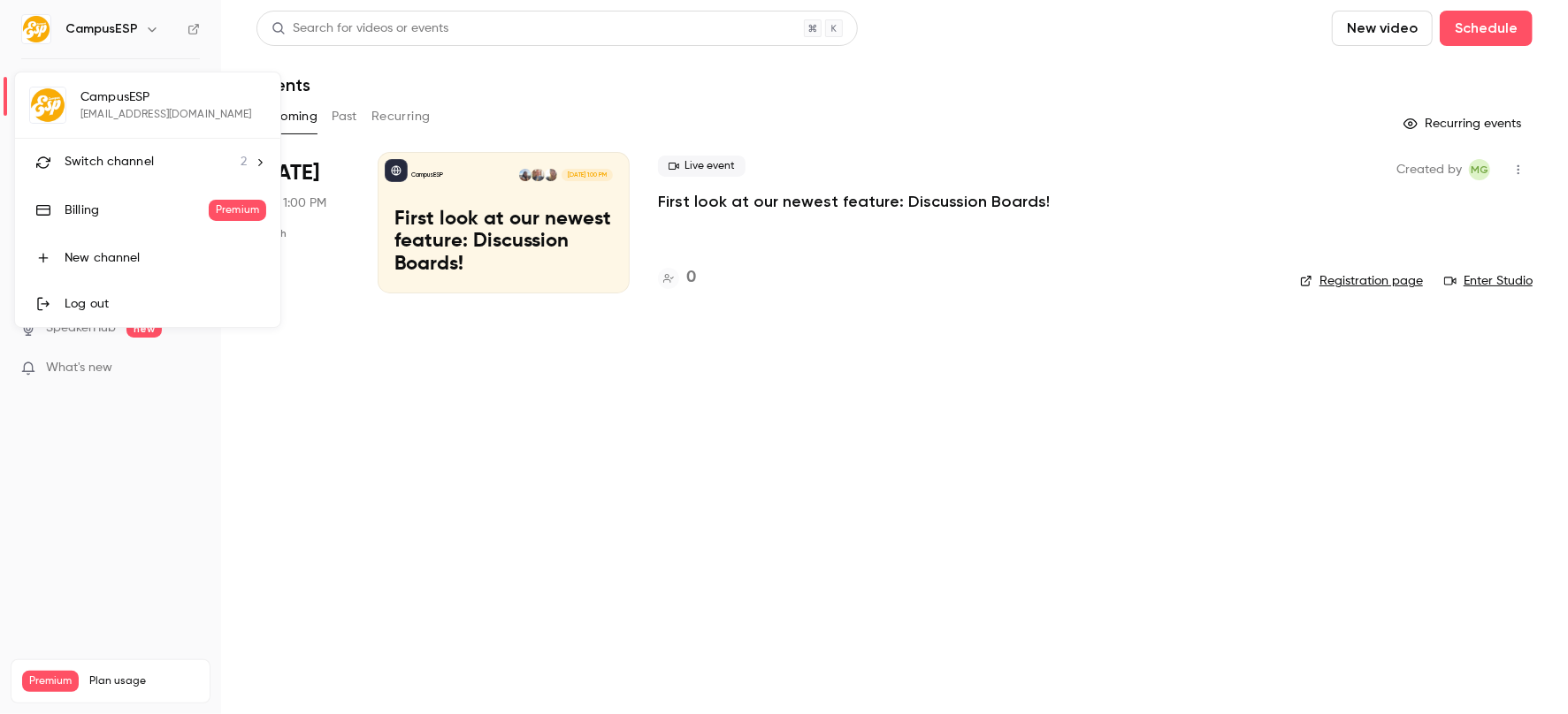
click at [256, 160] on icon at bounding box center [260, 162] width 12 height 12
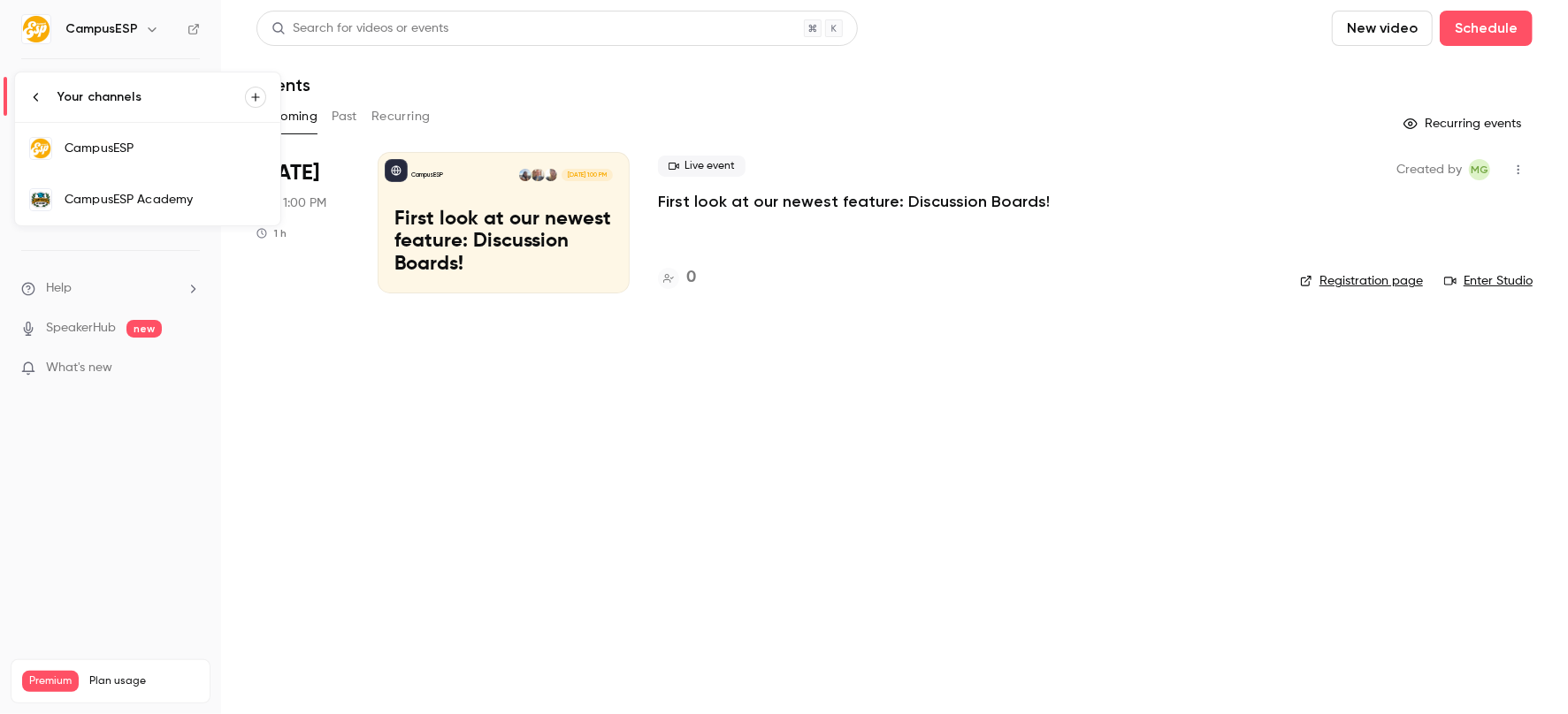
click at [209, 193] on div "CampusESP Academy" at bounding box center [166, 199] width 201 height 18
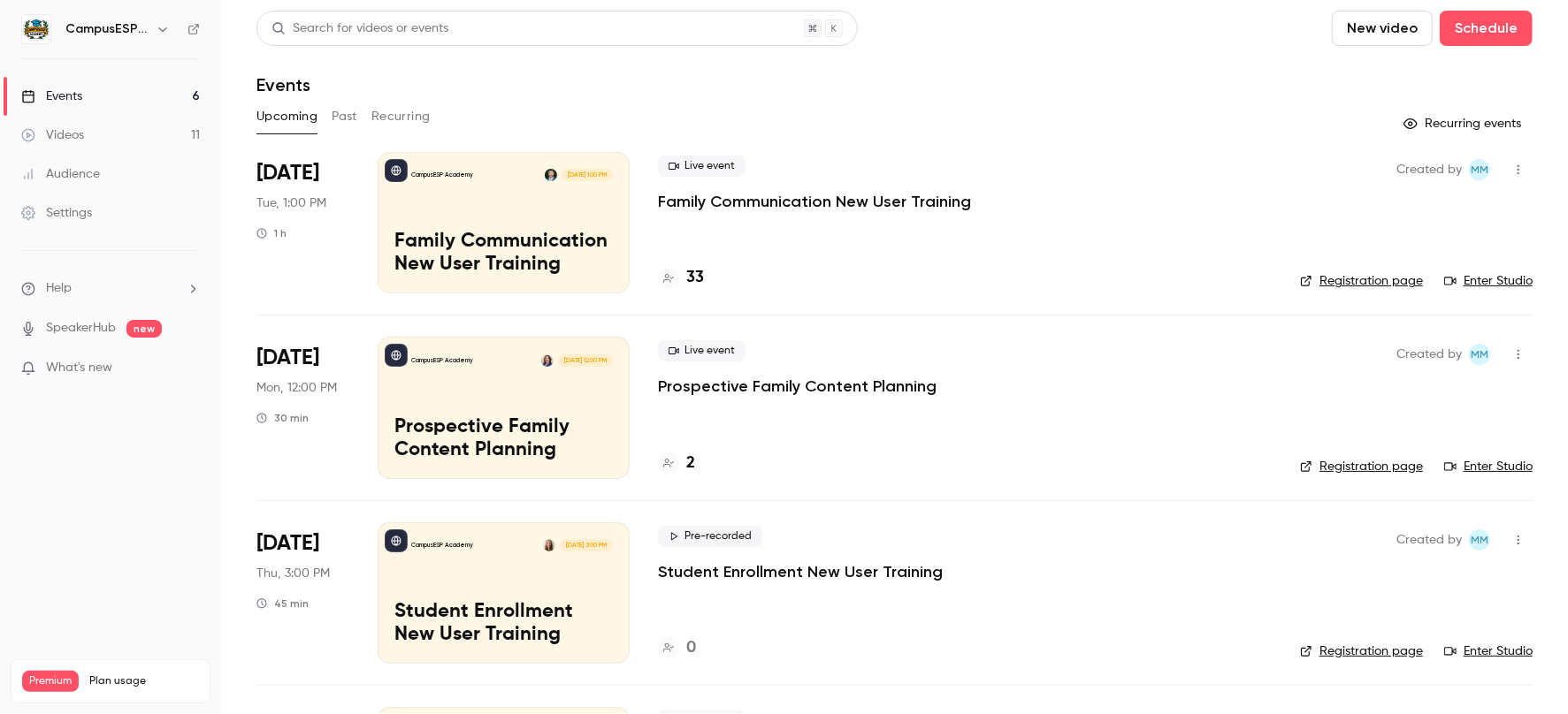
click at [82, 143] on link "Videos 11" at bounding box center [110, 135] width 221 height 39
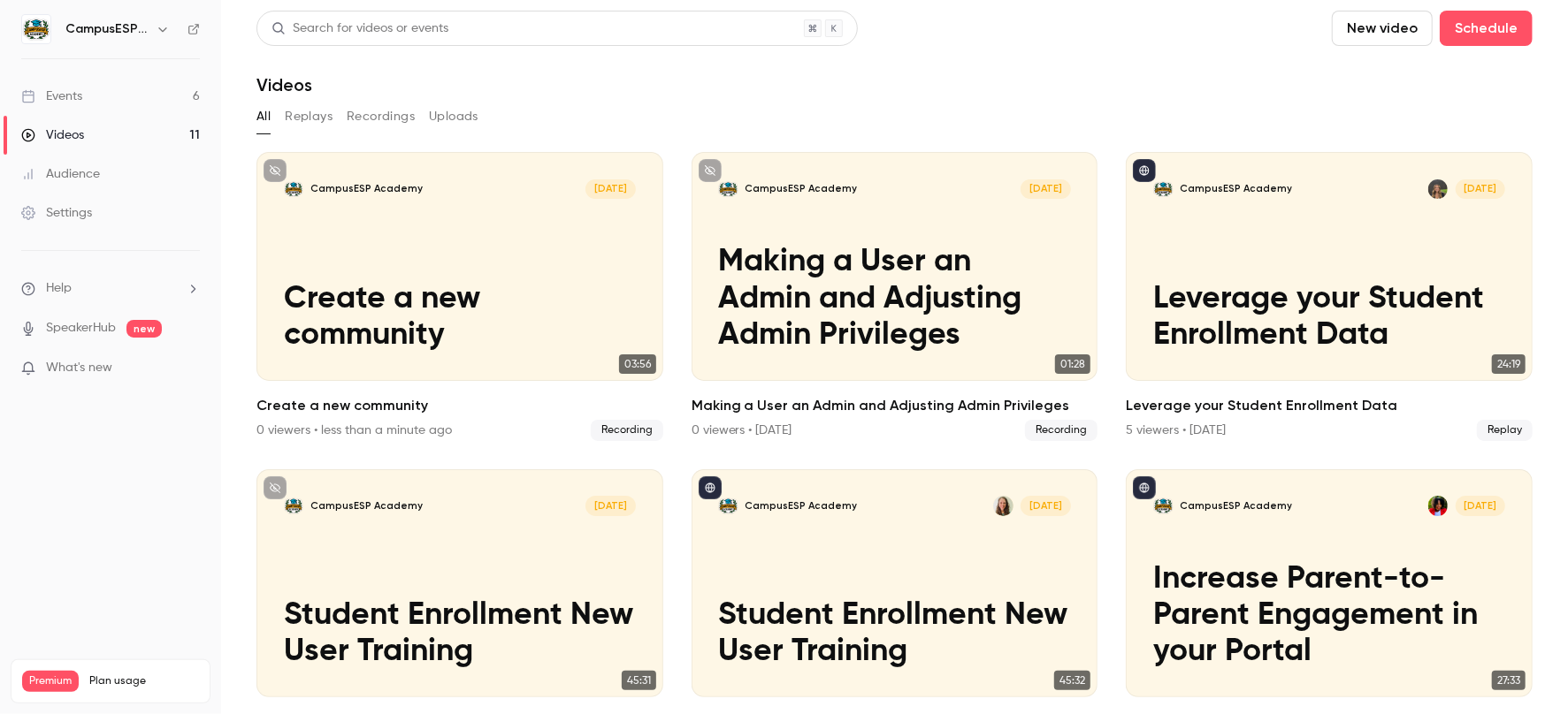
click at [374, 113] on button "Recordings" at bounding box center [380, 117] width 68 height 28
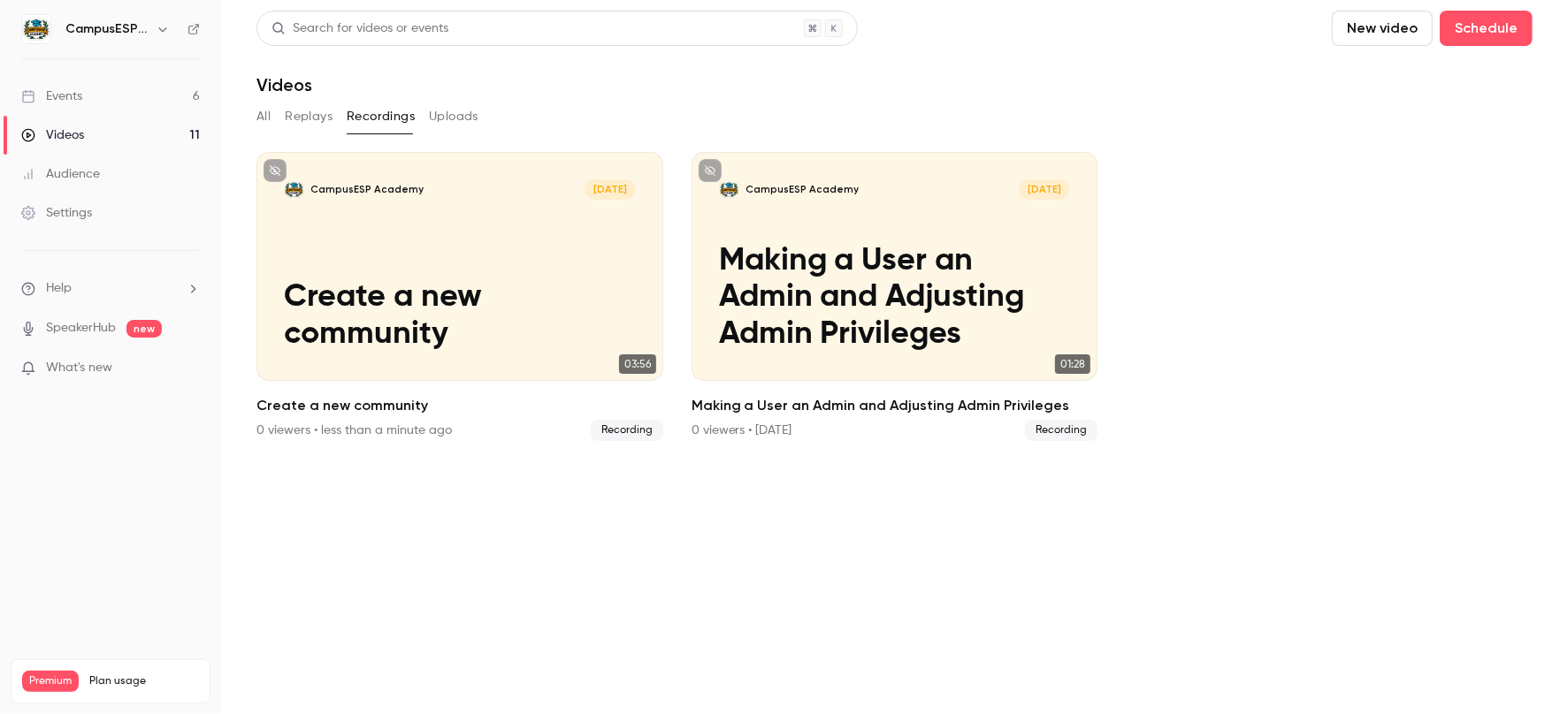
click at [264, 118] on button "All" at bounding box center [264, 117] width 14 height 28
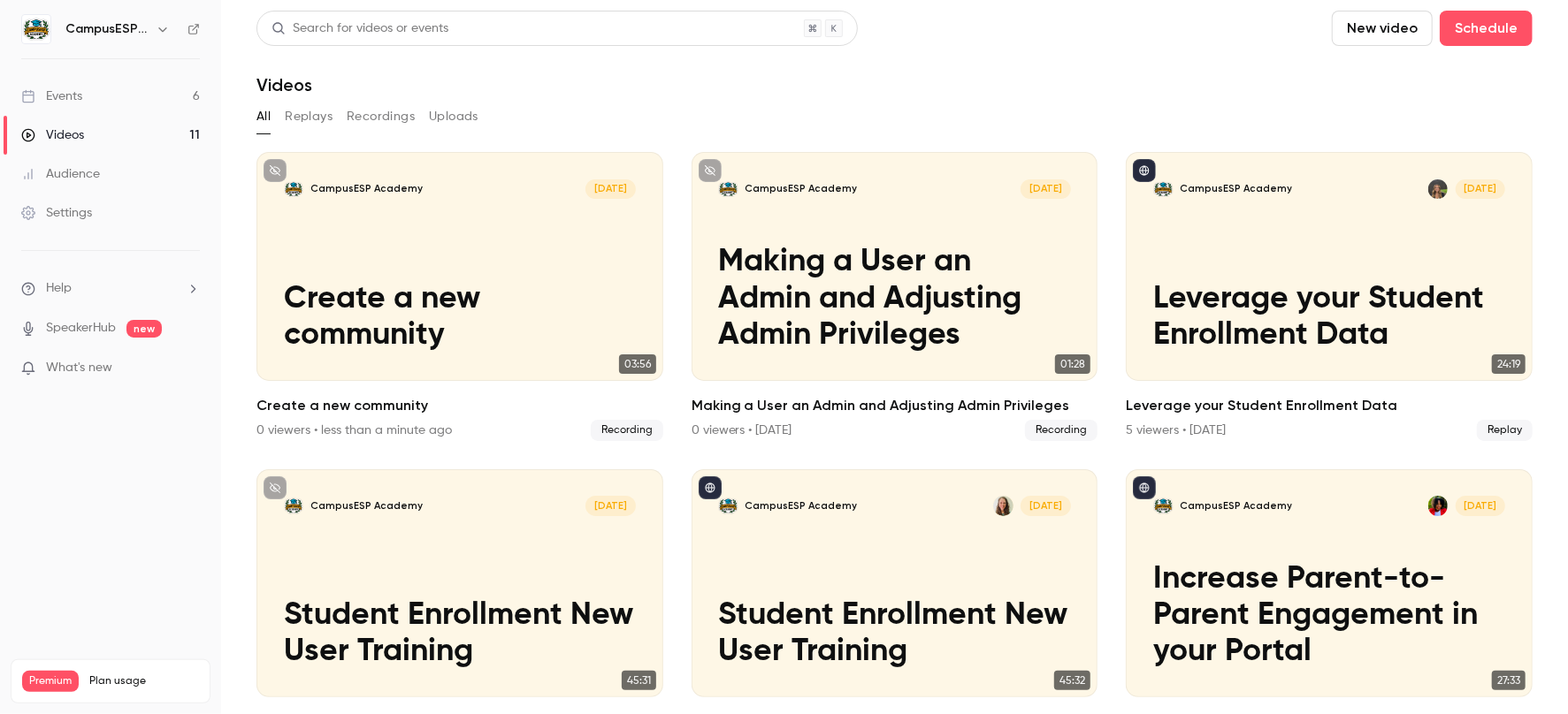
click at [377, 116] on button "Recordings" at bounding box center [380, 117] width 68 height 28
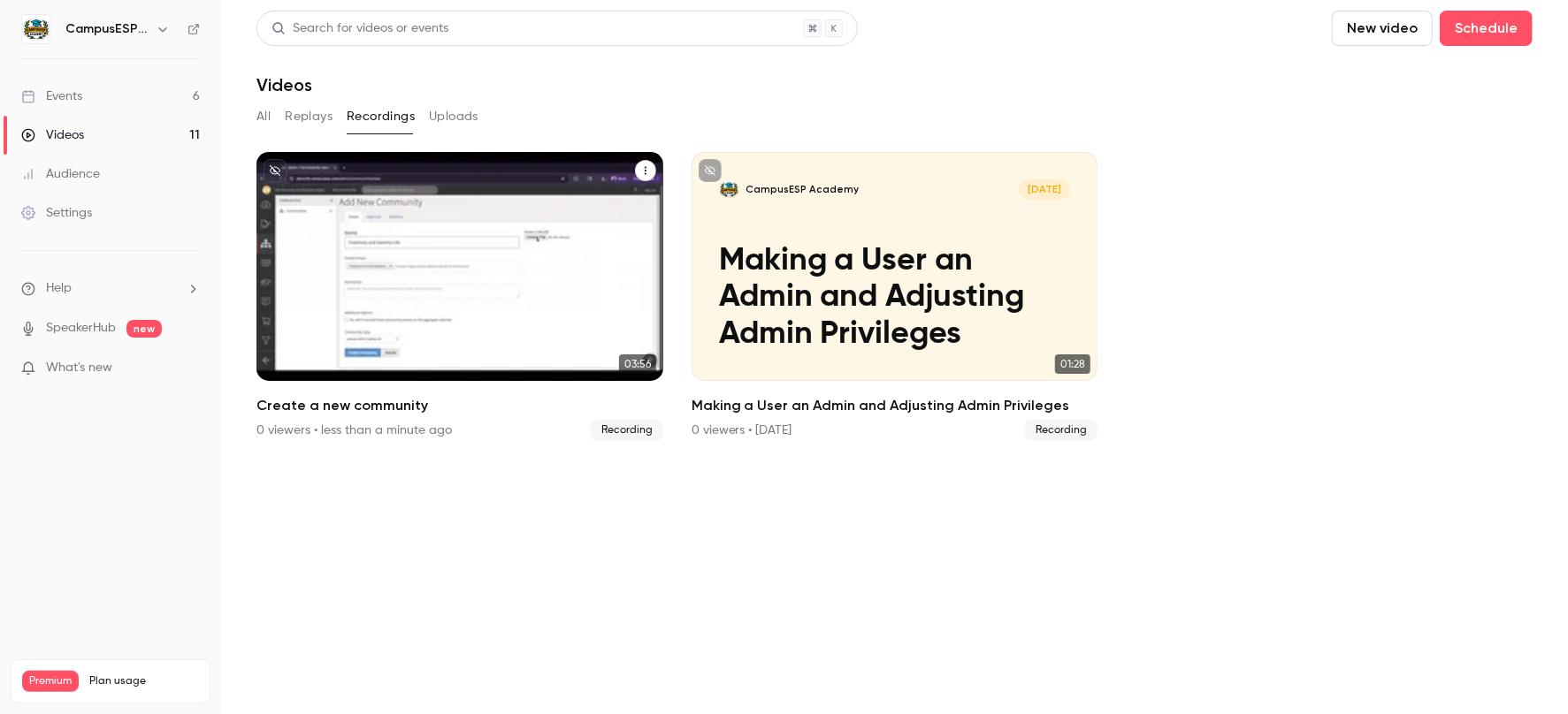
click at [526, 265] on div "CampusESP Academy Aug 18 Create a new community" at bounding box center [460, 266] width 407 height 229
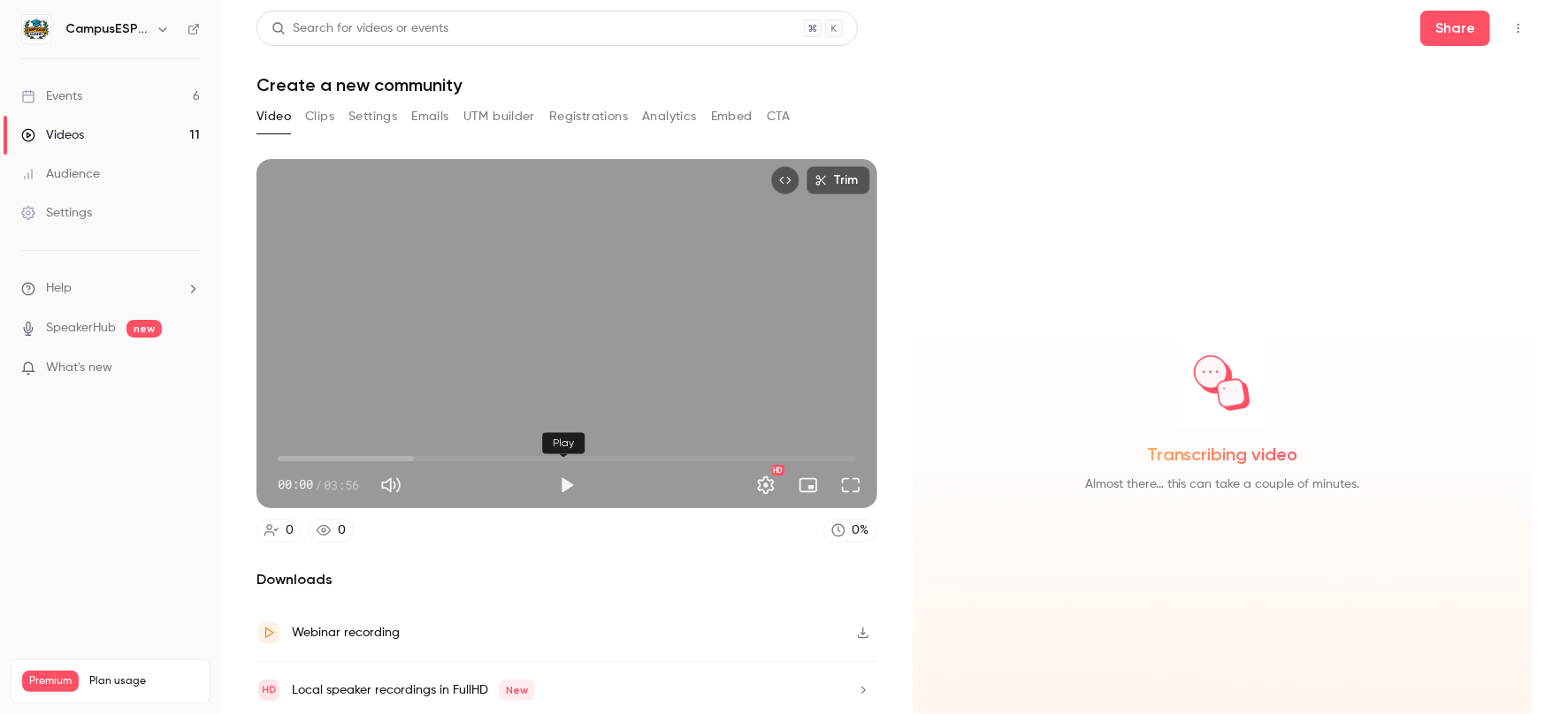
click at [558, 485] on button "Play" at bounding box center [568, 485] width 36 height 36
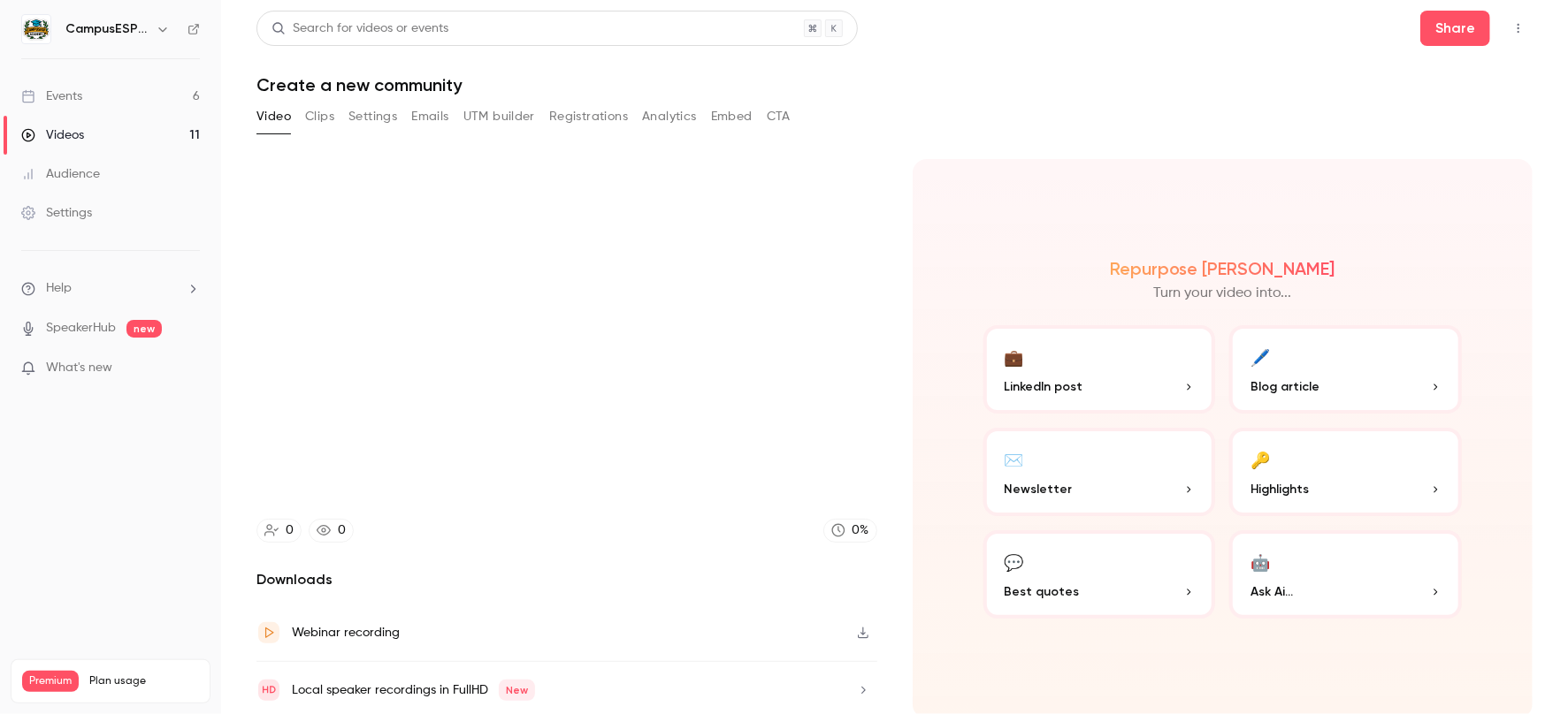
type input "*****"
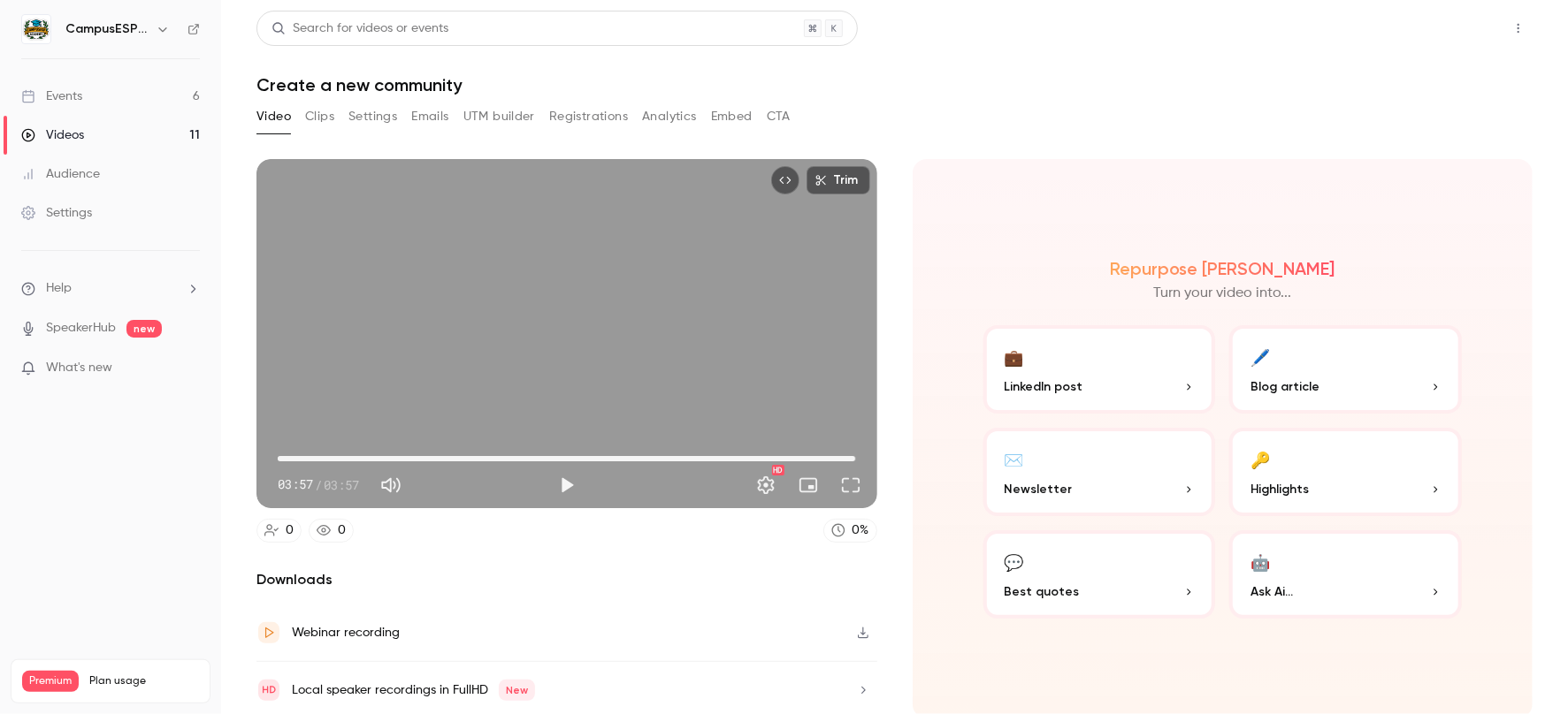
click at [1456, 37] on button "Share" at bounding box center [1455, 28] width 70 height 36
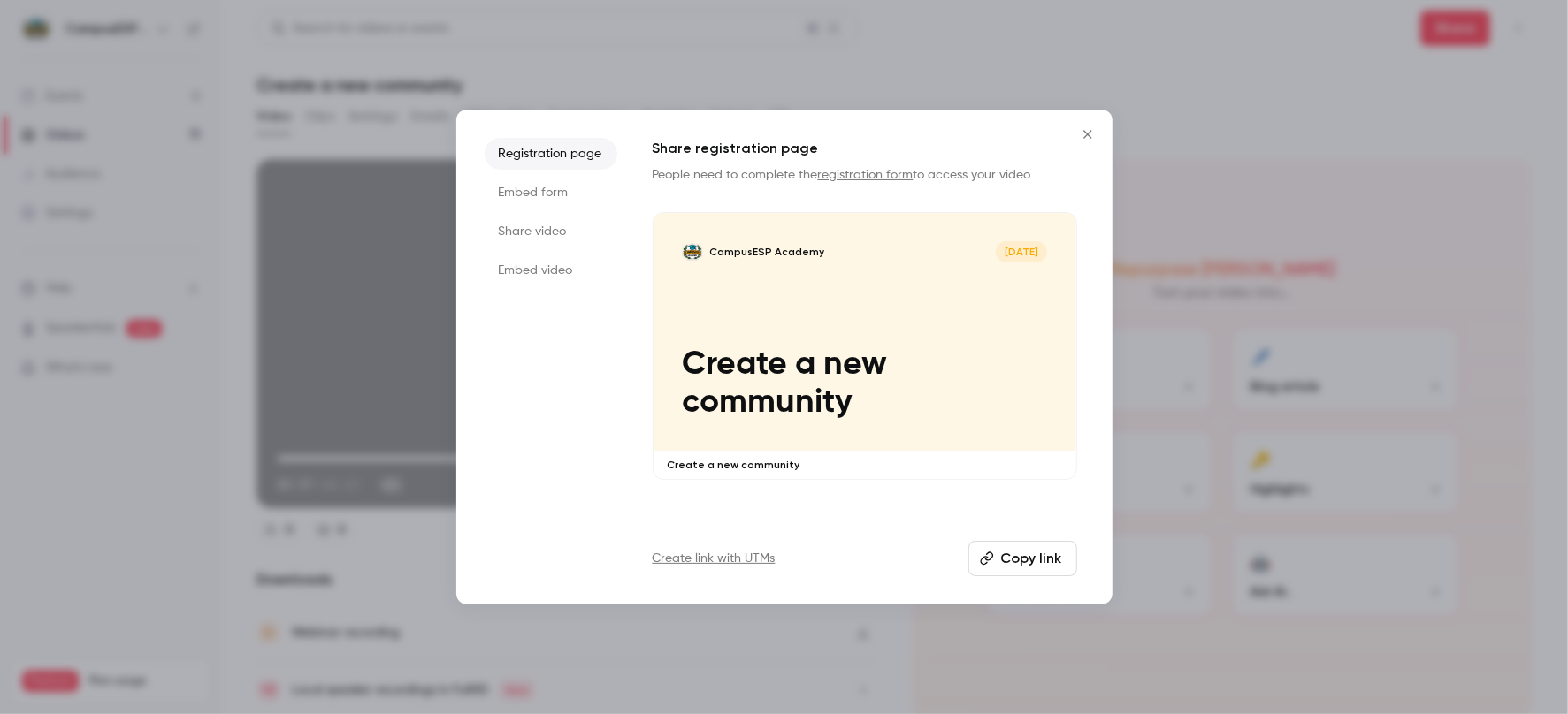
click at [1046, 560] on button "Copy link" at bounding box center [1023, 559] width 109 height 36
click at [1096, 133] on icon "Close" at bounding box center [1088, 134] width 22 height 14
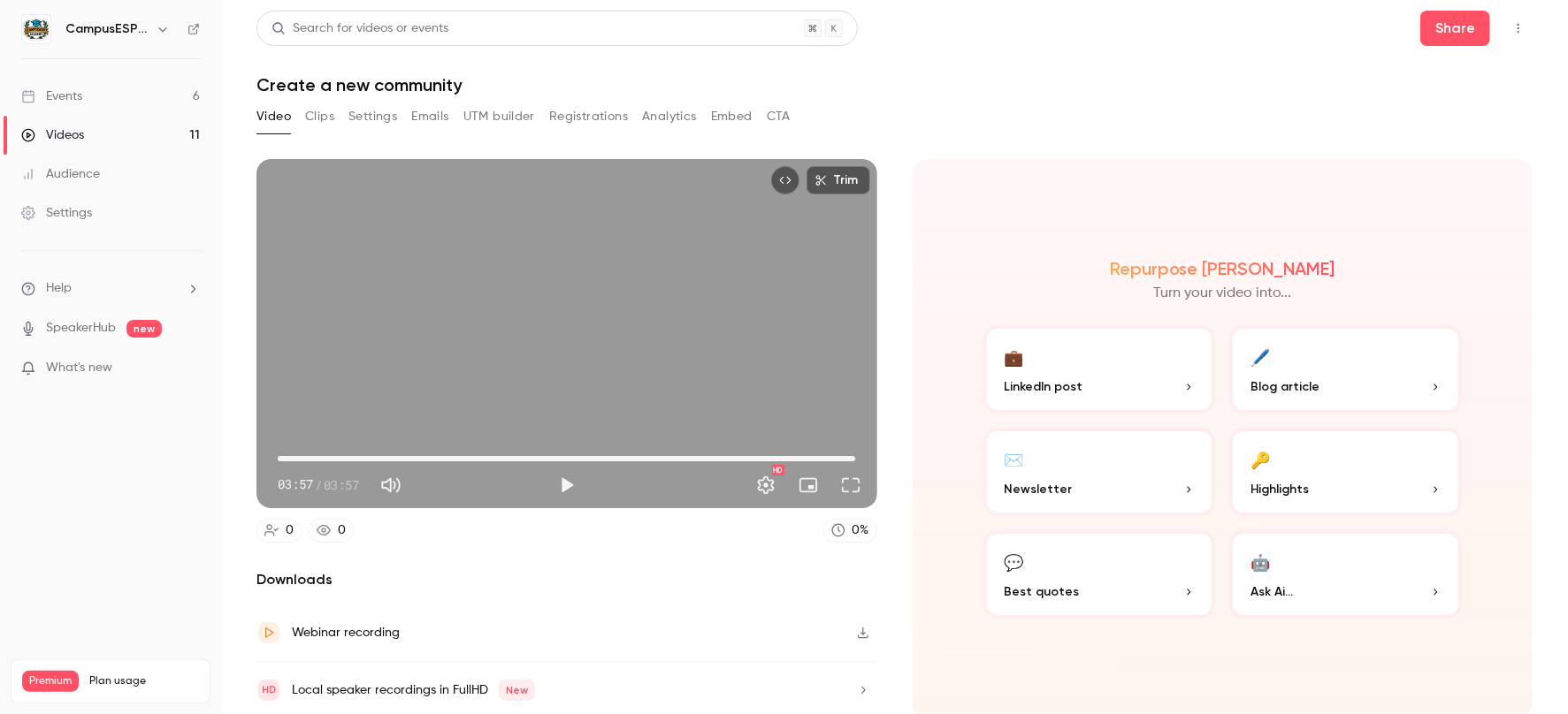
click at [66, 130] on div "Videos" at bounding box center [53, 135] width 63 height 18
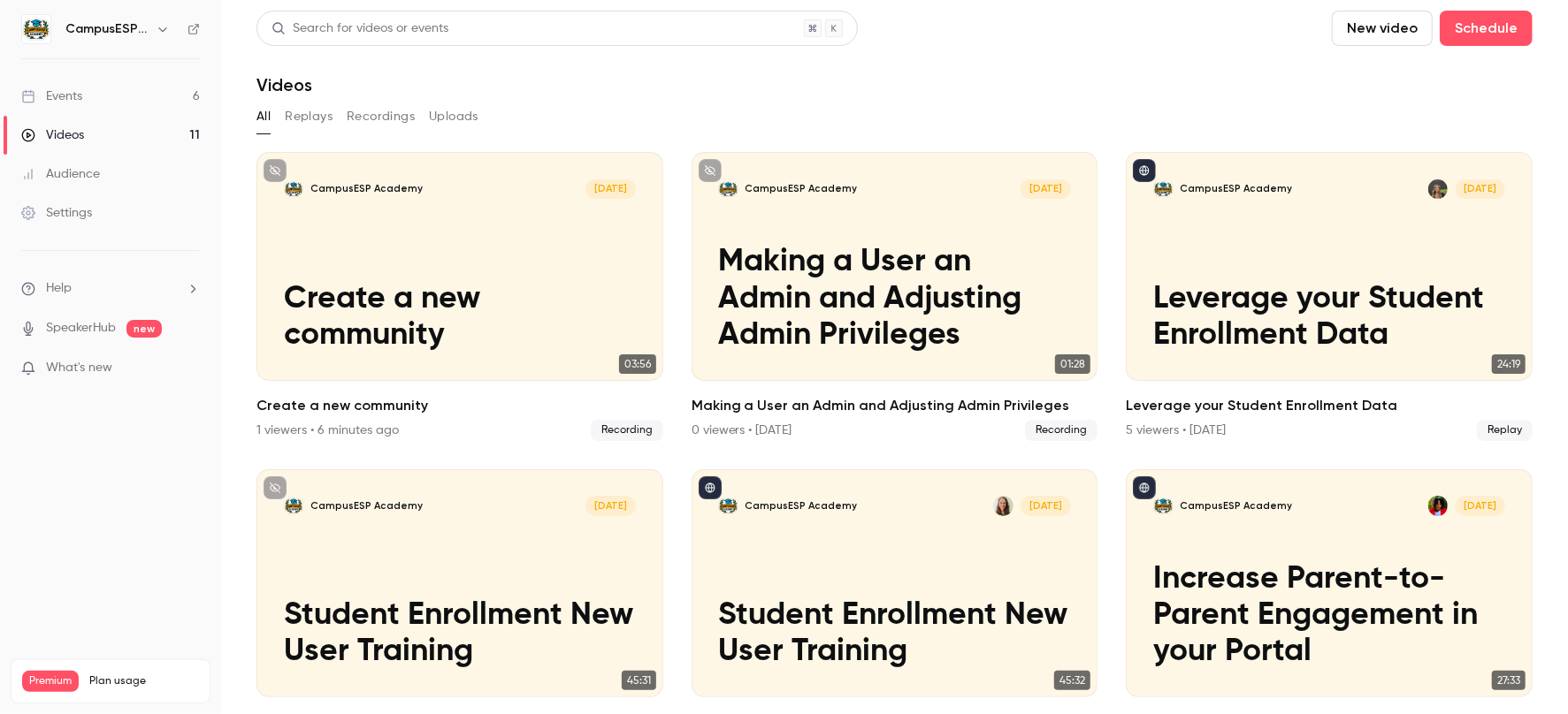
click at [373, 118] on button "Recordings" at bounding box center [380, 117] width 68 height 28
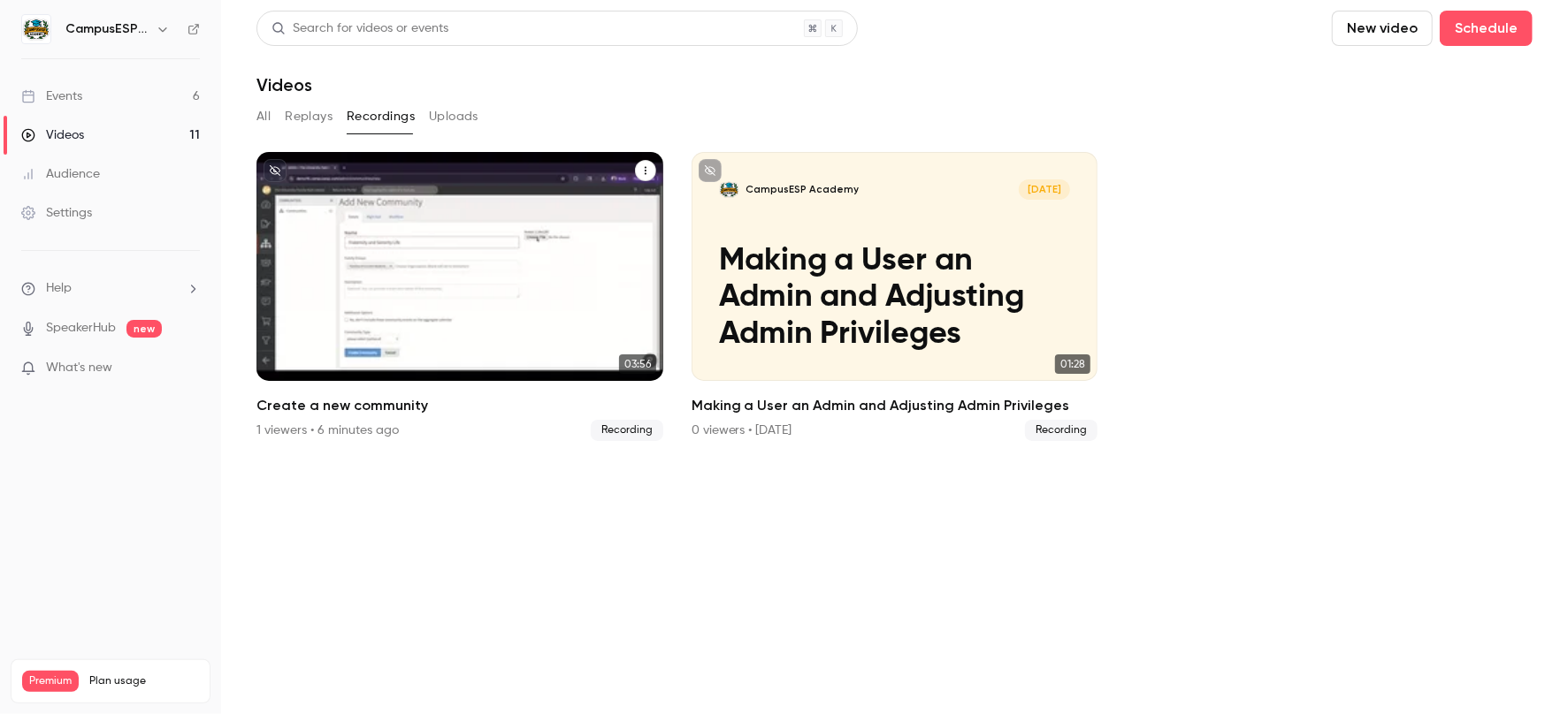
click at [644, 166] on icon "Create a new community" at bounding box center [645, 170] width 10 height 10
click at [590, 309] on div "Delete" at bounding box center [574, 304] width 138 height 18
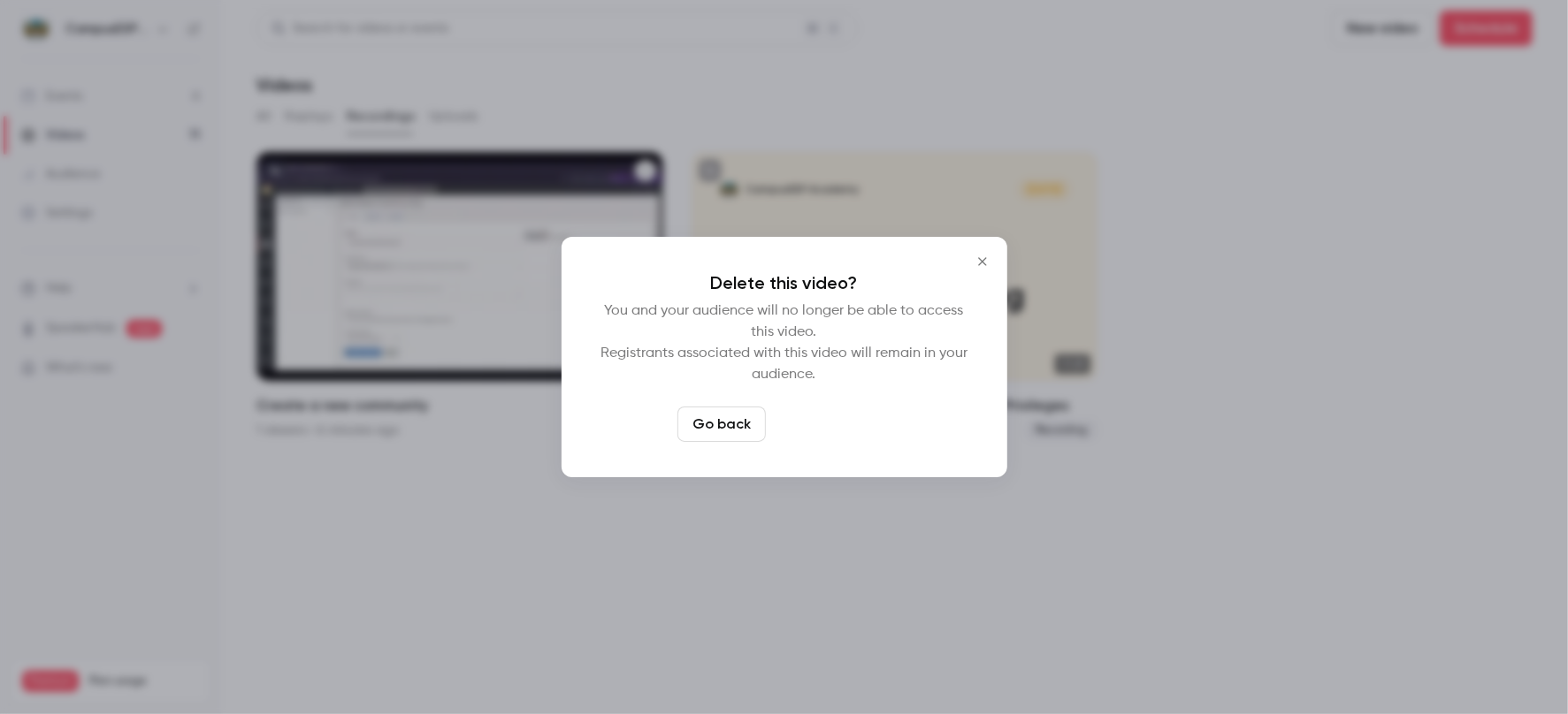
click at [849, 428] on button "Delete video" at bounding box center [831, 424] width 118 height 36
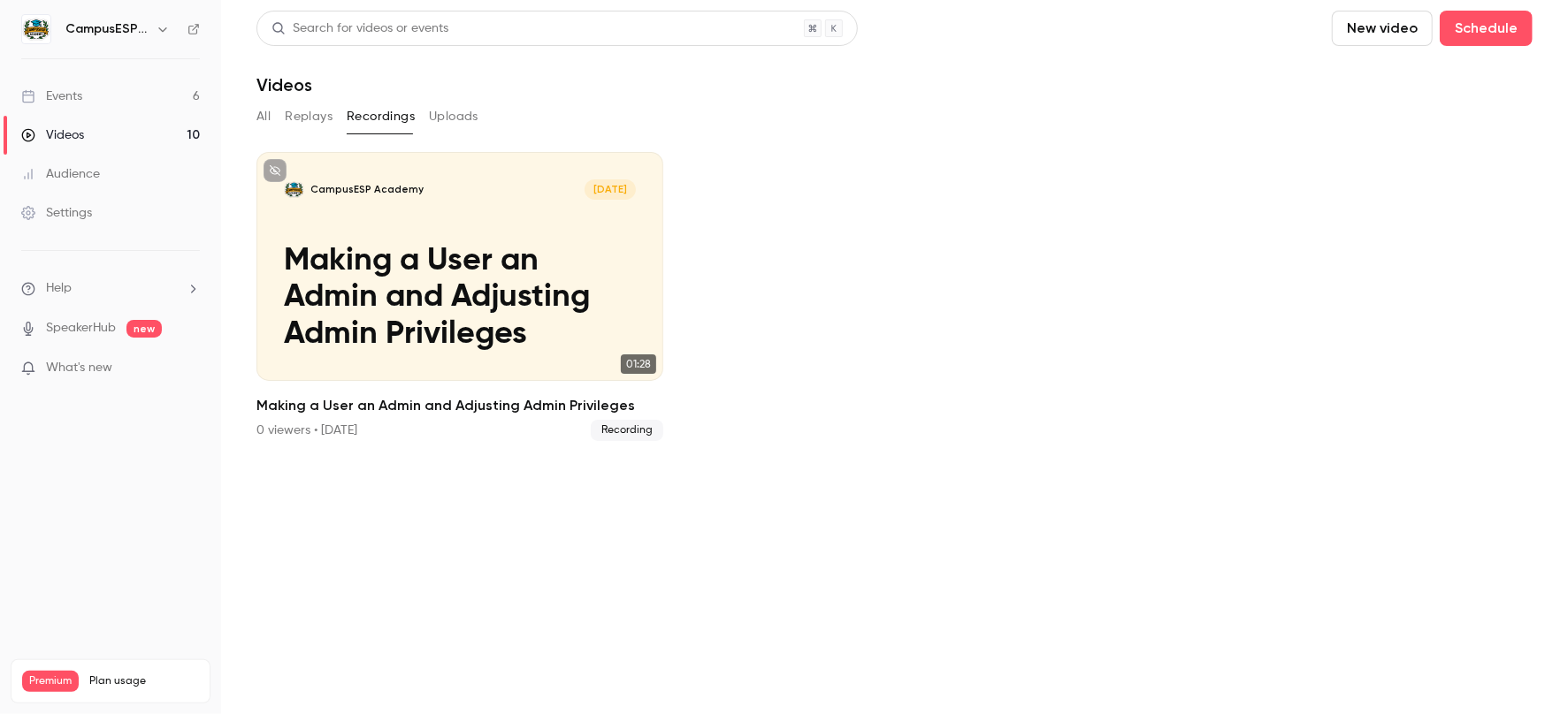
click at [1381, 28] on button "New video" at bounding box center [1382, 28] width 101 height 36
click at [1403, 76] on div "Record" at bounding box center [1447, 76] width 135 height 18
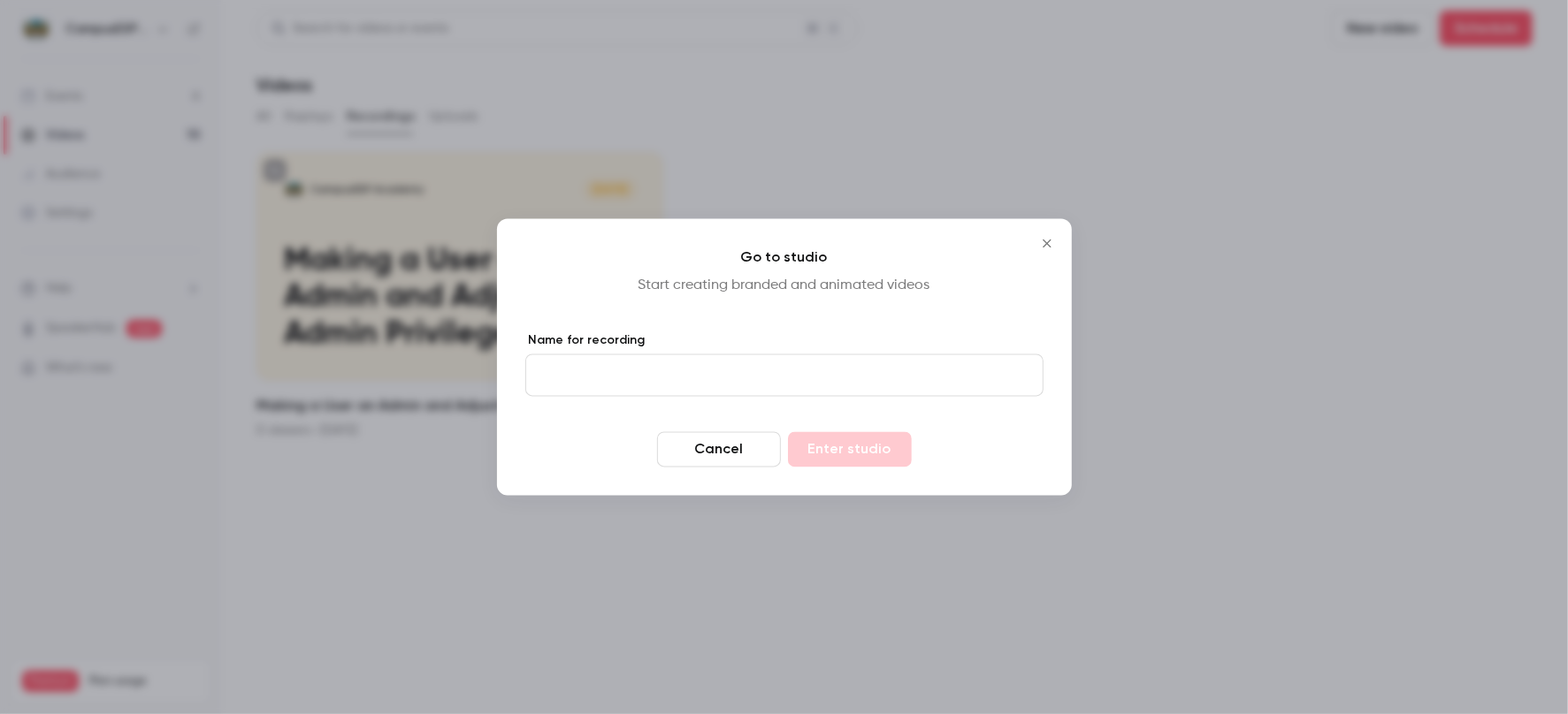
click at [714, 376] on input "Name for recording" at bounding box center [784, 375] width 519 height 42
type input "**********"
click at [862, 452] on button "Enter studio" at bounding box center [850, 451] width 124 height 36
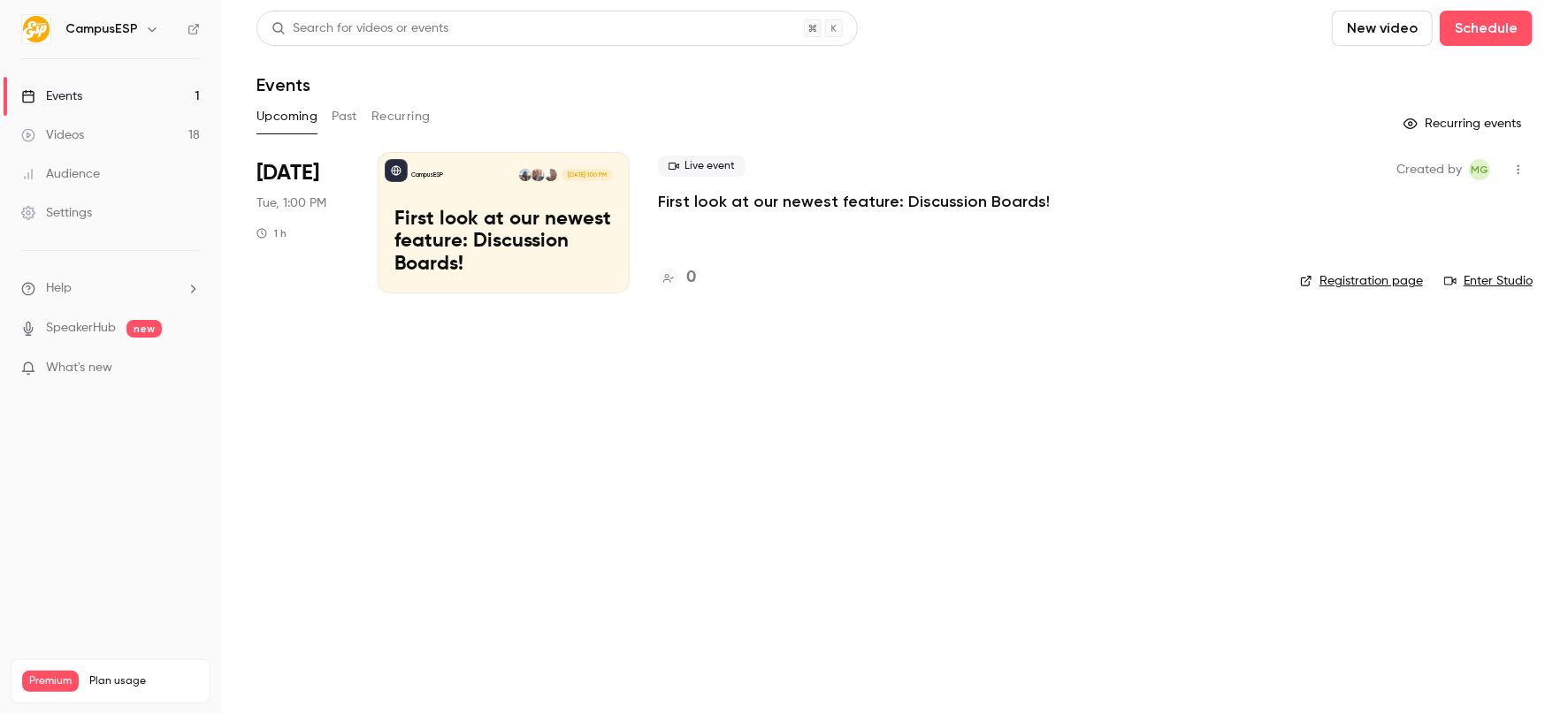
click at [157, 28] on button "button" at bounding box center [152, 29] width 22 height 22
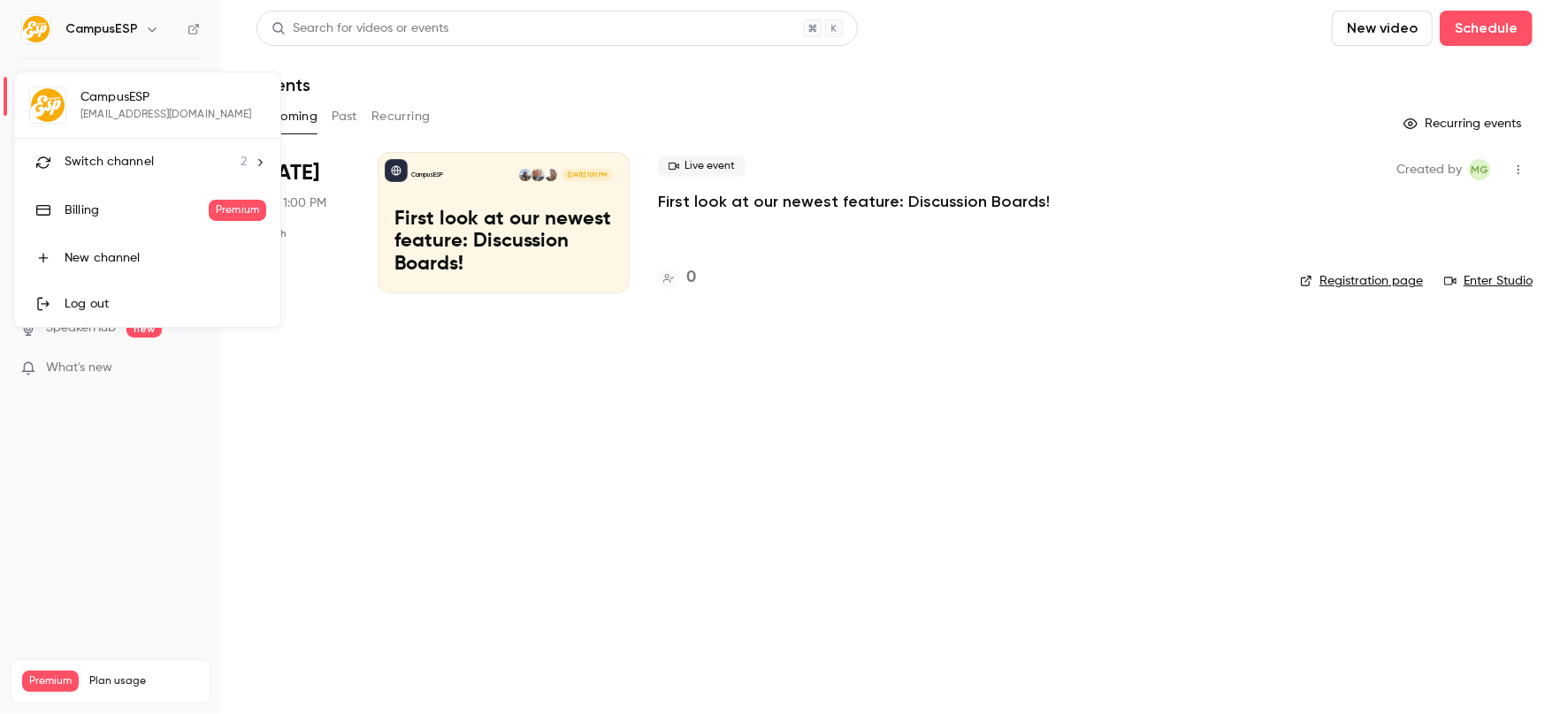
click at [258, 163] on icon at bounding box center [260, 162] width 12 height 12
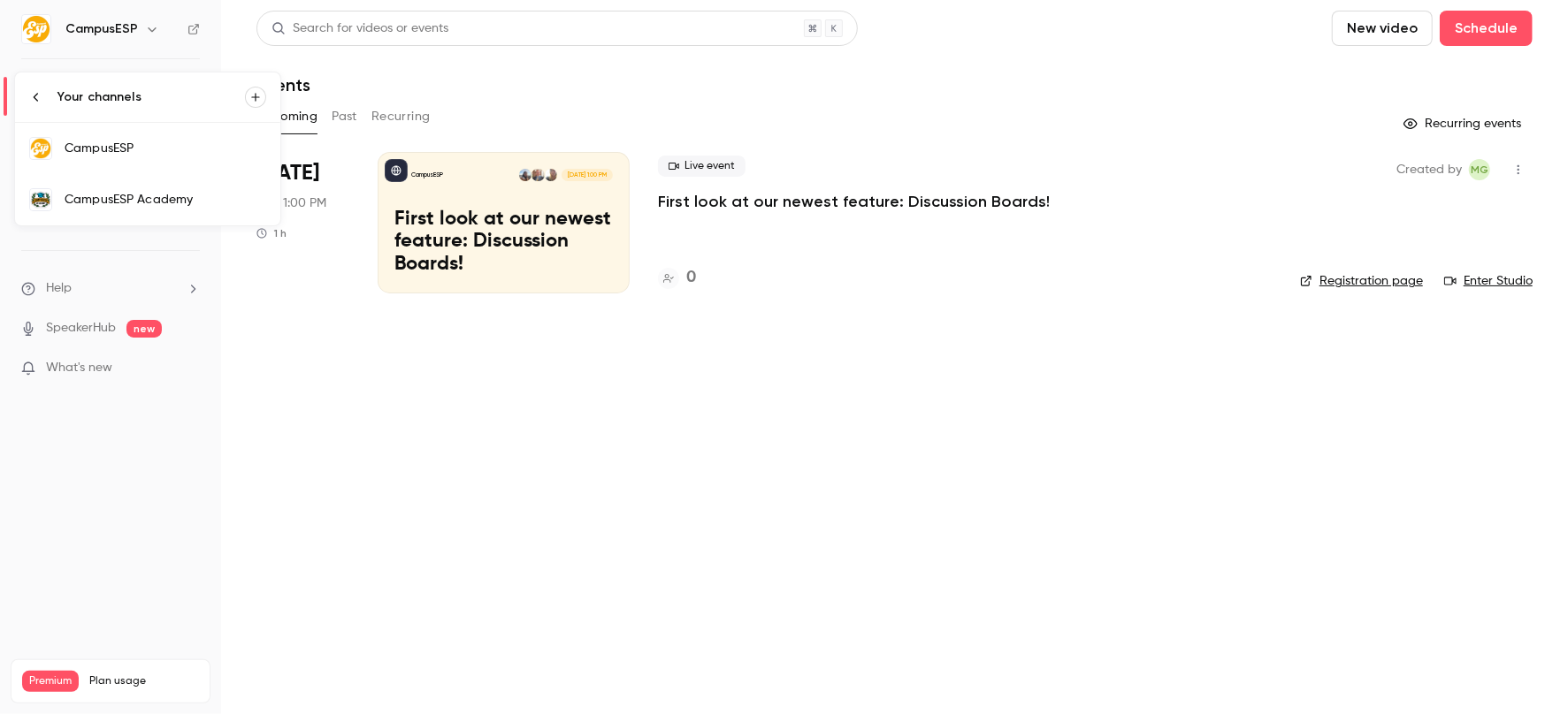
click at [227, 206] on div "CampusESP Academy" at bounding box center [166, 199] width 201 height 18
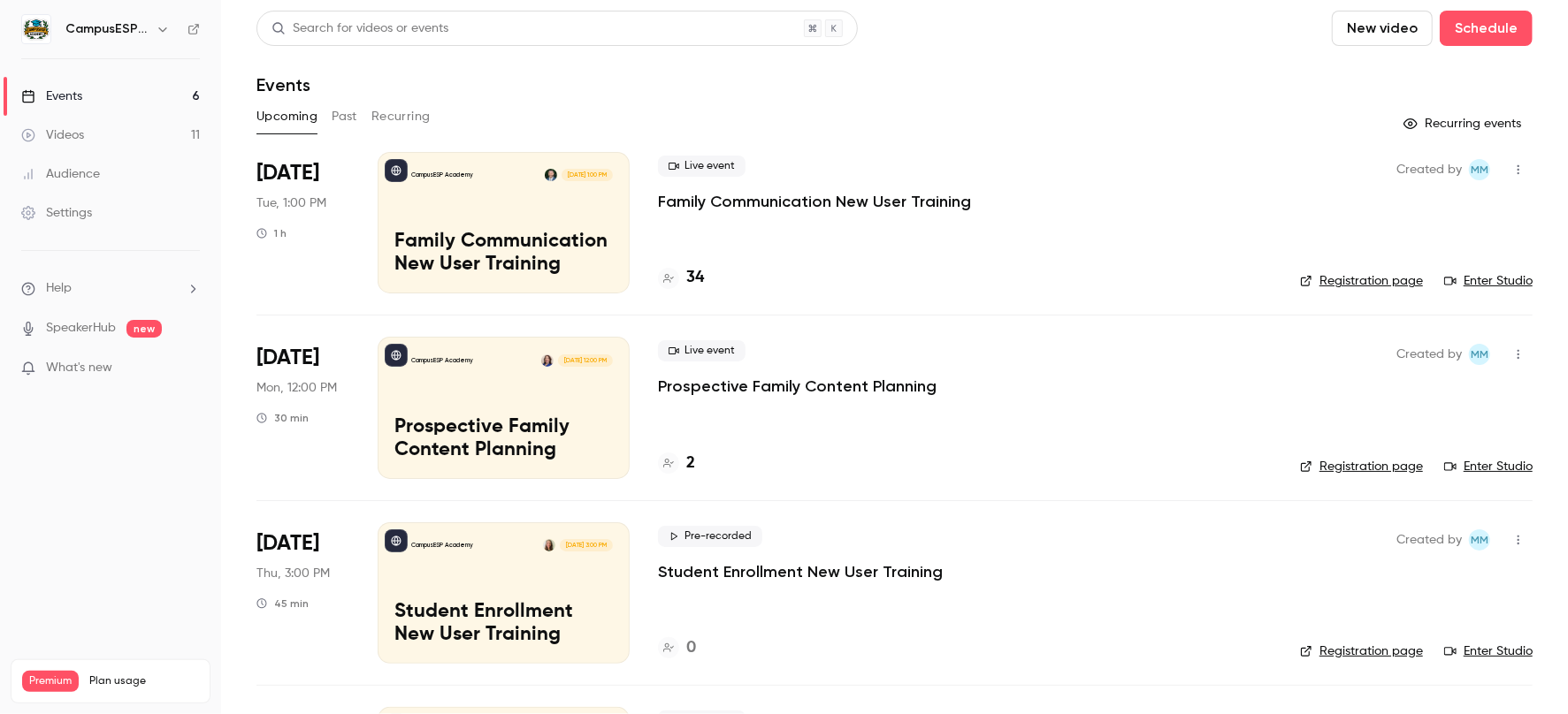
click at [87, 128] on link "Videos 11" at bounding box center [110, 135] width 221 height 39
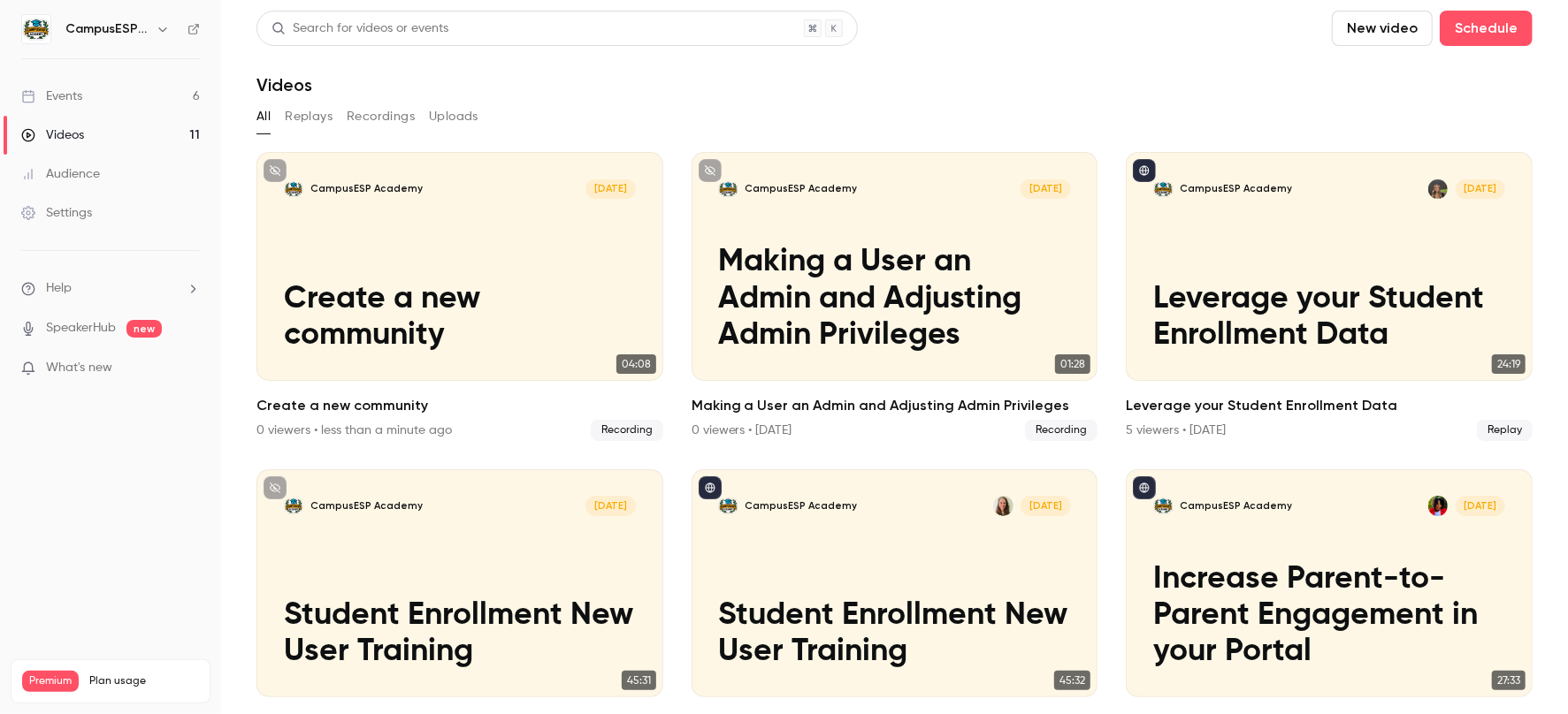
click at [375, 117] on button "Recordings" at bounding box center [380, 117] width 68 height 28
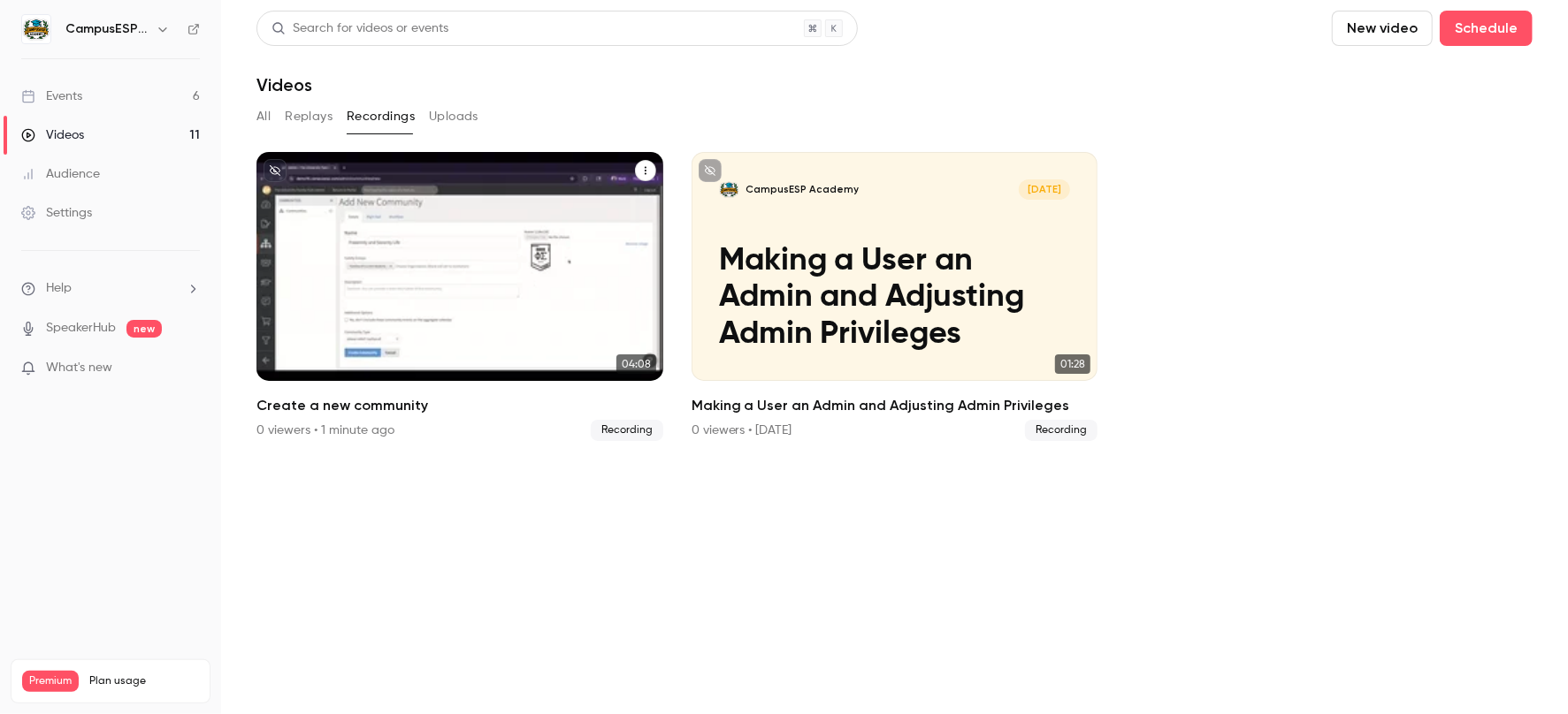
click at [648, 170] on icon "Create a new community" at bounding box center [645, 170] width 10 height 10
drag, startPoint x: 1237, startPoint y: 252, endPoint x: 1047, endPoint y: 187, distance: 200.8
click at [1237, 252] on div at bounding box center [784, 357] width 1568 height 714
click at [650, 168] on button "Create a new community" at bounding box center [646, 170] width 22 height 22
click at [532, 206] on div "Share" at bounding box center [574, 212] width 138 height 18
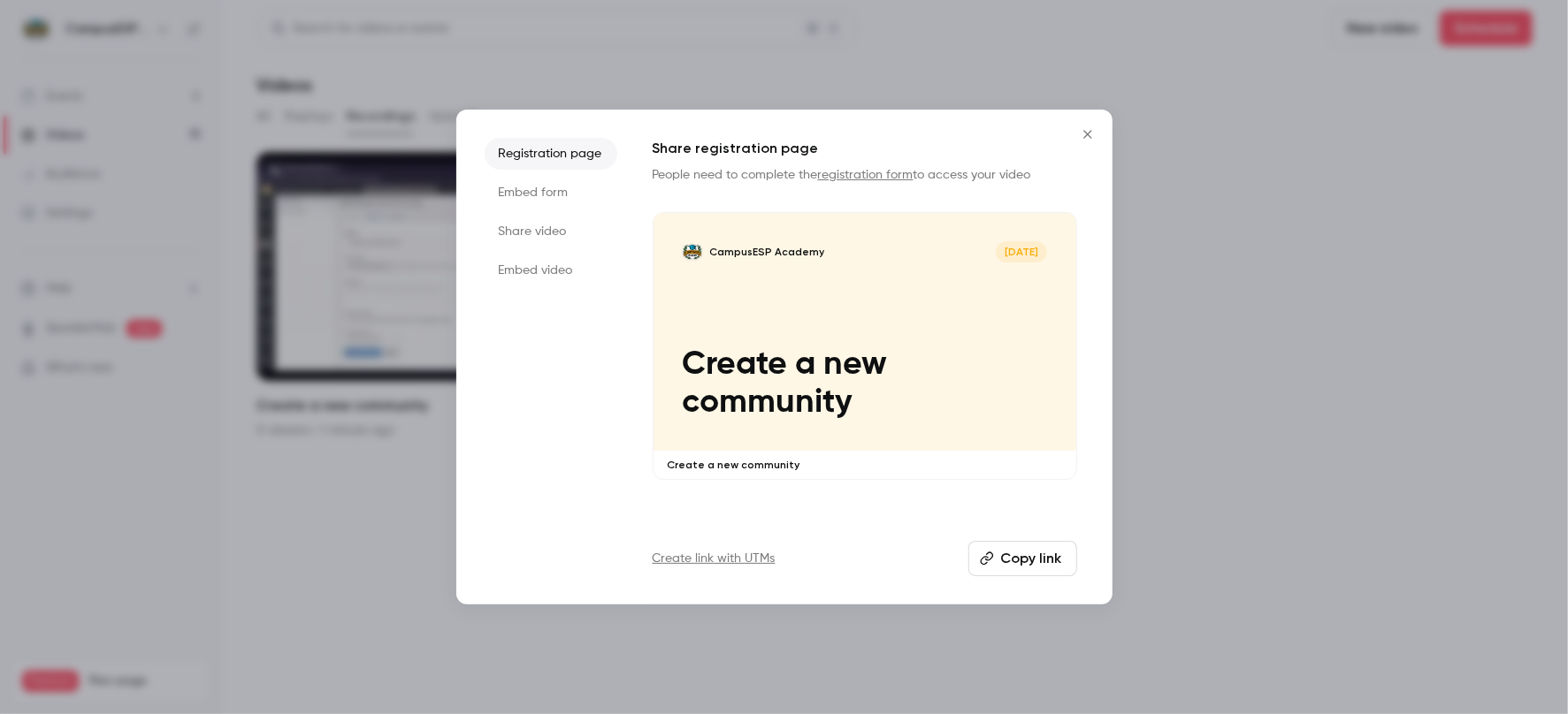
click at [1039, 562] on button "Copy link" at bounding box center [1023, 559] width 109 height 36
click at [1085, 133] on icon "Close" at bounding box center [1087, 134] width 8 height 8
